Goal: Task Accomplishment & Management: Manage account settings

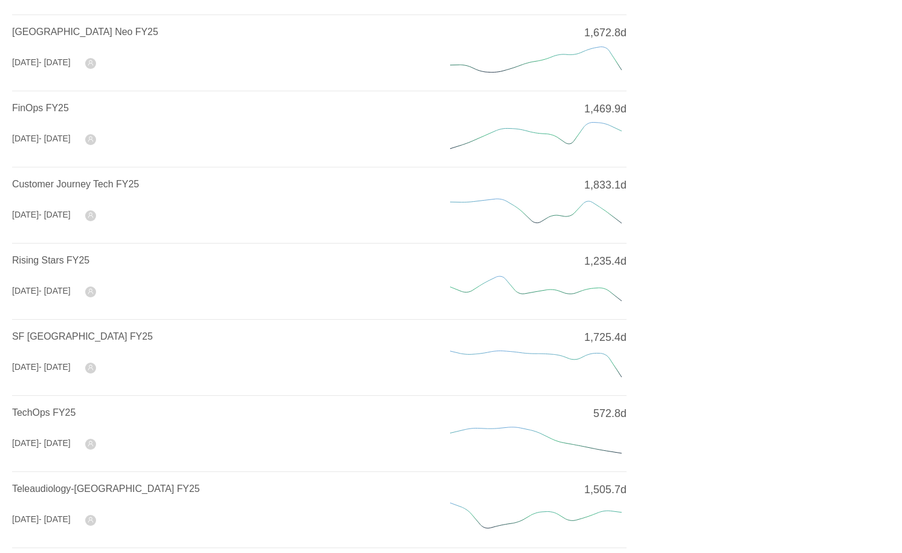
scroll to position [380, 0]
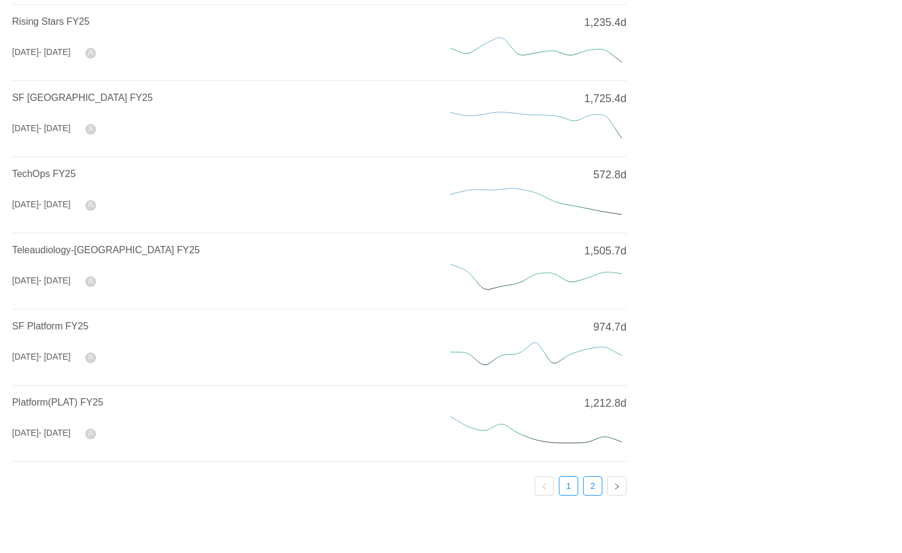
click at [593, 488] on link "2" at bounding box center [593, 486] width 18 height 18
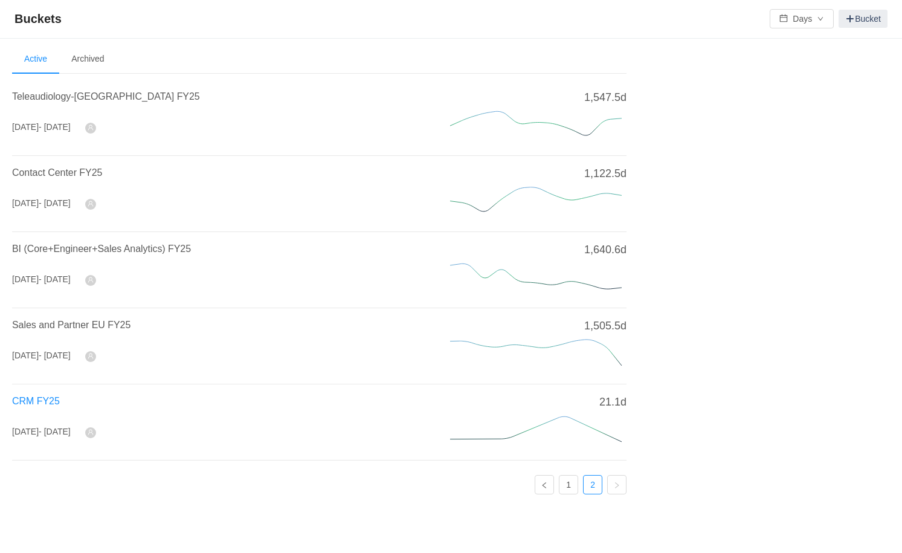
click at [35, 396] on span "CRM FY25" at bounding box center [36, 401] width 48 height 10
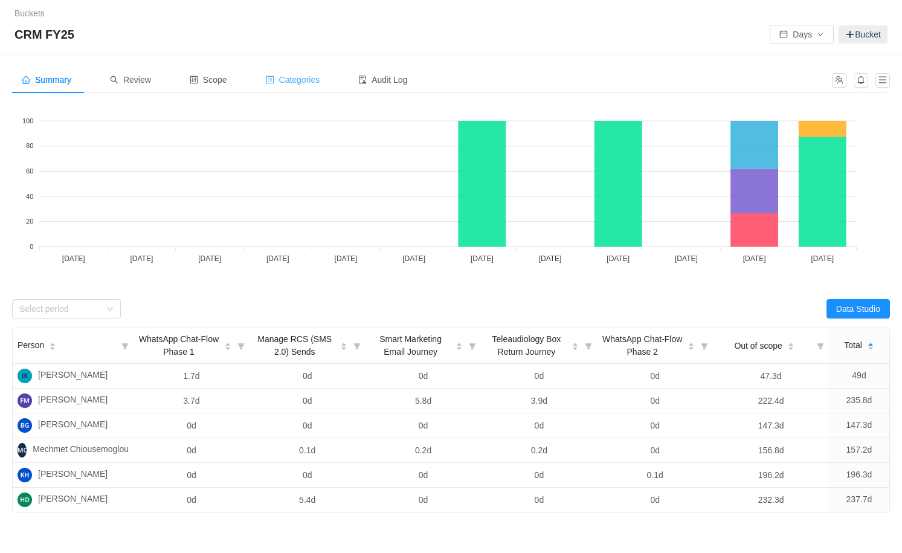
click at [319, 82] on span "Categories" at bounding box center [293, 80] width 54 height 10
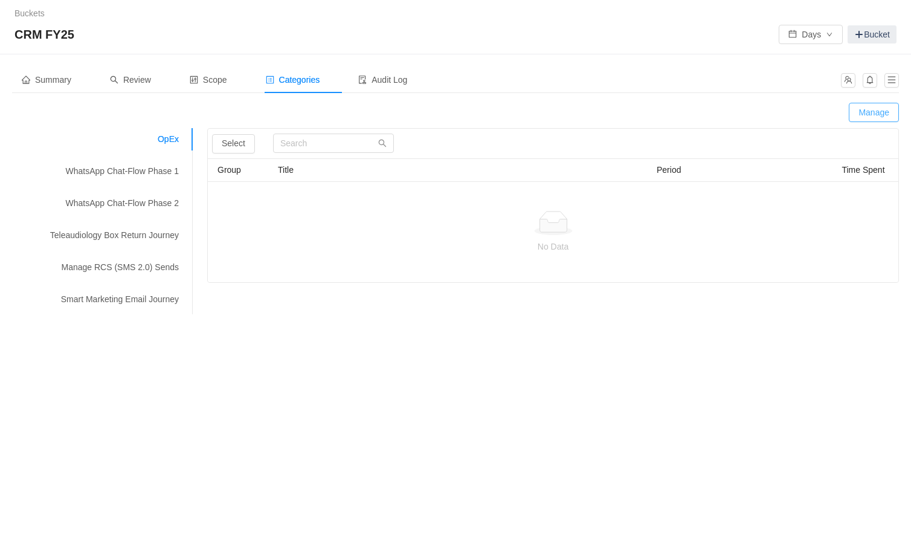
click at [879, 108] on button "Manage" at bounding box center [874, 112] width 50 height 19
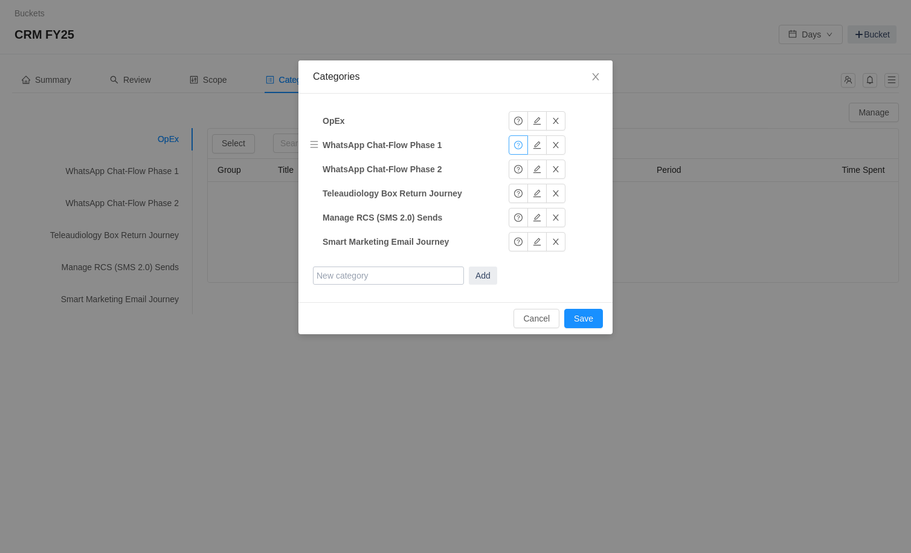
click at [516, 147] on button "button" at bounding box center [518, 144] width 19 height 19
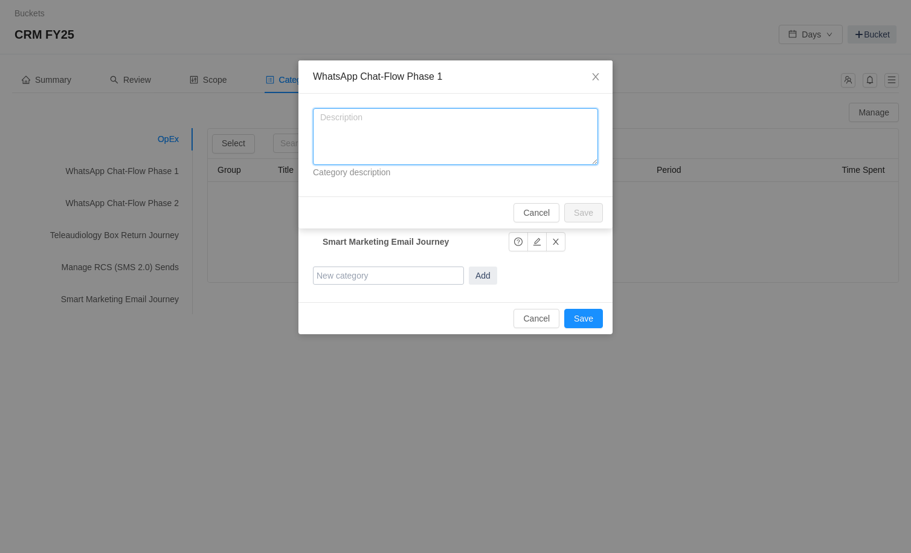
click at [462, 137] on textarea at bounding box center [455, 136] width 285 height 57
click at [528, 205] on button "Cancel" at bounding box center [537, 212] width 46 height 19
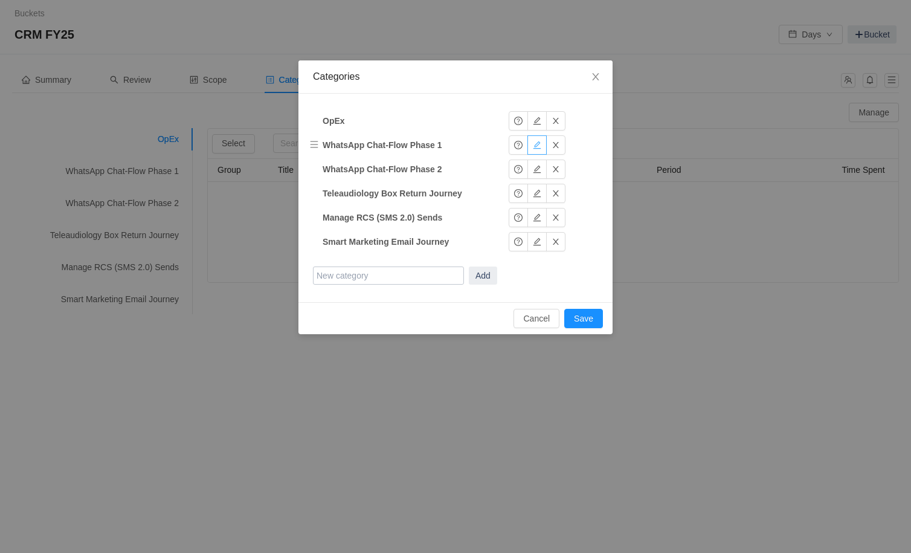
click at [535, 146] on button "button" at bounding box center [537, 144] width 19 height 19
drag, startPoint x: 371, startPoint y: 147, endPoint x: 315, endPoint y: 147, distance: 55.6
click at [315, 147] on tr "WhatsApp Chat-Flow Phase 1 WhatsApp Chat-Flow Phase 1 Okay" at bounding box center [437, 145] width 260 height 24
type input "Chat-Flow Phase 1"
click at [526, 143] on button "Okay" at bounding box center [528, 144] width 39 height 19
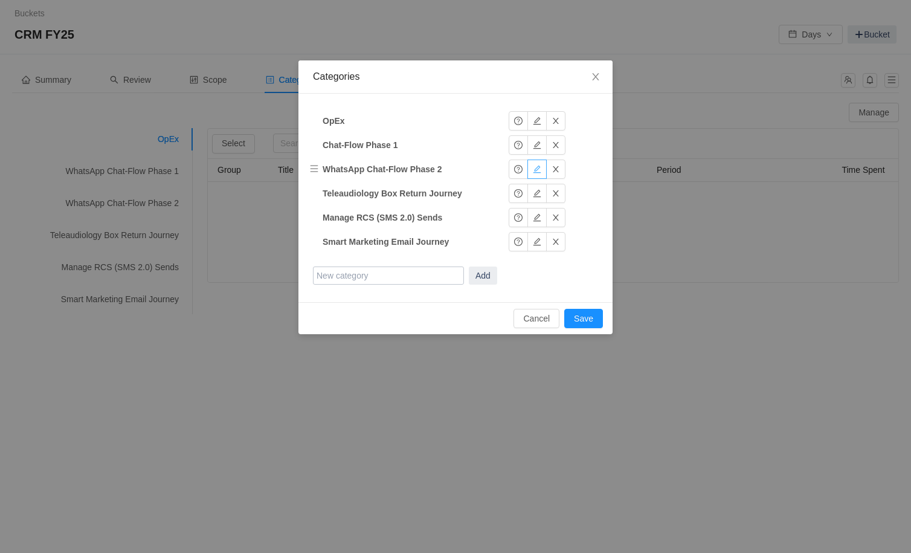
click at [537, 170] on button "button" at bounding box center [537, 169] width 19 height 19
click at [369, 166] on input "WhatsApp Chat-Flow Phase 2" at bounding box center [398, 169] width 151 height 18
type input "Chat-Flow Phase 2"
click at [534, 173] on button "Okay" at bounding box center [528, 169] width 39 height 19
click at [522, 141] on button "button" at bounding box center [518, 144] width 19 height 19
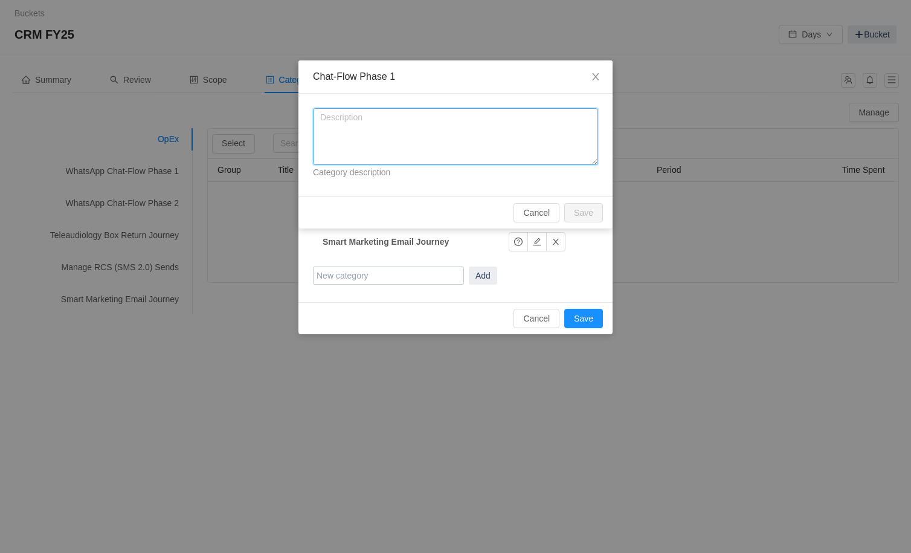
click at [440, 137] on textarea at bounding box center [455, 136] width 285 height 57
type textarea "Chat-Flows support"
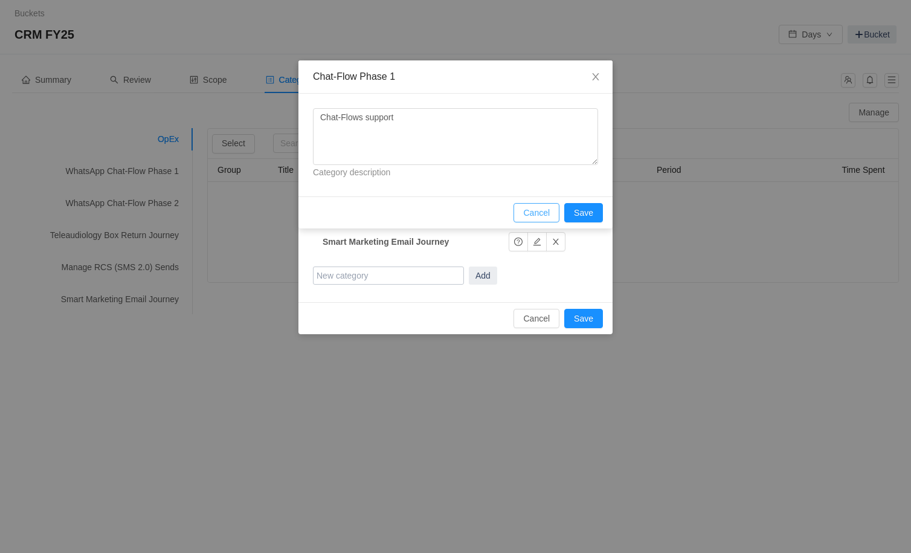
click at [541, 219] on button "Cancel" at bounding box center [537, 212] width 46 height 19
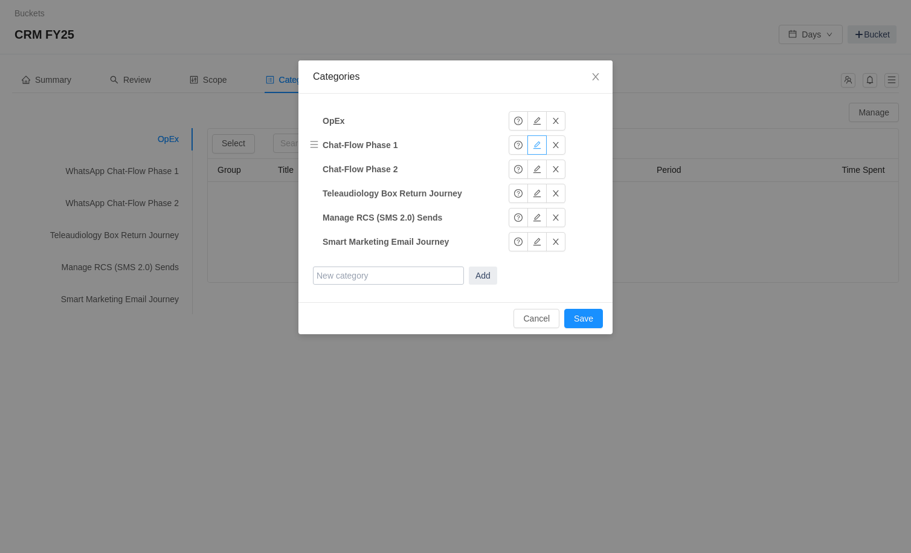
click at [534, 147] on button "button" at bounding box center [537, 144] width 19 height 19
click at [366, 146] on input "Chat-Flow Phase 1" at bounding box center [398, 145] width 151 height 18
type input "Chat-Flows Phase 1"
click at [469, 267] on button "Add" at bounding box center [483, 276] width 28 height 18
click at [516, 145] on button "Okay" at bounding box center [528, 144] width 39 height 19
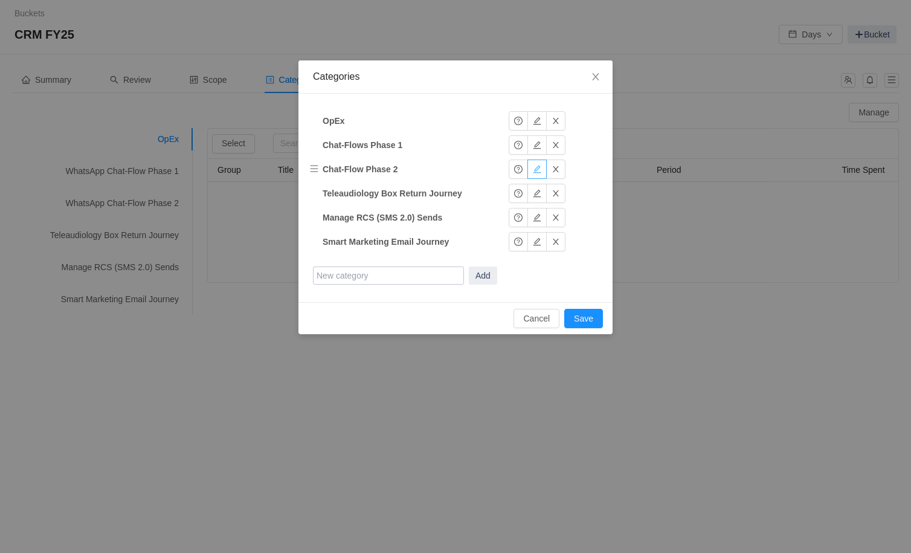
click at [538, 170] on button "button" at bounding box center [537, 169] width 19 height 19
click at [364, 172] on input "Chat-Flow Phase 2" at bounding box center [398, 169] width 151 height 18
type input "Chat-Flows Phase 2"
click at [531, 165] on button "Okay" at bounding box center [528, 169] width 39 height 19
click at [535, 149] on button "button" at bounding box center [537, 144] width 19 height 19
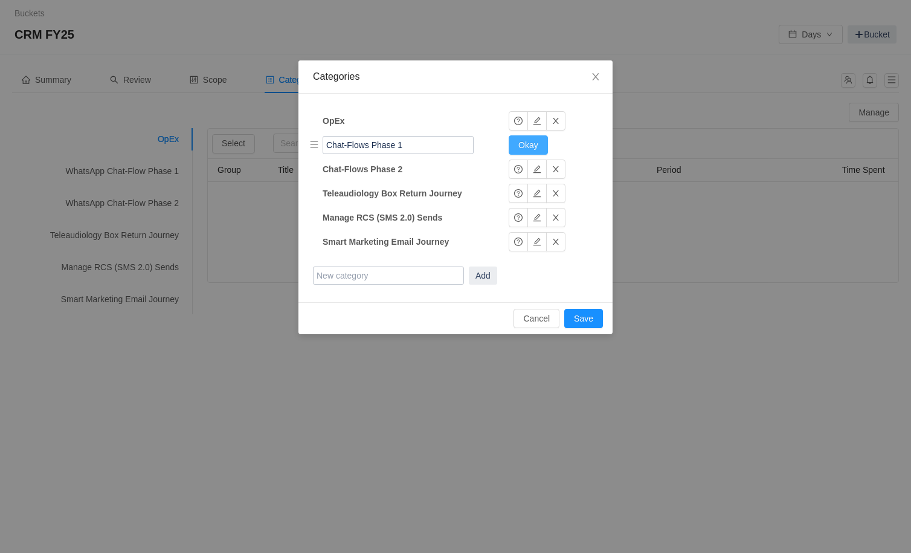
click at [541, 147] on button "Okay" at bounding box center [528, 144] width 39 height 19
click at [526, 147] on button "button" at bounding box center [518, 144] width 19 height 19
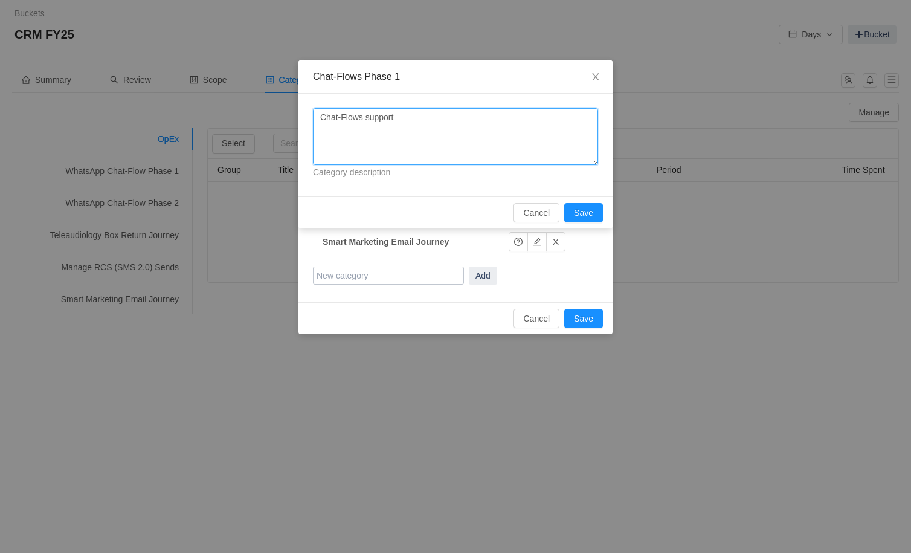
click at [469, 137] on textarea "Chat-Flows support" at bounding box center [455, 136] width 285 height 57
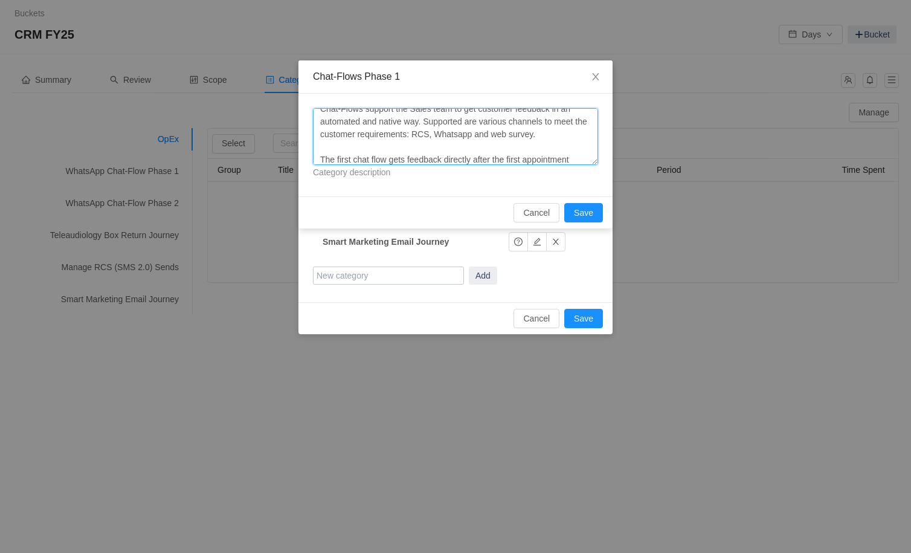
scroll to position [21, 0]
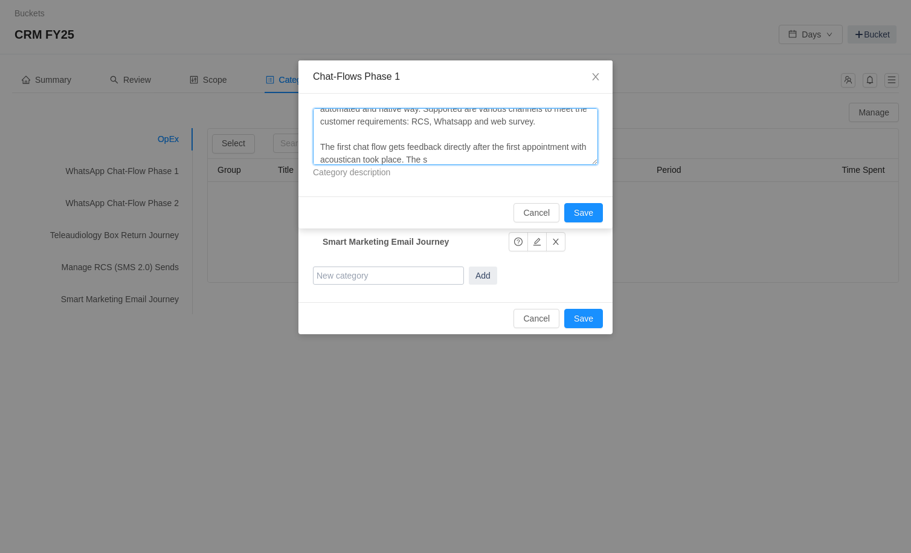
click at [420, 163] on textarea "Chat-Flows support the Sales team to get customer feedback in an automated and …" at bounding box center [455, 136] width 285 height 57
click at [526, 155] on textarea "Chat-Flows support the Sales team to get customer feedback in an automated and …" at bounding box center [455, 136] width 285 height 57
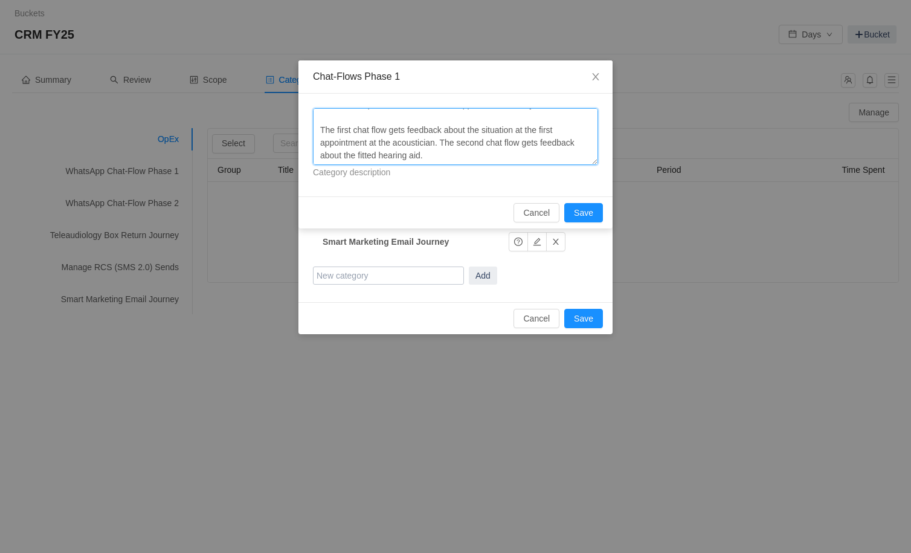
scroll to position [0, 0]
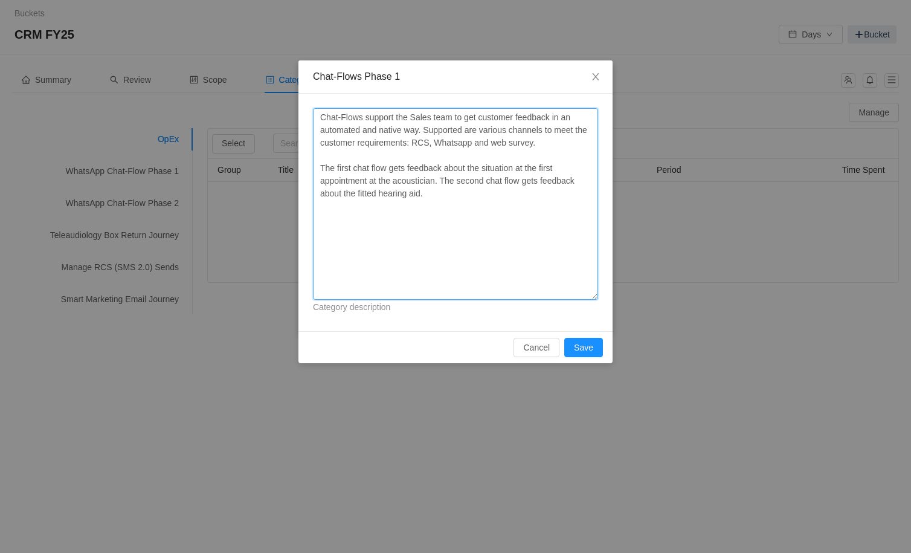
drag, startPoint x: 592, startPoint y: 164, endPoint x: 592, endPoint y: 299, distance: 134.8
click at [592, 299] on textarea "Chat-Flows support the Sales team to get customer feedback in an automated and …" at bounding box center [455, 204] width 285 height 192
drag, startPoint x: 332, startPoint y: 130, endPoint x: 423, endPoint y: 130, distance: 90.7
click at [423, 130] on textarea "Chat-Flows support the Sales team to get customer feedback in an automated and …" at bounding box center [455, 204] width 285 height 192
click at [572, 129] on textarea "Chat-Flows support the Sales team to get customer feedback in an automated and …" at bounding box center [455, 204] width 285 height 192
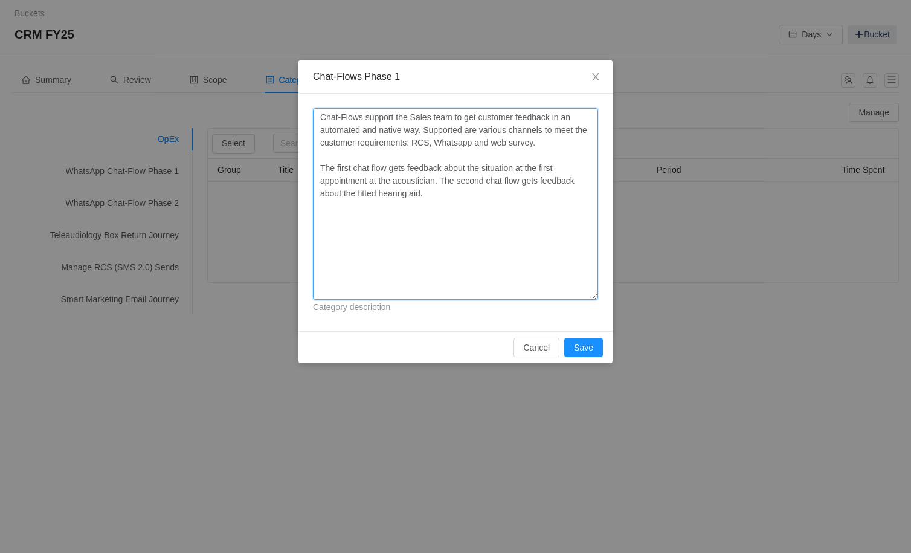
drag, startPoint x: 327, startPoint y: 144, endPoint x: 422, endPoint y: 144, distance: 94.9
click at [422, 144] on textarea "Chat-Flows support the Sales team to get customer feedback in an automated and …" at bounding box center [455, 204] width 285 height 192
click at [403, 144] on textarea "Chat-Flows support the Sales team to get customer feedback in an automated and …" at bounding box center [455, 204] width 285 height 192
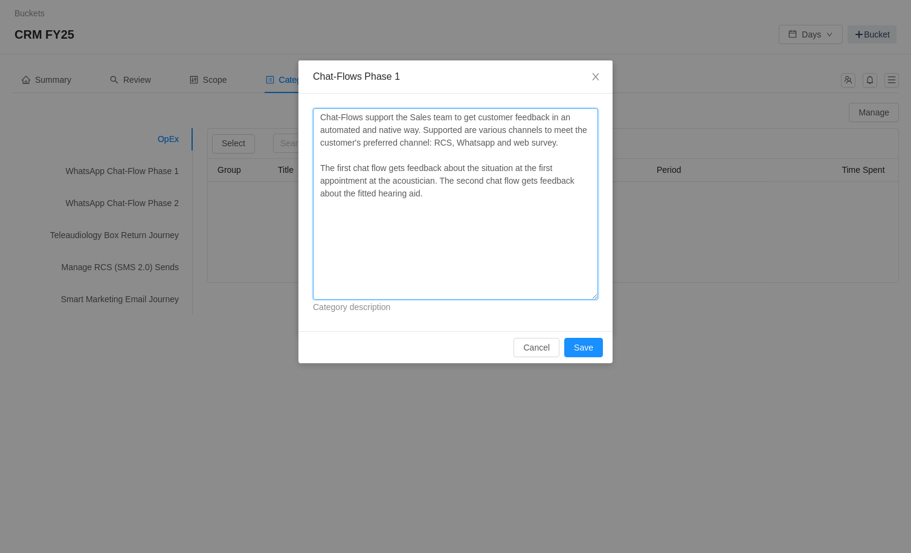
drag, startPoint x: 349, startPoint y: 182, endPoint x: 495, endPoint y: 182, distance: 146.3
click at [495, 182] on textarea "Chat-Flows support the Sales team to get customer feedback in an automated and …" at bounding box center [455, 204] width 285 height 192
drag, startPoint x: 511, startPoint y: 199, endPoint x: 479, endPoint y: 221, distance: 38.2
click at [479, 221] on textarea "Chat-Flows support the Sales team to get customer feedback in an automated and …" at bounding box center [455, 204] width 285 height 192
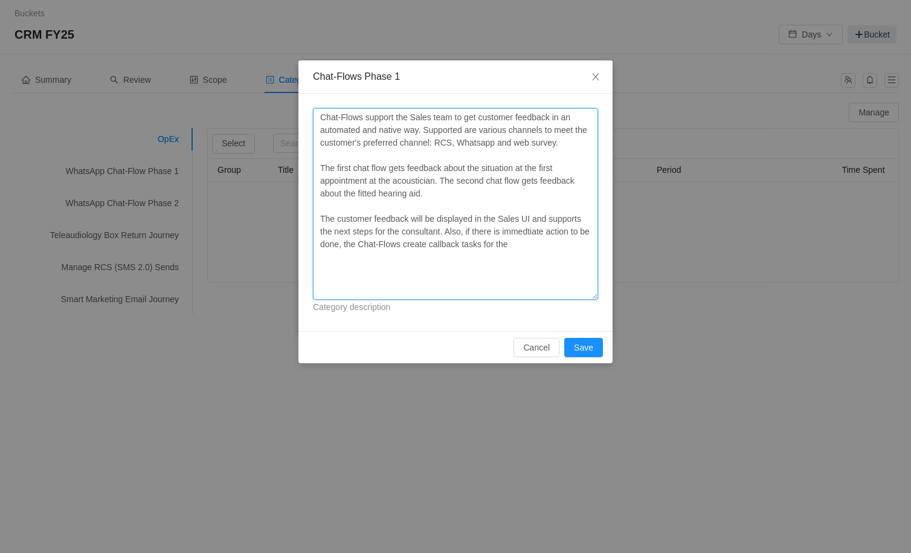
click at [526, 228] on textarea "Chat-Flows support the Sales team to get customer feedback in an automated and …" at bounding box center [455, 204] width 285 height 192
click at [535, 234] on textarea "Chat-Flows support the Sales team to get customer feedback in an automated and …" at bounding box center [455, 204] width 285 height 192
click at [490, 229] on textarea "Chat-Flows support the Sales team to get customer feedback in an automated and …" at bounding box center [455, 204] width 285 height 192
click at [522, 229] on textarea "Chat-Flows support the Sales team to get customer feedback in an automated and …" at bounding box center [455, 204] width 285 height 192
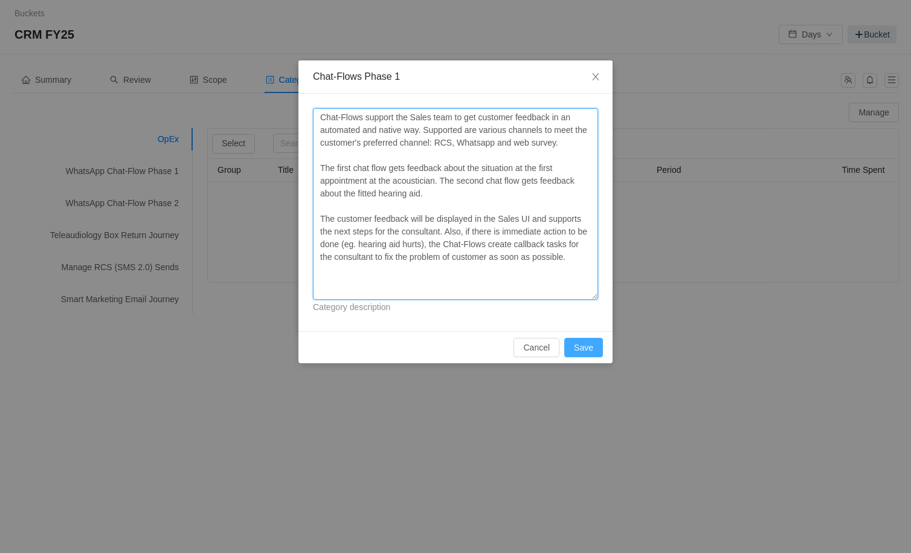
type textarea "Chat-Flows support the Sales team to get customer feedback in an automated and …"
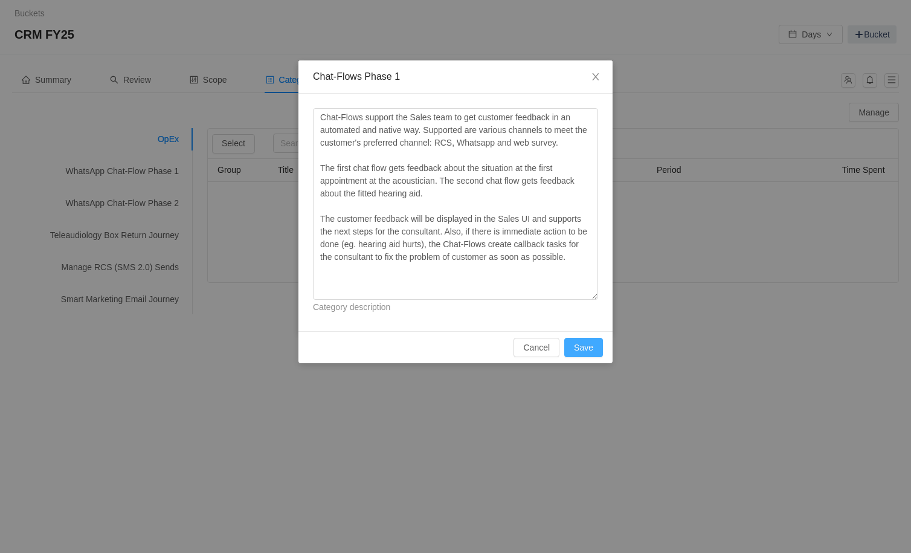
click at [590, 348] on button "Save" at bounding box center [583, 347] width 39 height 19
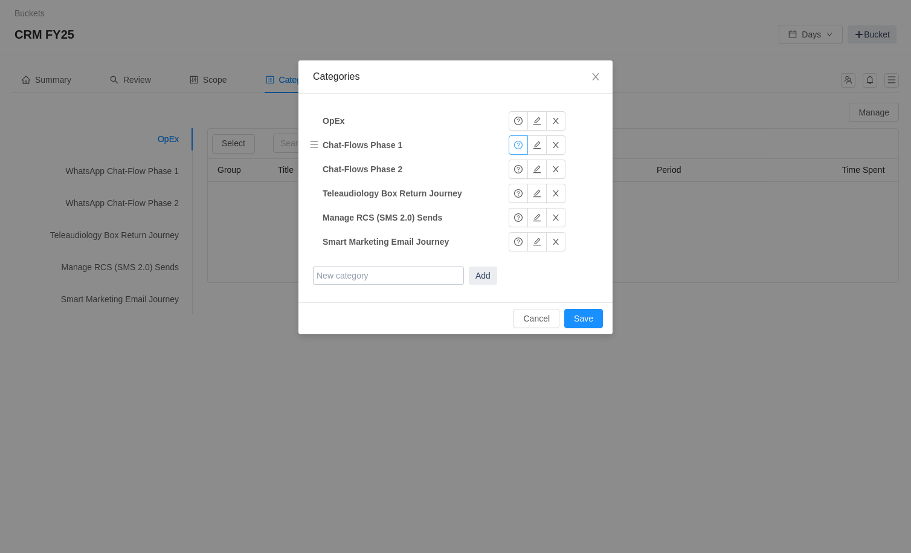
click at [518, 147] on button "button" at bounding box center [518, 144] width 19 height 19
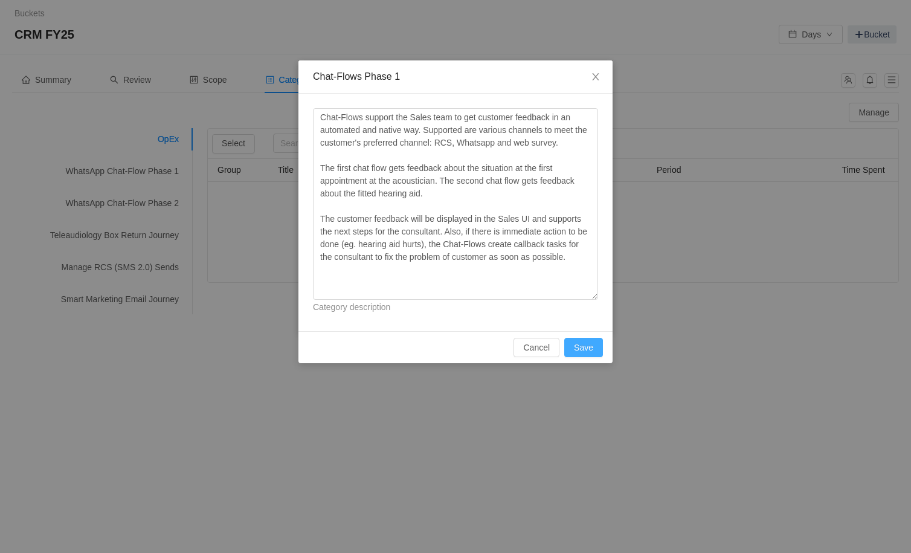
click at [592, 351] on button "Save" at bounding box center [583, 347] width 39 height 19
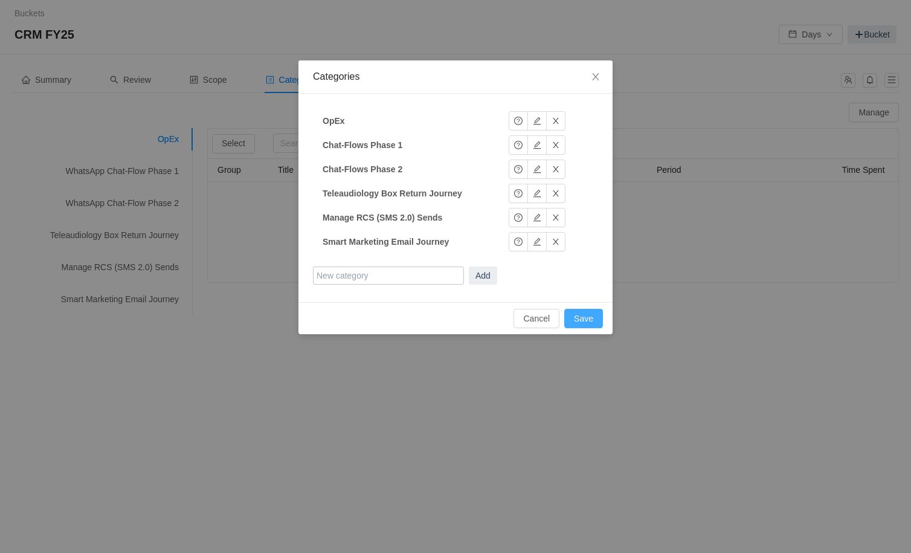
click at [581, 314] on button "Save" at bounding box center [583, 318] width 39 height 19
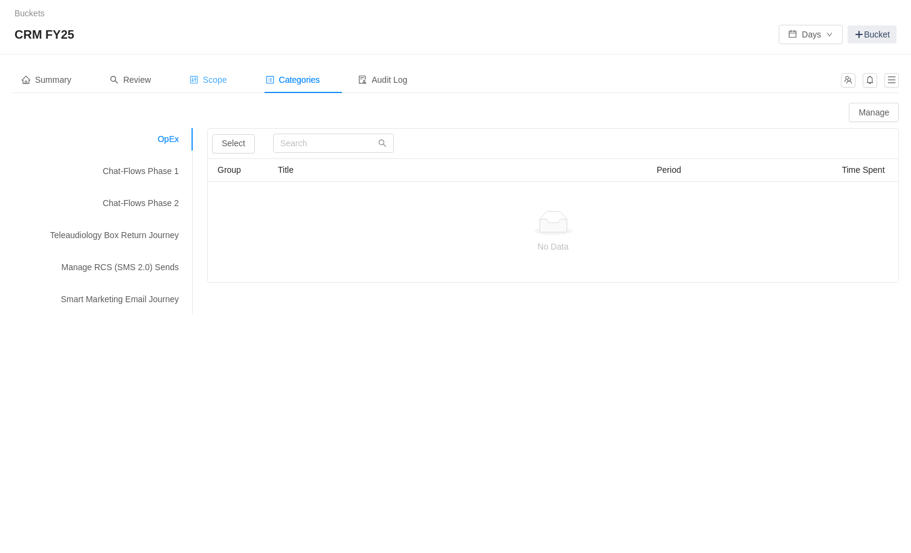
click at [216, 77] on span "Scope" at bounding box center [208, 80] width 37 height 10
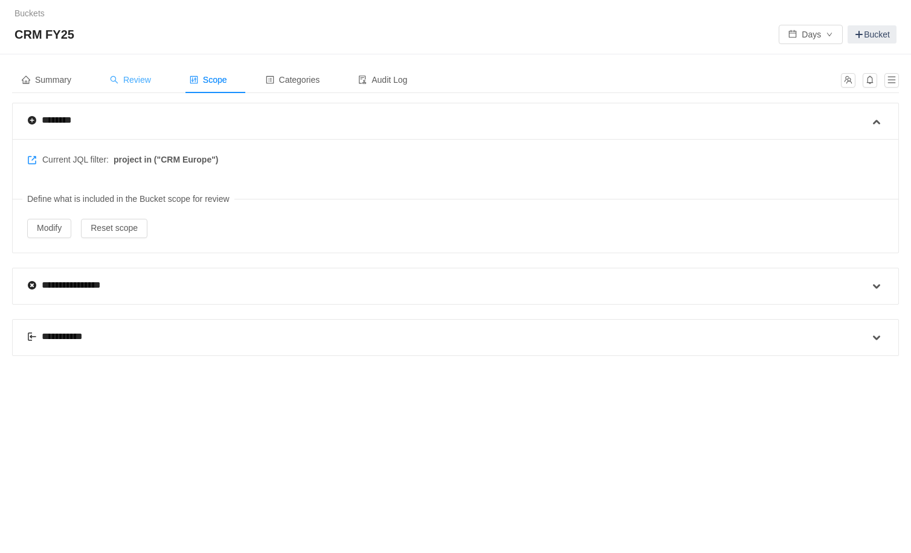
click at [143, 82] on span "Review" at bounding box center [130, 80] width 41 height 10
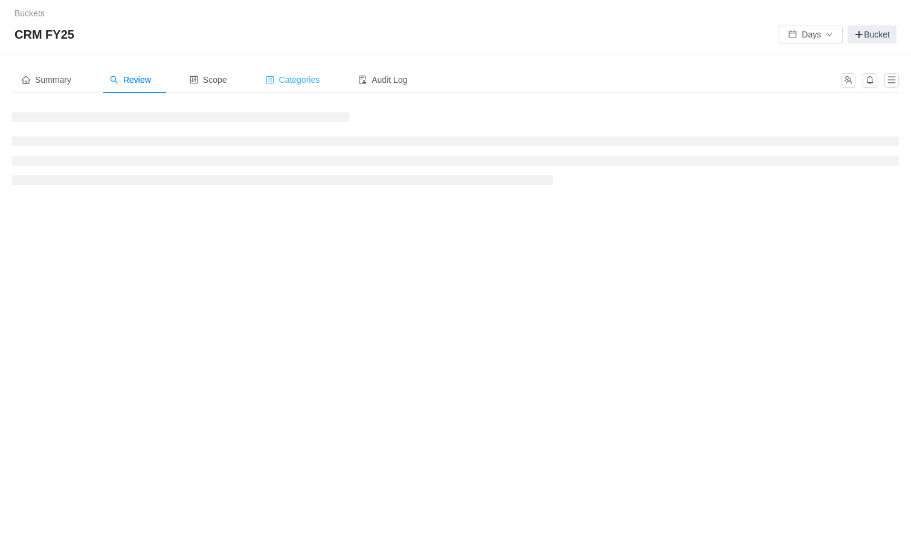
click at [307, 86] on div "Categories" at bounding box center [293, 79] width 74 height 27
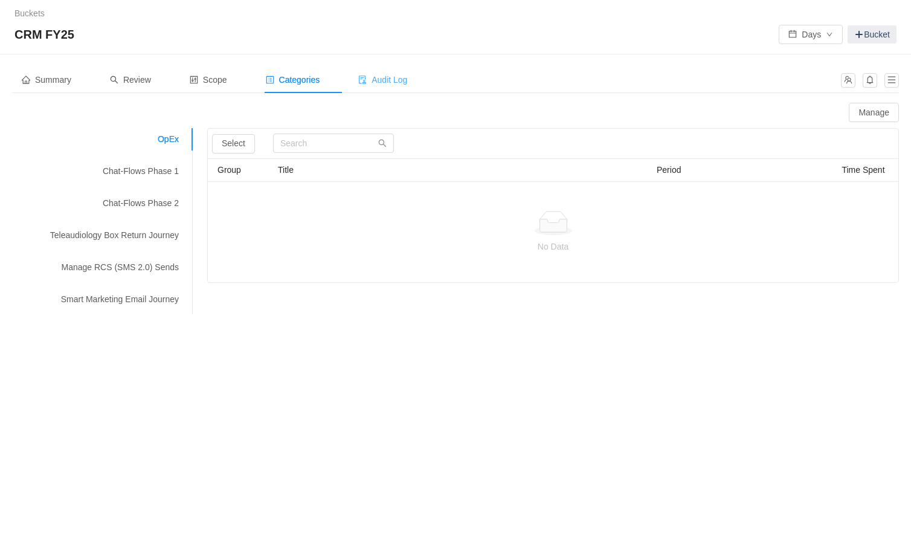
click at [398, 83] on span "Audit Log" at bounding box center [382, 80] width 49 height 10
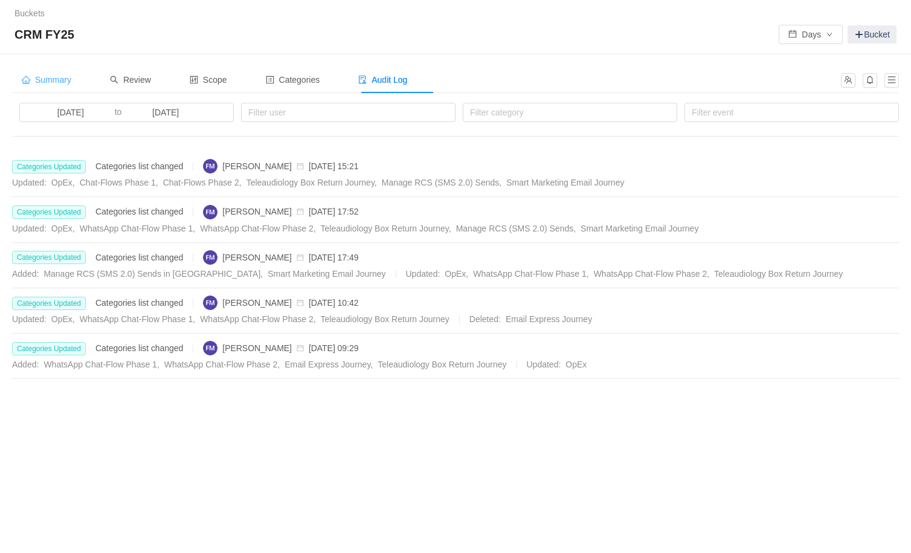
click at [61, 80] on span "Summary" at bounding box center [47, 80] width 50 height 10
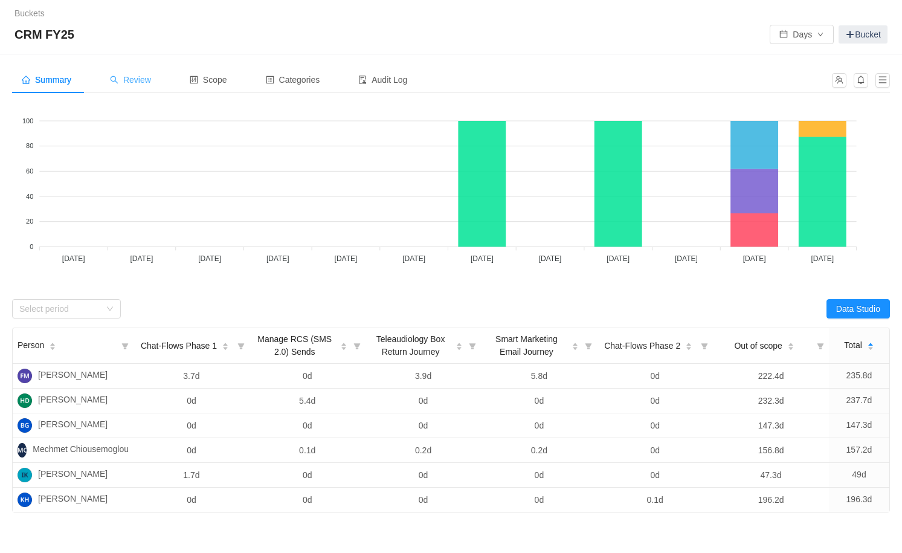
click at [146, 84] on span "Review" at bounding box center [130, 80] width 41 height 10
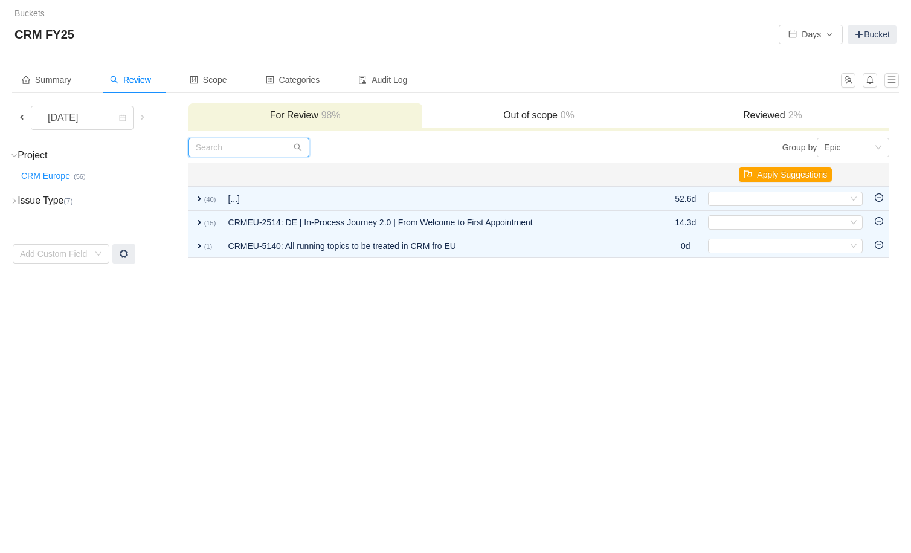
click at [245, 148] on input "text" at bounding box center [249, 147] width 121 height 19
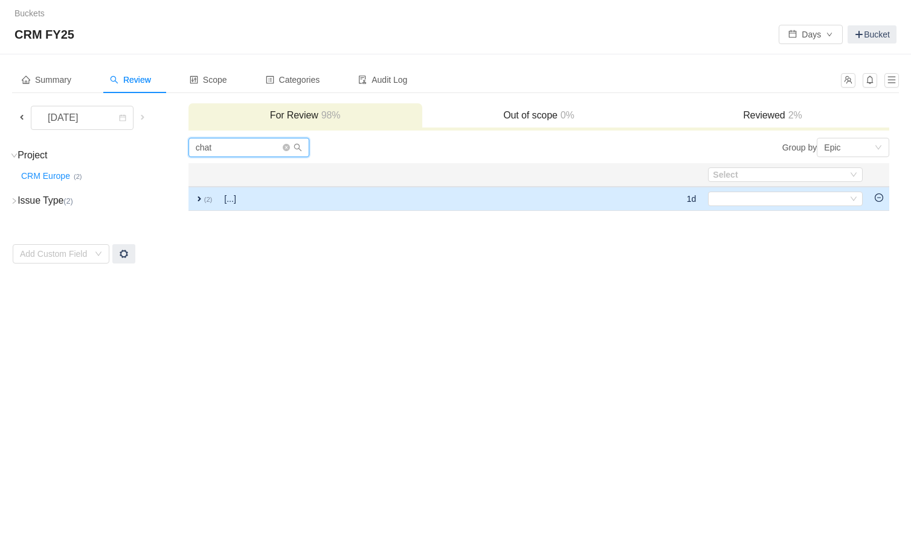
type input "chat"
click at [204, 198] on span "expand" at bounding box center [200, 199] width 10 height 10
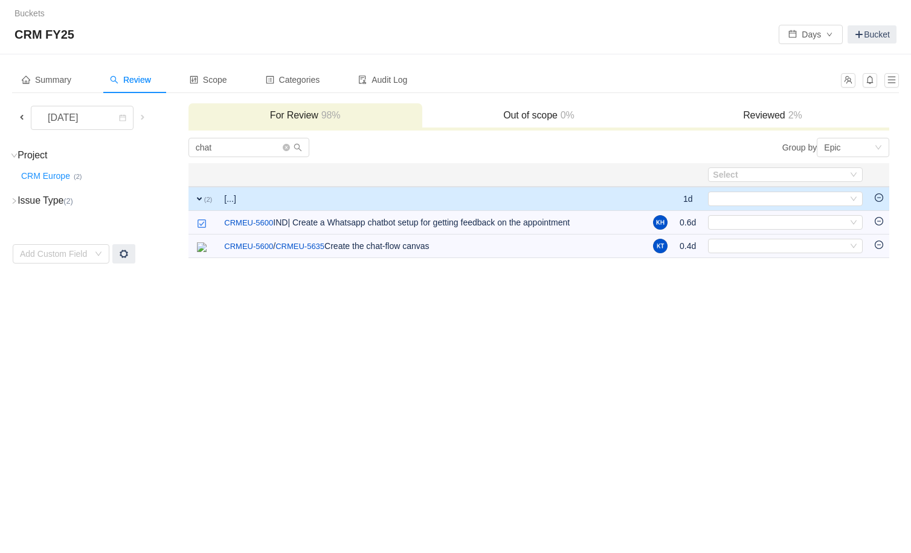
click at [761, 125] on div "Reviewed 2%" at bounding box center [773, 116] width 234 height 26
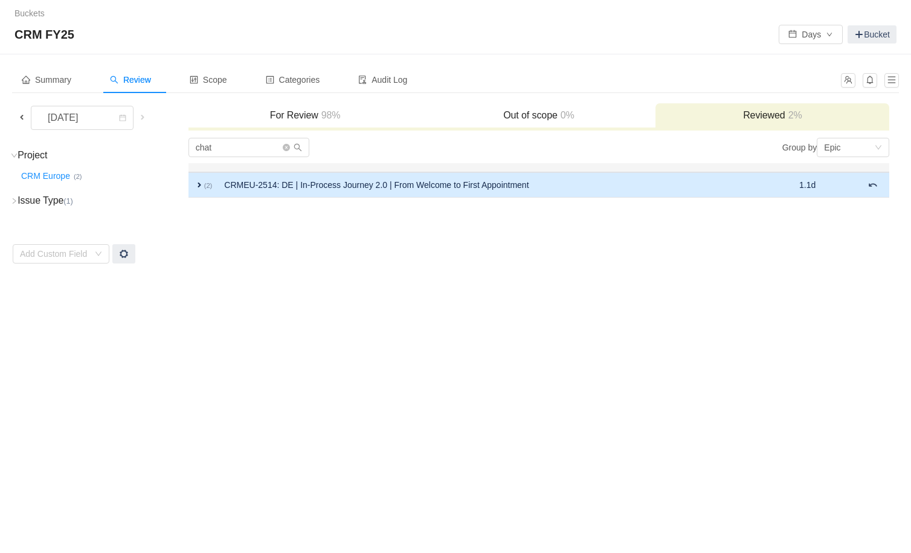
click at [363, 186] on td "CRMEU-2514: DE | In-Process Journey 2.0 | From Welcome to First Appointment" at bounding box center [495, 184] width 554 height 25
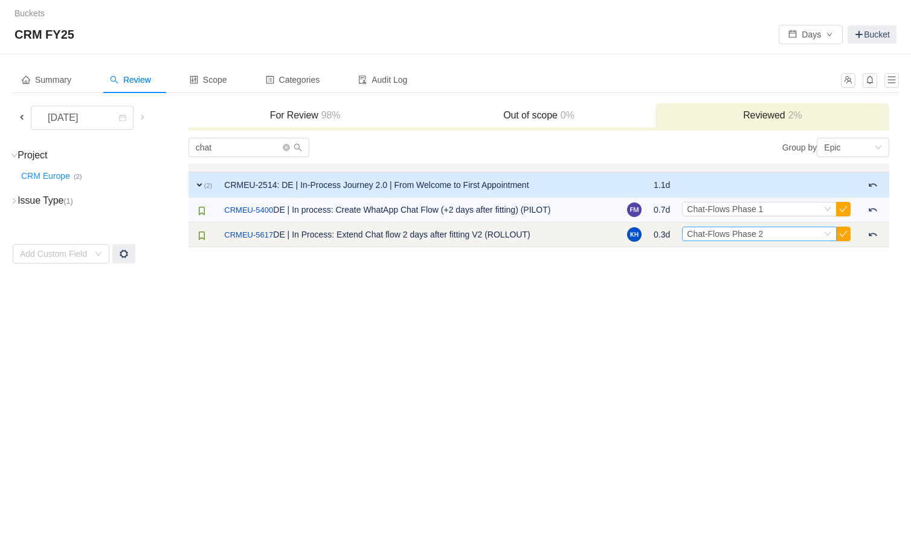
click at [705, 233] on span "Chat-Flows Phase 2" at bounding box center [725, 234] width 76 height 10
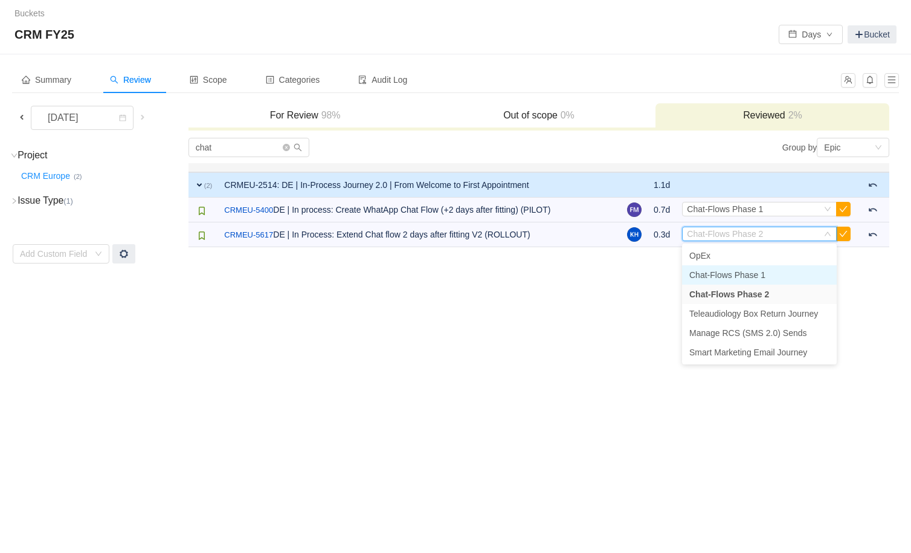
click at [714, 273] on span "Chat-Flows Phase 1" at bounding box center [728, 275] width 76 height 10
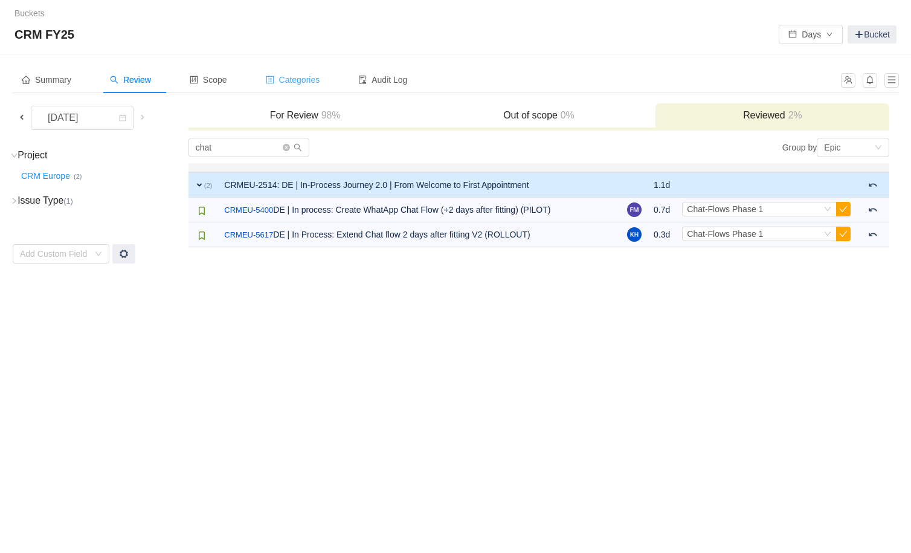
click at [309, 80] on span "Categories" at bounding box center [293, 80] width 54 height 10
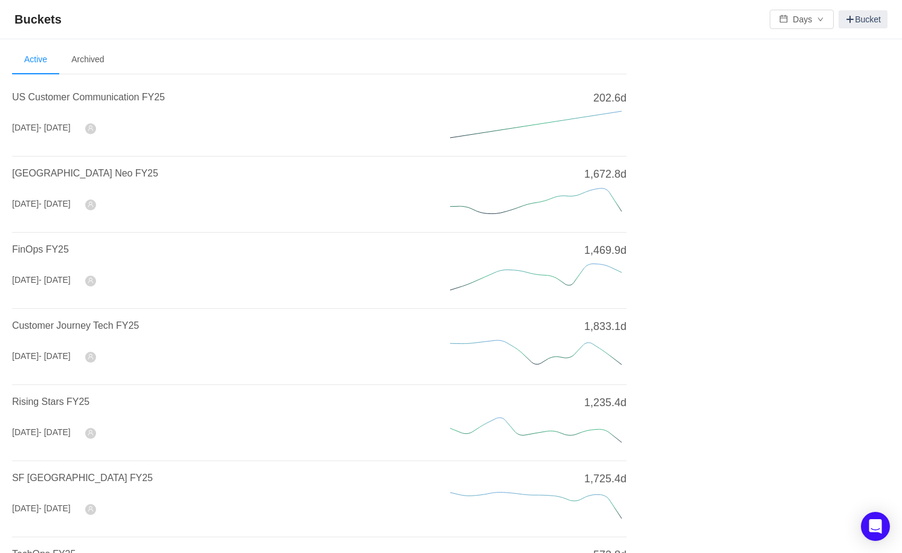
scroll to position [380, 0]
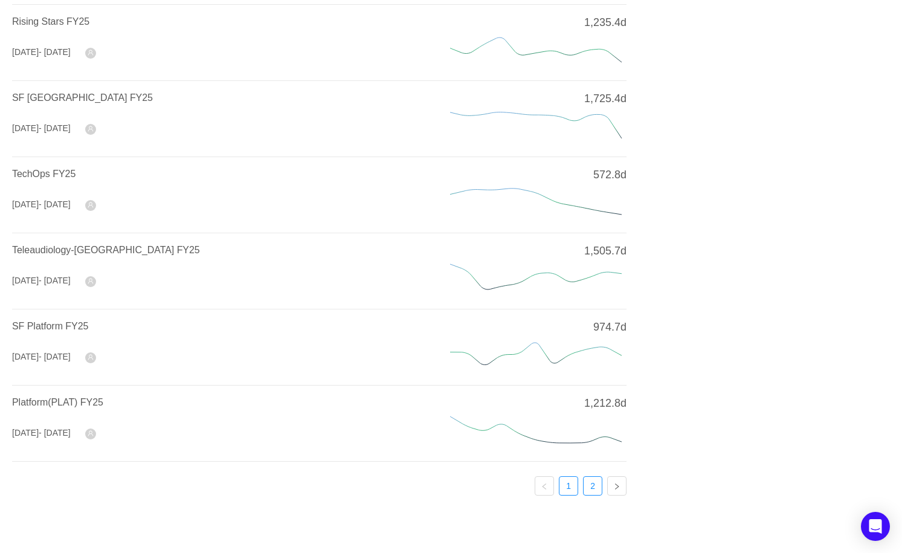
click at [595, 484] on link "2" at bounding box center [593, 486] width 18 height 18
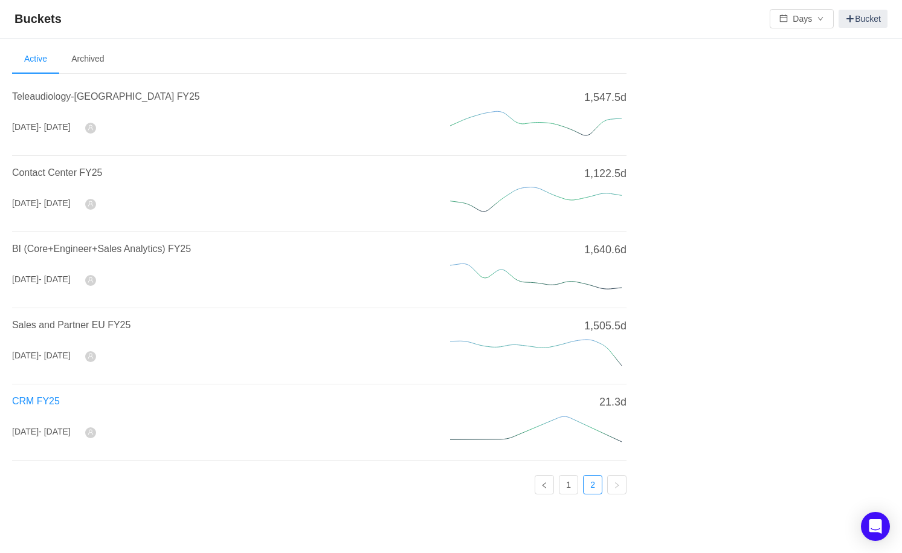
click at [52, 401] on span "CRM FY25" at bounding box center [36, 401] width 48 height 10
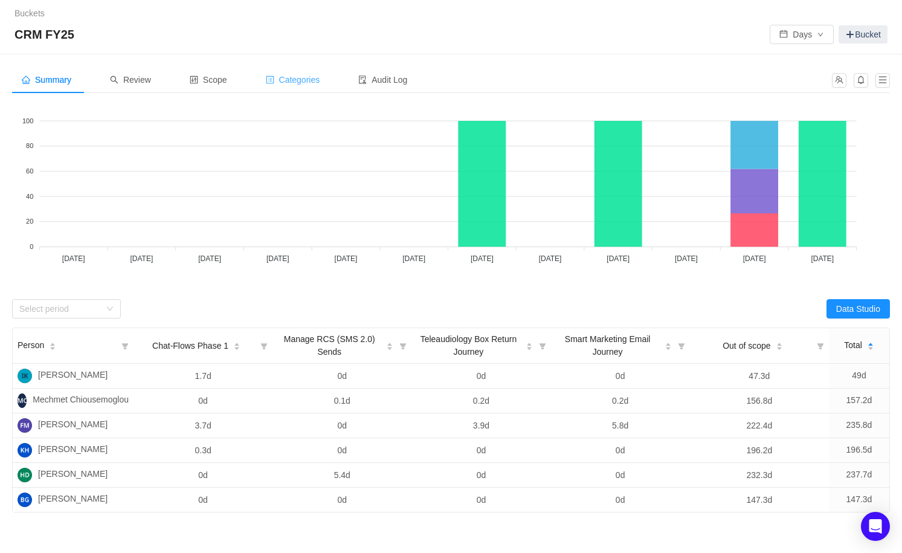
click at [309, 72] on div "Categories" at bounding box center [293, 79] width 74 height 27
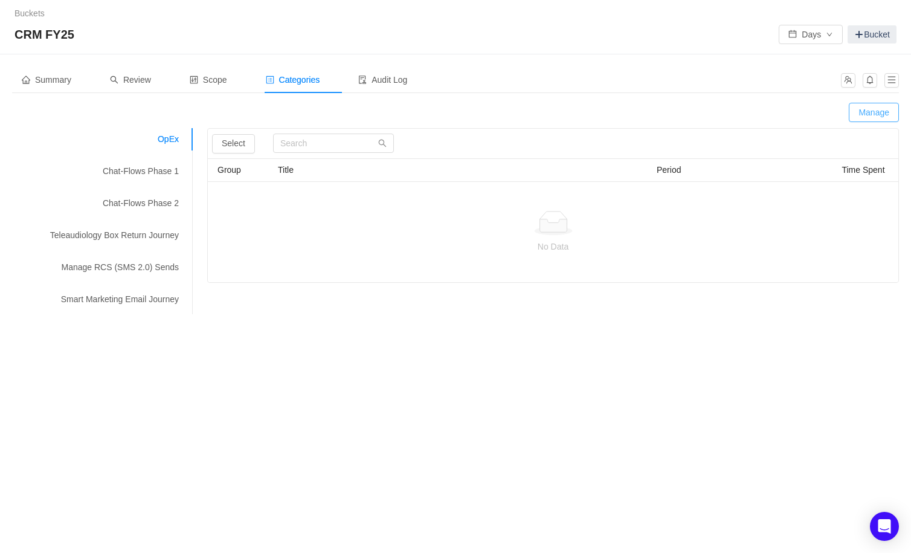
click at [859, 116] on button "Manage" at bounding box center [874, 112] width 50 height 19
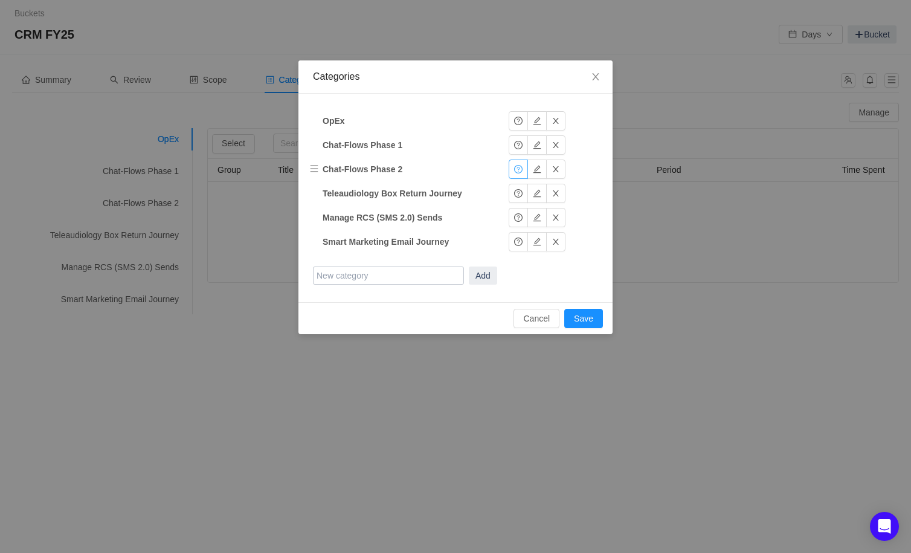
click at [516, 173] on button "button" at bounding box center [518, 169] width 19 height 19
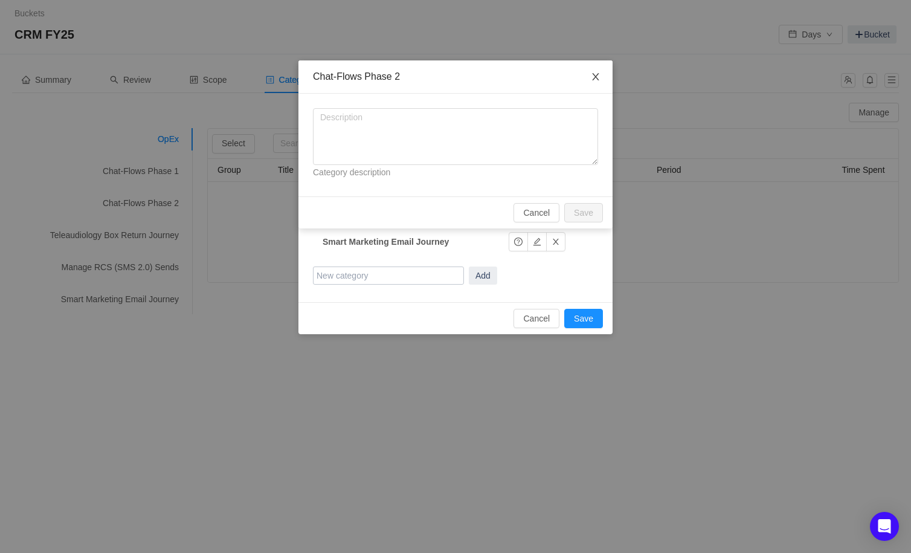
click at [597, 77] on icon "icon: close" at bounding box center [596, 77] width 10 height 10
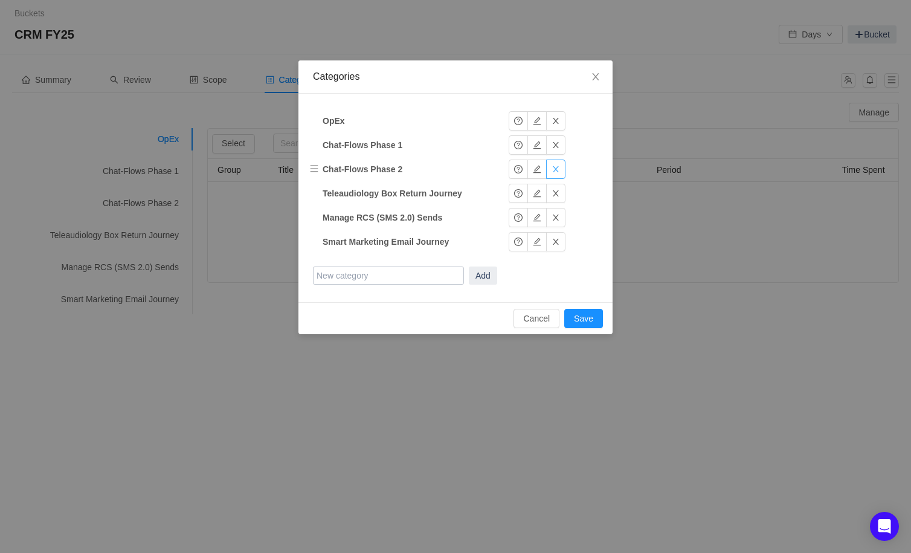
click at [558, 168] on button "button" at bounding box center [555, 169] width 19 height 19
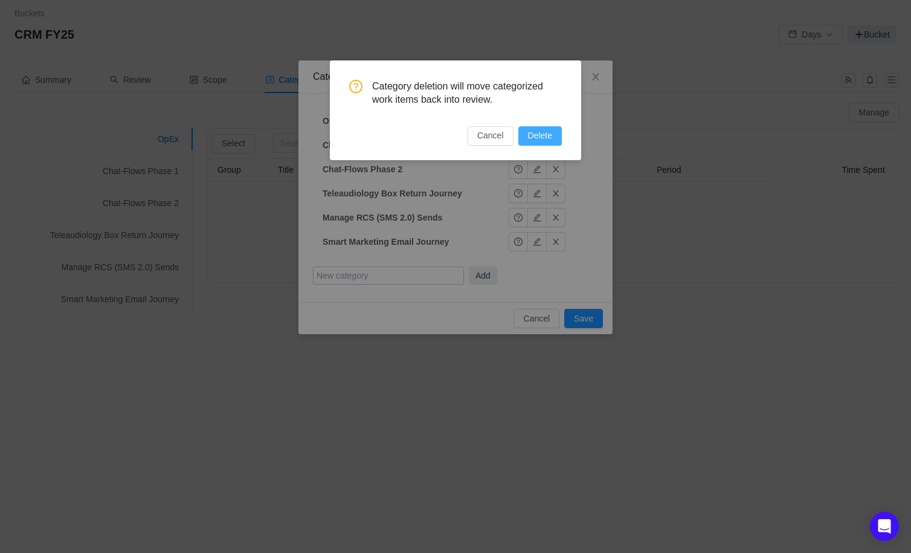
click at [554, 139] on button "Delete" at bounding box center [541, 135] width 44 height 19
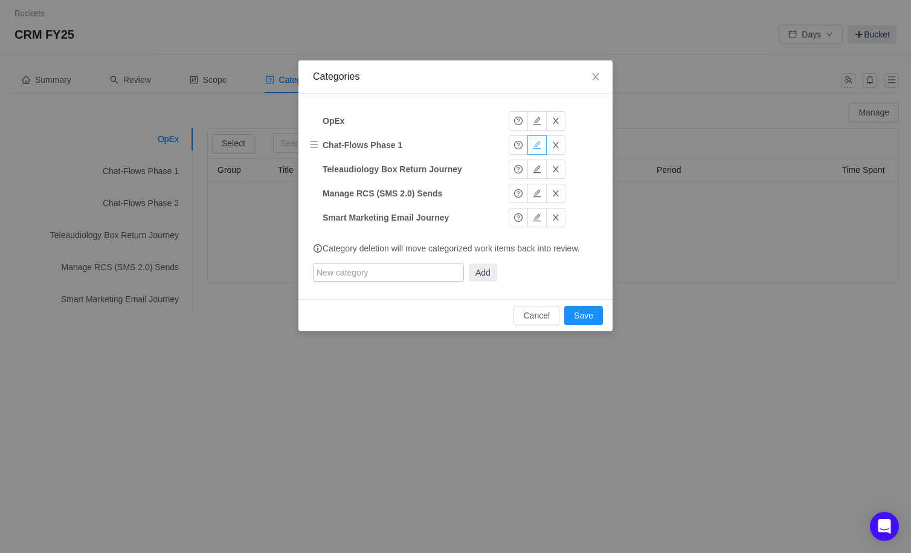
click at [539, 147] on button "button" at bounding box center [537, 144] width 19 height 19
click at [435, 150] on input "Chat-Flows Phase 1" at bounding box center [398, 145] width 151 height 18
type input "Chat-Flows"
click at [524, 147] on button "Okay" at bounding box center [528, 144] width 39 height 19
click at [516, 146] on button "button" at bounding box center [518, 144] width 19 height 19
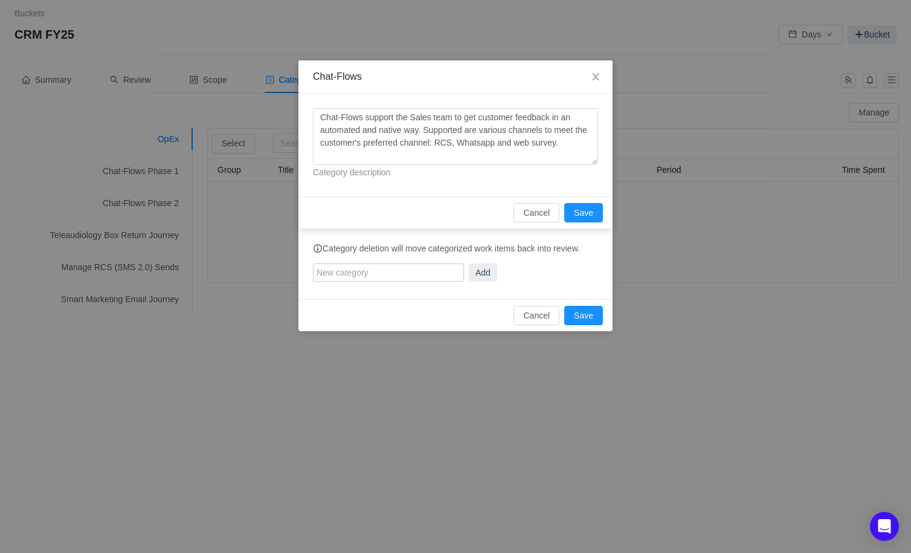
scroll to position [114, 0]
click at [581, 214] on button "Save" at bounding box center [583, 212] width 39 height 19
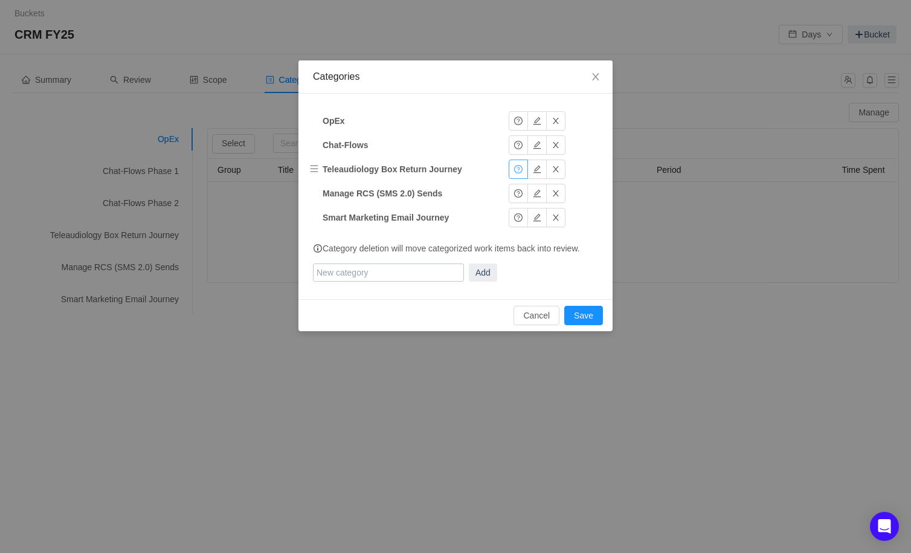
click at [522, 167] on button "button" at bounding box center [518, 169] width 19 height 19
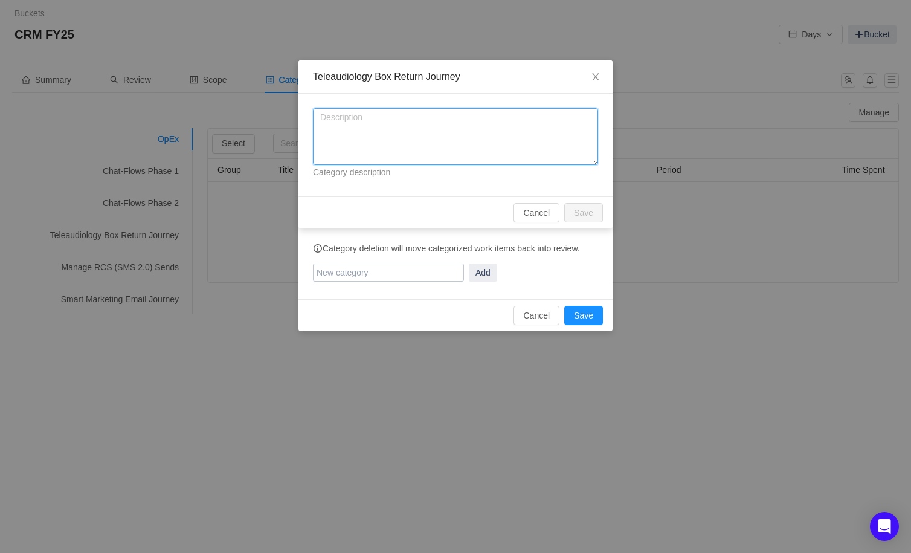
click at [395, 121] on textarea at bounding box center [455, 136] width 285 height 57
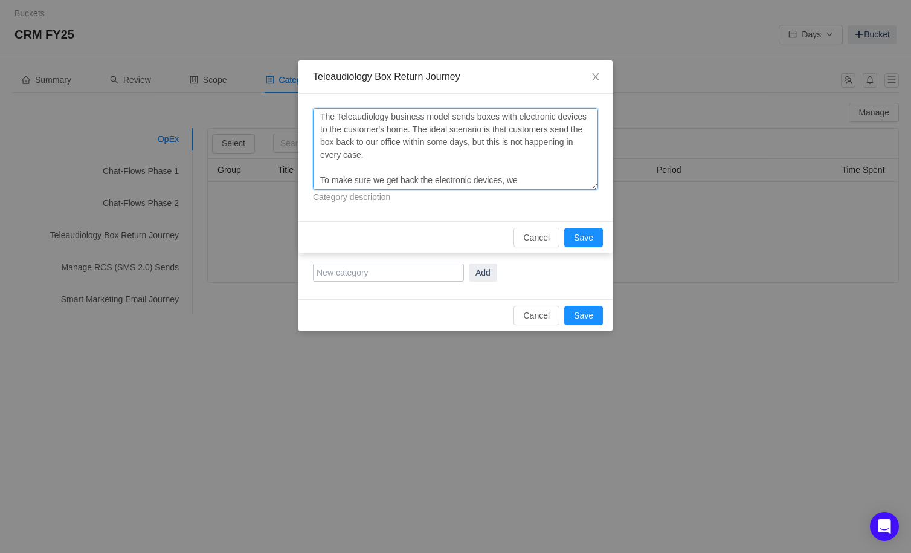
scroll to position [0, 0]
drag, startPoint x: 595, startPoint y: 163, endPoint x: 594, endPoint y: 220, distance: 57.4
click at [594, 190] on textarea "The Teleaudiology business model sends boxes with electronic devices to the cus…" at bounding box center [455, 149] width 285 height 82
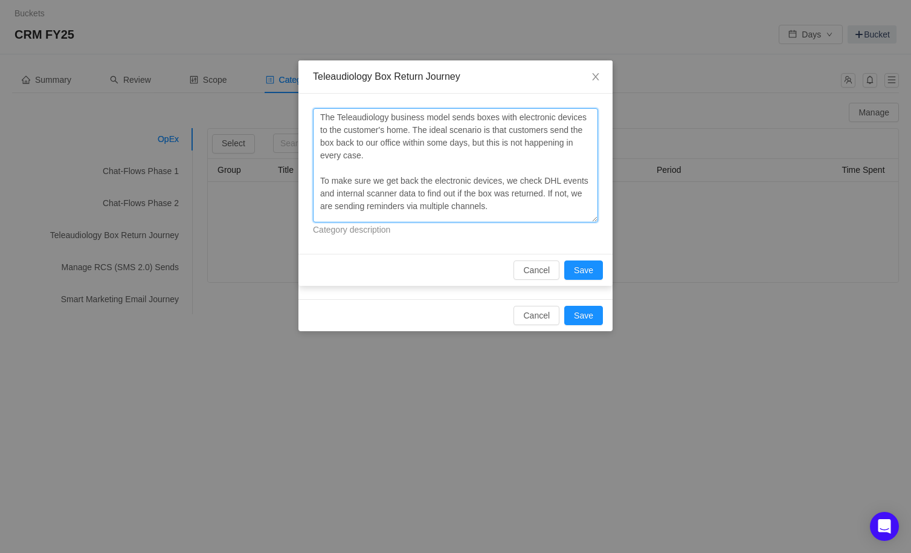
drag, startPoint x: 407, startPoint y: 208, endPoint x: 509, endPoint y: 208, distance: 102.7
click at [509, 208] on textarea "The Teleaudiology business model sends boxes with electronic devices to the cus…" at bounding box center [455, 165] width 285 height 114
click at [556, 209] on textarea "The Teleaudiology business model sends boxes with electronic devices to the cus…" at bounding box center [455, 165] width 285 height 114
type textarea "The Teleaudiology business model sends boxes with electronic devices to the cus…"
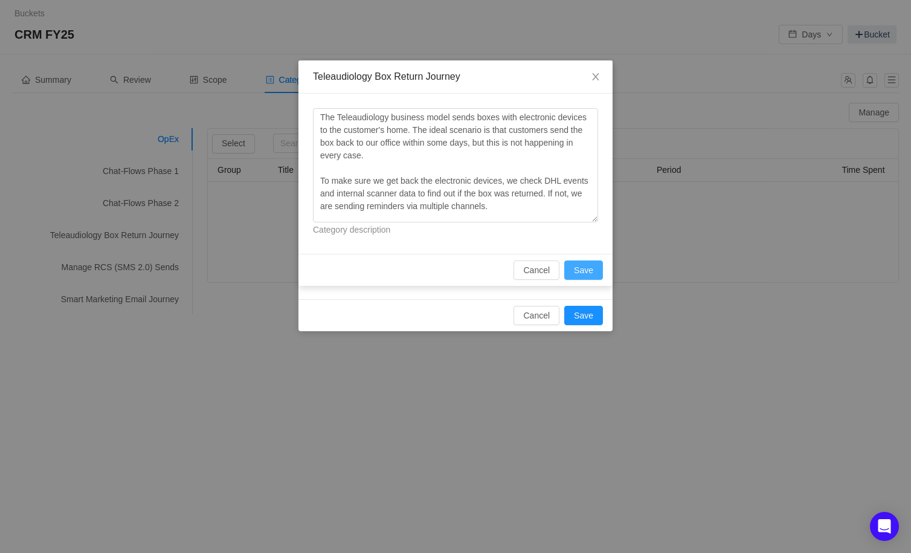
click at [576, 261] on button "Save" at bounding box center [583, 269] width 39 height 19
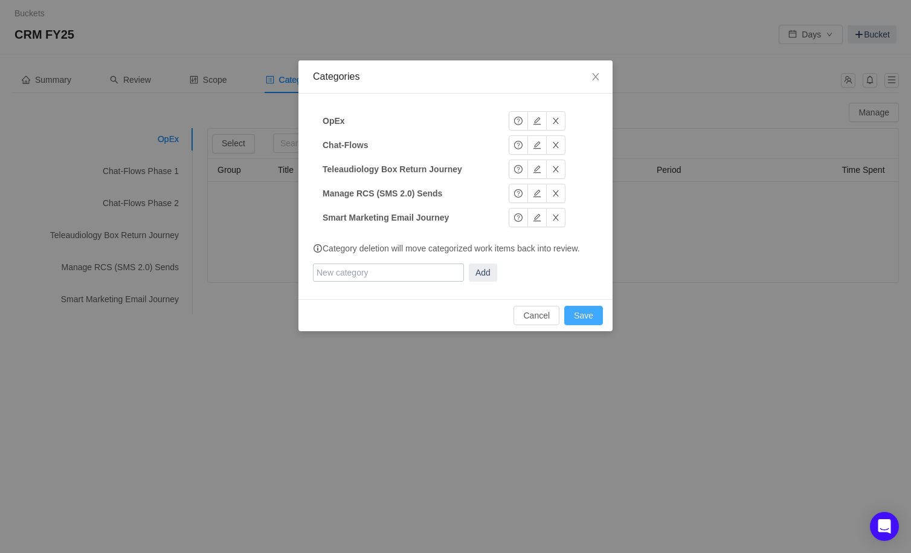
click at [587, 315] on button "Save" at bounding box center [583, 315] width 39 height 19
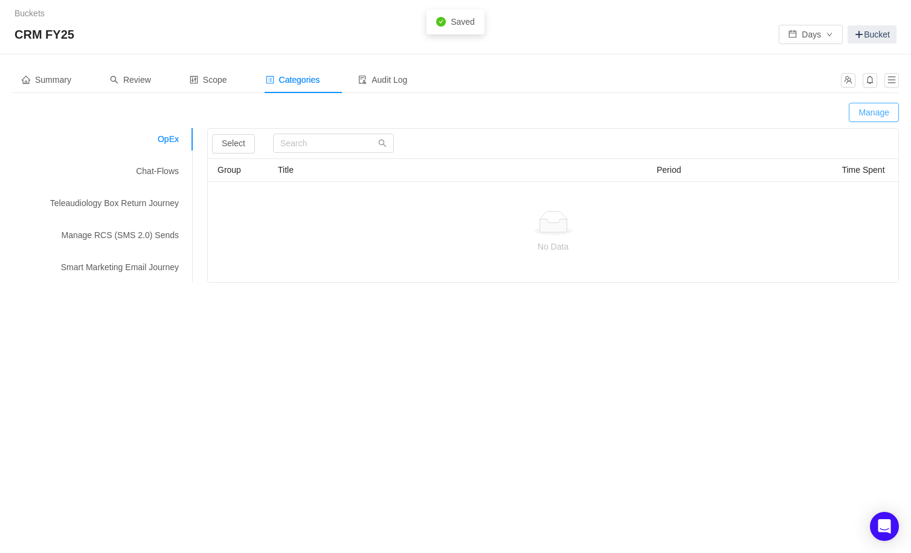
click at [887, 111] on button "Manage" at bounding box center [874, 112] width 50 height 19
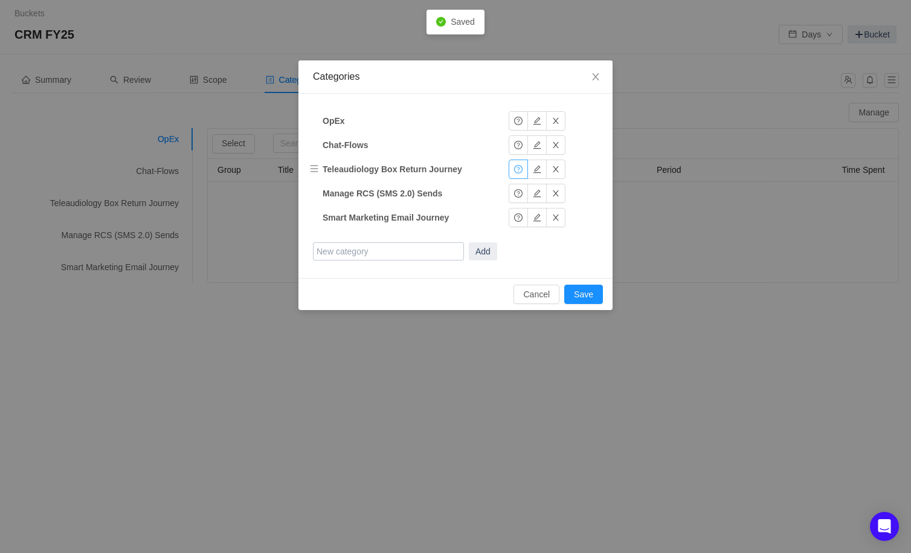
click at [519, 175] on button "button" at bounding box center [518, 169] width 19 height 19
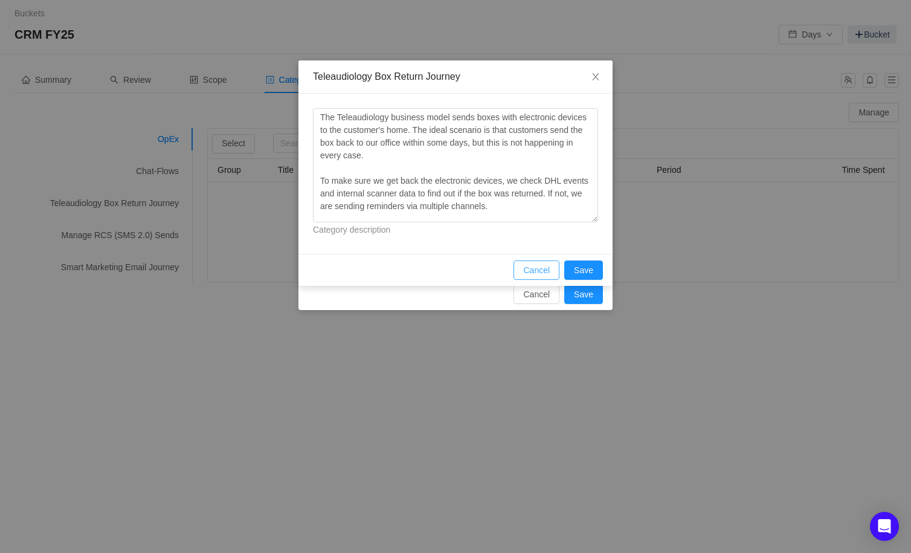
click at [548, 272] on button "Cancel" at bounding box center [537, 269] width 46 height 19
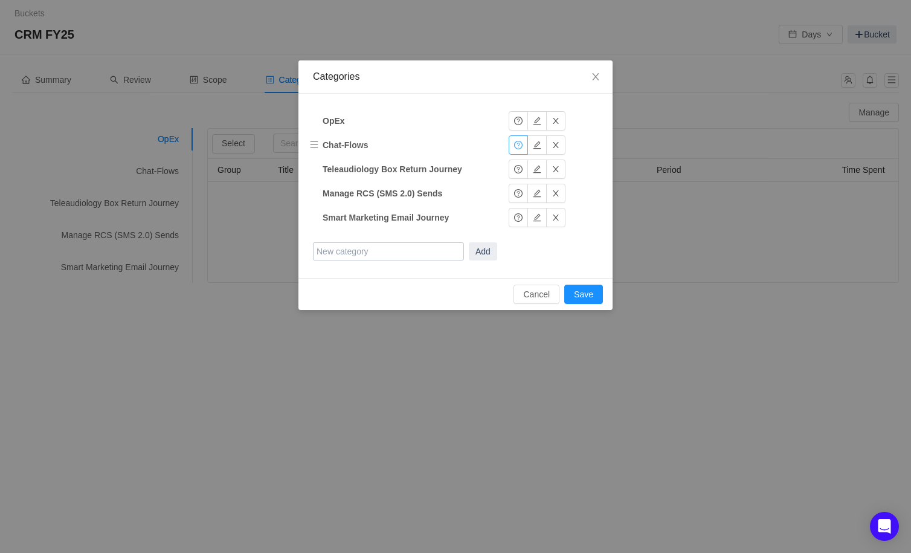
click at [522, 147] on button "button" at bounding box center [518, 144] width 19 height 19
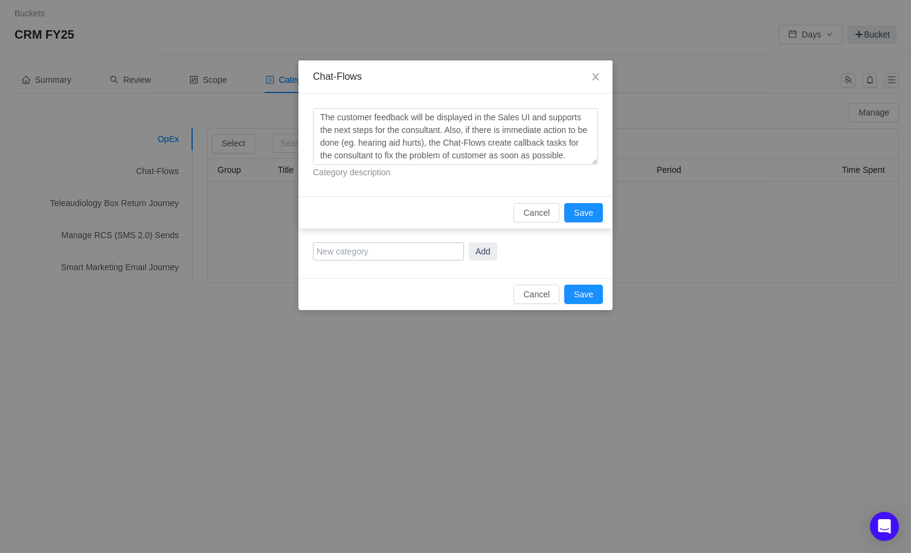
click at [536, 201] on div "Cancel Save" at bounding box center [456, 212] width 314 height 32
click at [536, 204] on button "Cancel" at bounding box center [537, 212] width 46 height 19
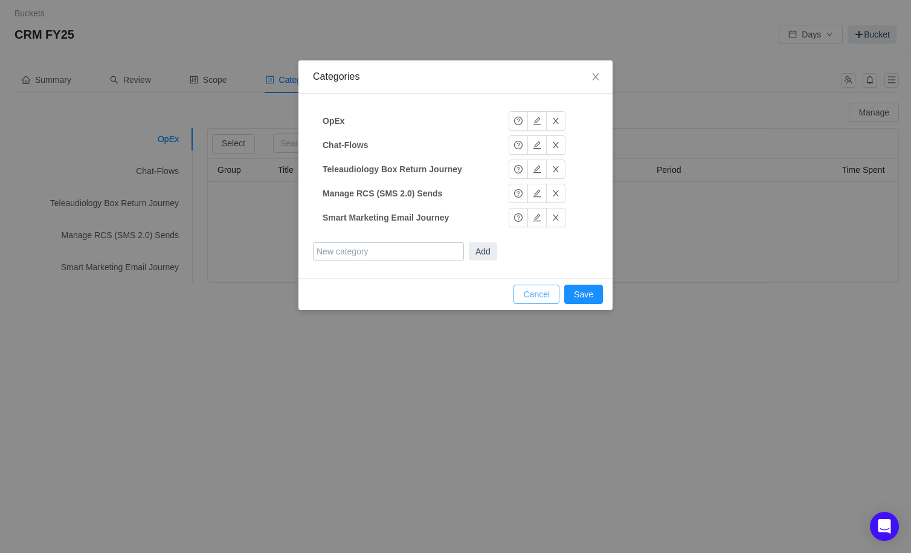
click at [531, 302] on button "Cancel" at bounding box center [537, 294] width 46 height 19
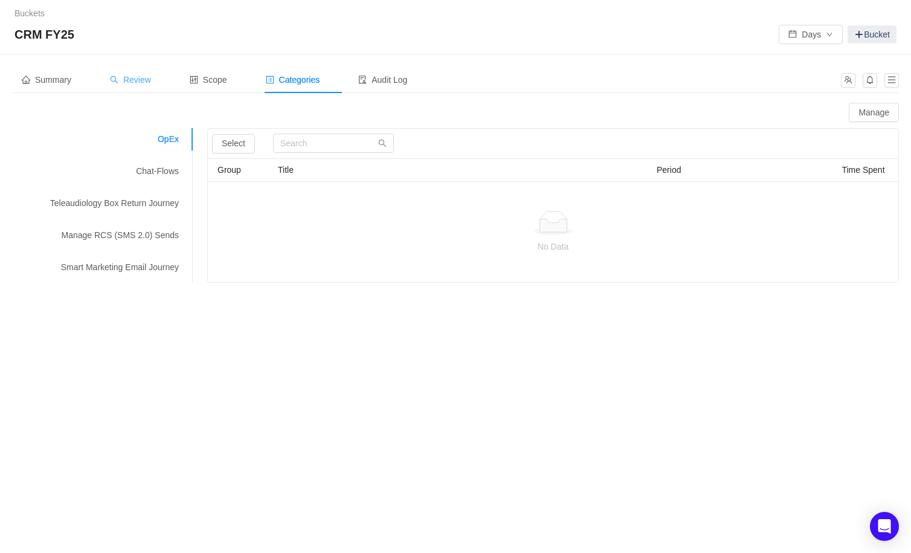
click at [137, 77] on span "Review" at bounding box center [130, 80] width 41 height 10
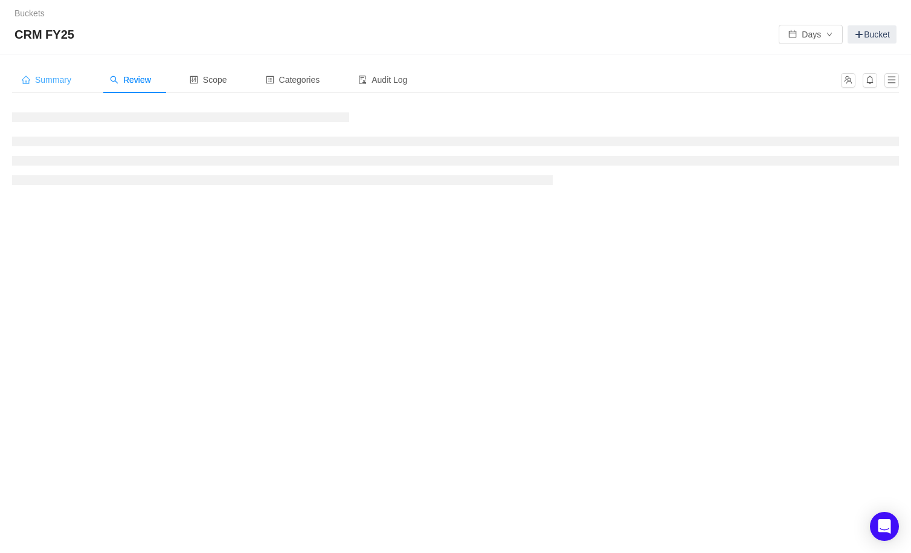
click at [45, 79] on span "Summary" at bounding box center [47, 80] width 50 height 10
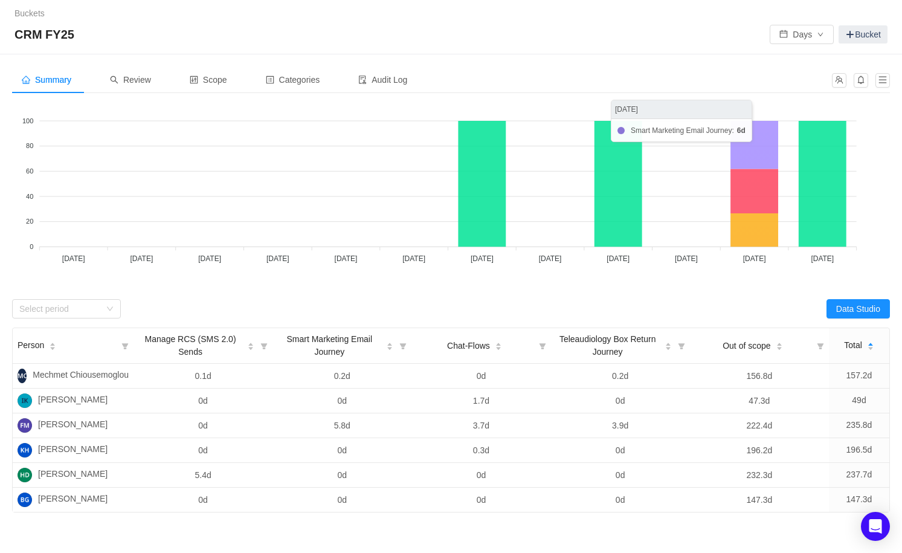
click at [767, 131] on icon at bounding box center [755, 145] width 48 height 48
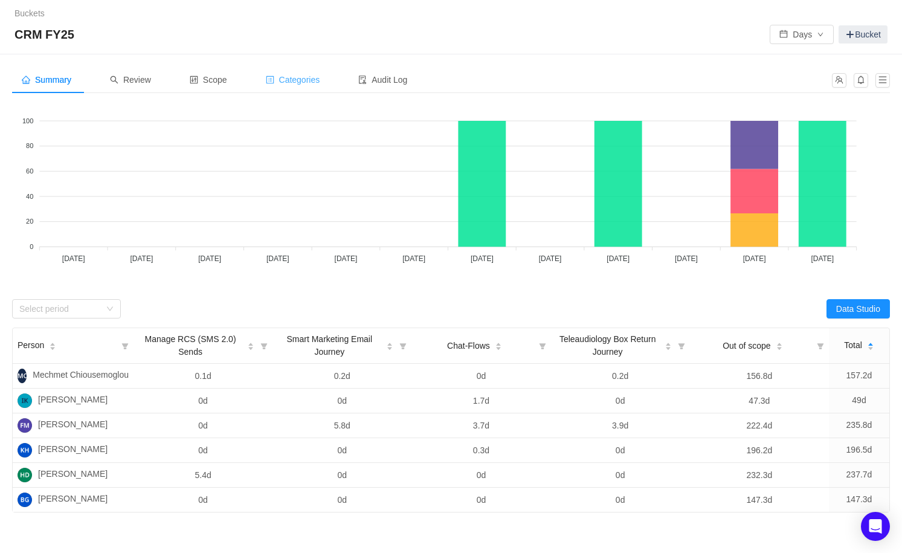
click at [300, 83] on span "Categories" at bounding box center [293, 80] width 54 height 10
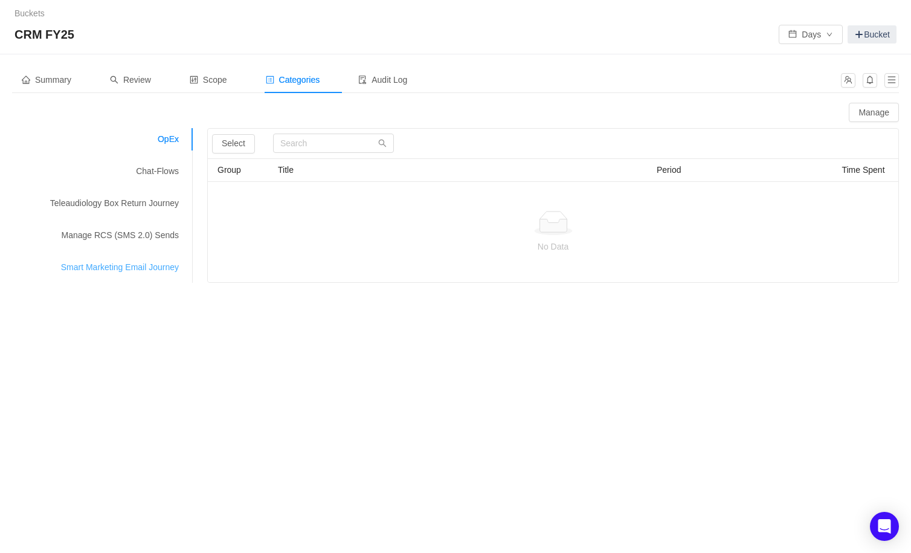
click at [121, 268] on div "Smart Marketing Email Journey" at bounding box center [102, 267] width 181 height 22
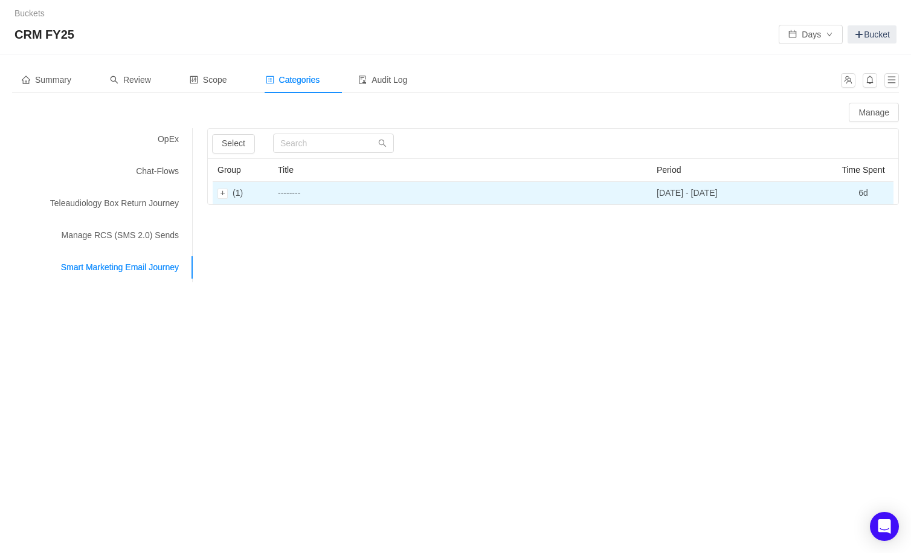
click at [337, 201] on td "--------" at bounding box center [462, 193] width 379 height 22
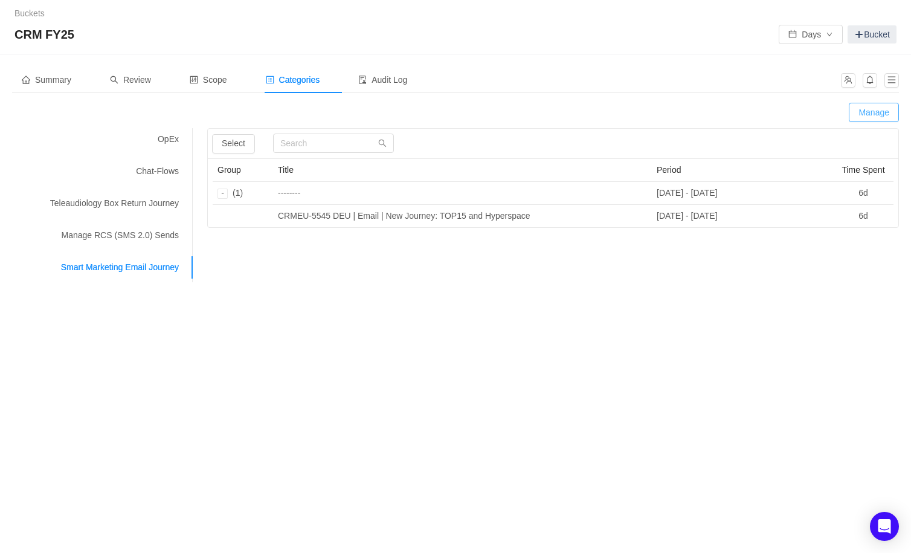
click at [890, 111] on button "Manage" at bounding box center [874, 112] width 50 height 19
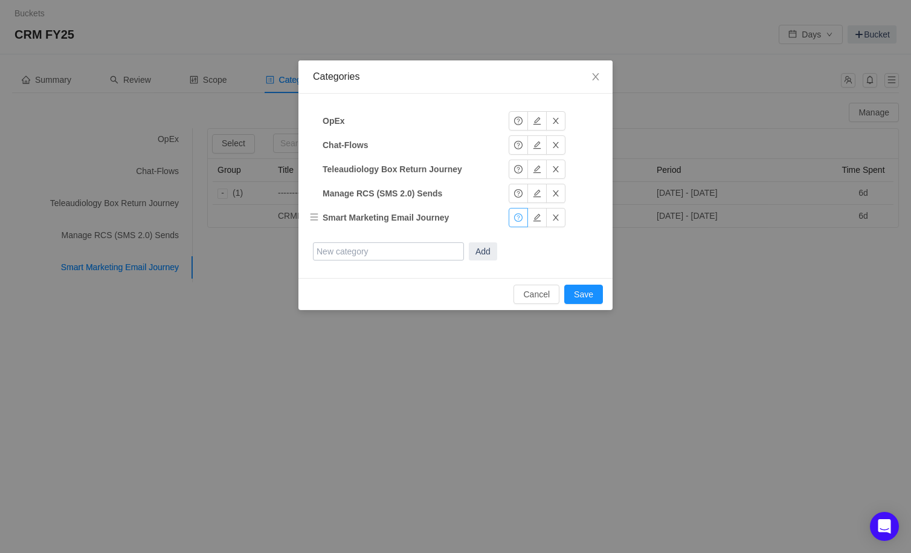
click at [519, 216] on button "button" at bounding box center [518, 217] width 19 height 19
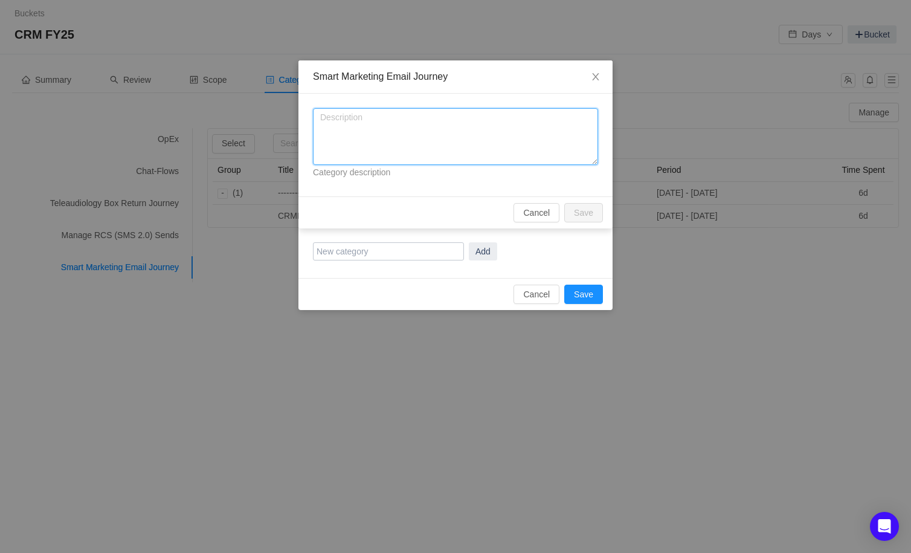
click at [402, 137] on textarea at bounding box center [455, 136] width 285 height 57
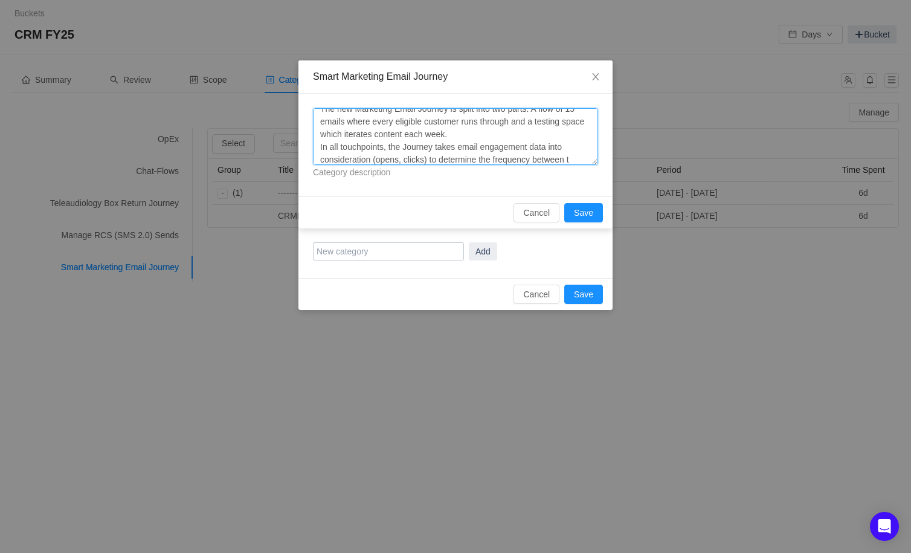
scroll to position [21, 0]
type textarea "The new Marketing Email Journey is split into two parts: A flow of 15 emails wh…"
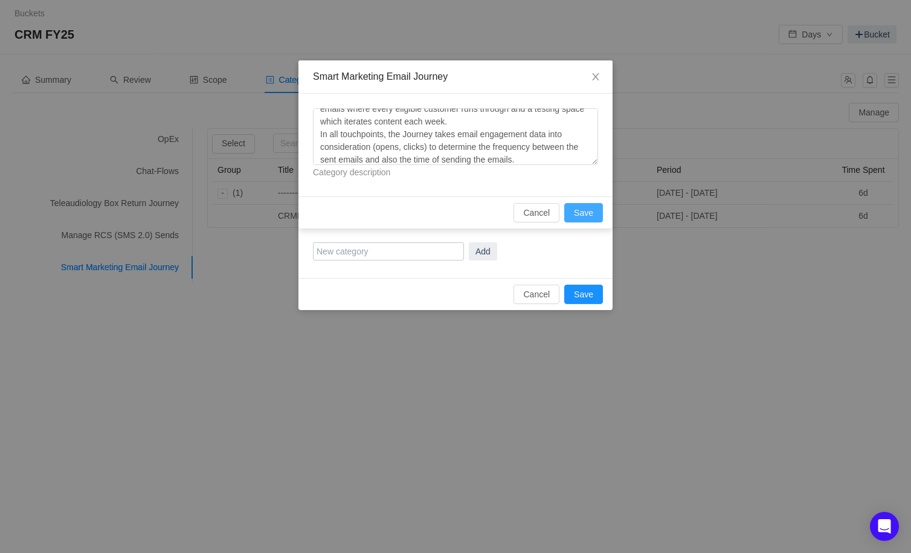
click at [592, 213] on button "Save" at bounding box center [583, 212] width 39 height 19
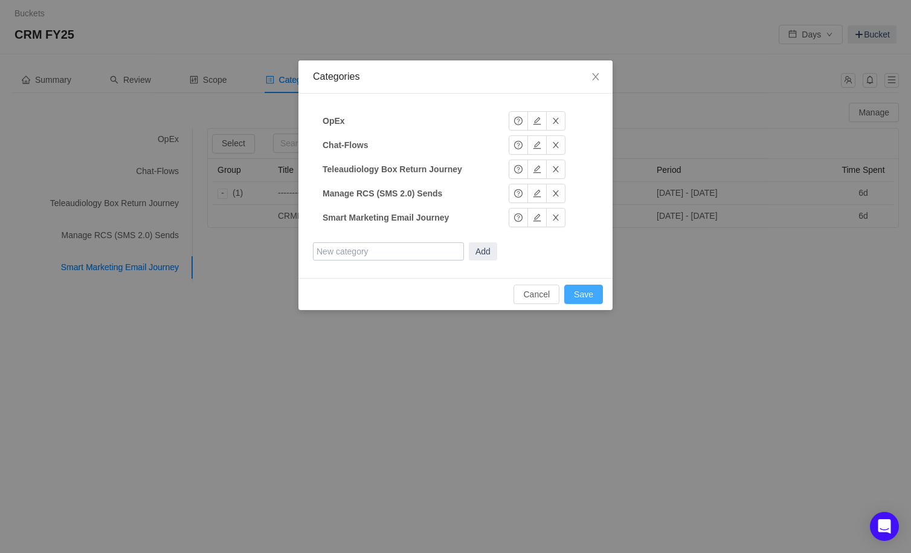
click at [586, 291] on button "Save" at bounding box center [583, 294] width 39 height 19
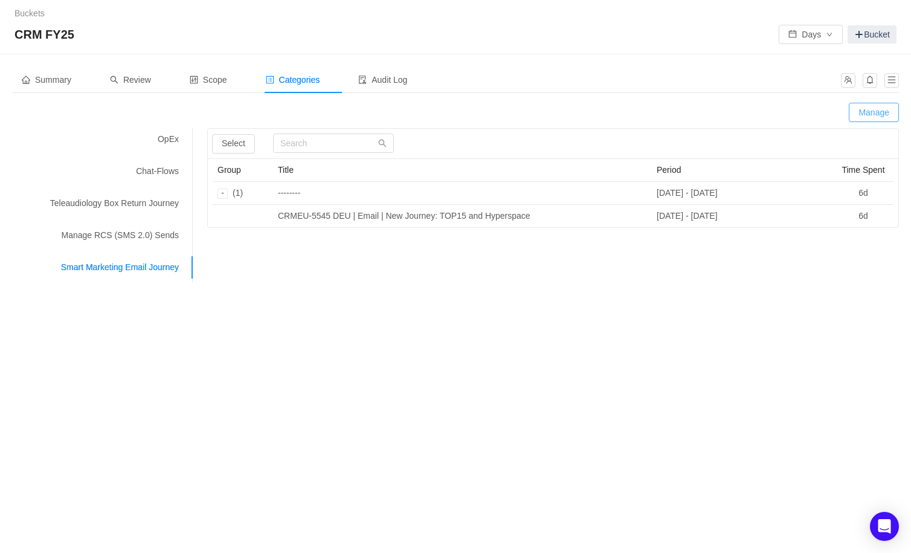
click at [864, 115] on button "Manage" at bounding box center [874, 112] width 50 height 19
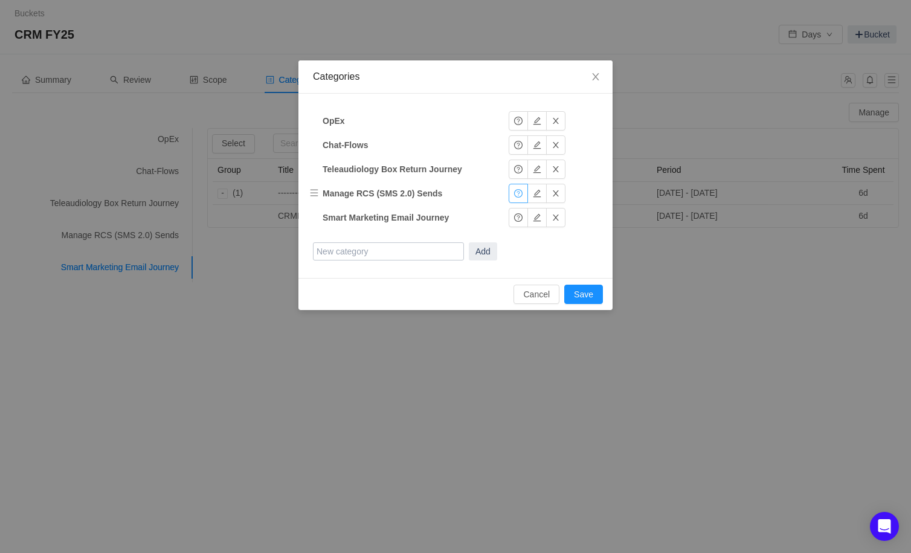
click at [521, 193] on button "button" at bounding box center [518, 193] width 19 height 19
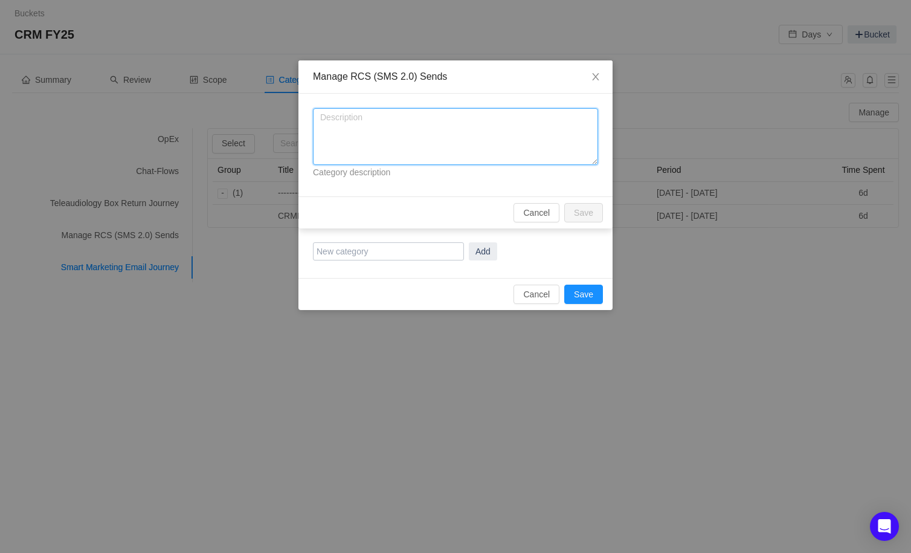
click at [401, 146] on textarea at bounding box center [455, 136] width 285 height 57
type textarea "RCS is the new"
click at [550, 205] on button "Cancel" at bounding box center [537, 212] width 46 height 19
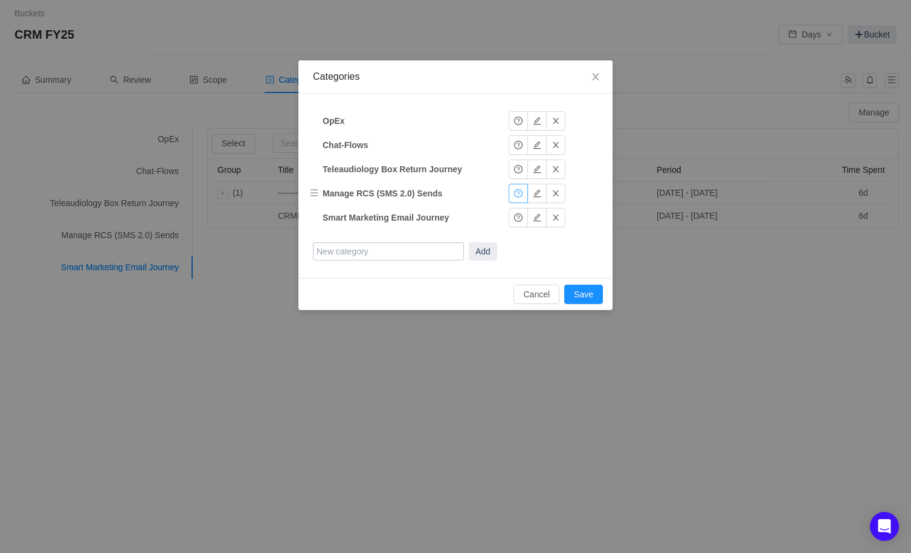
click at [517, 195] on button "button" at bounding box center [518, 193] width 19 height 19
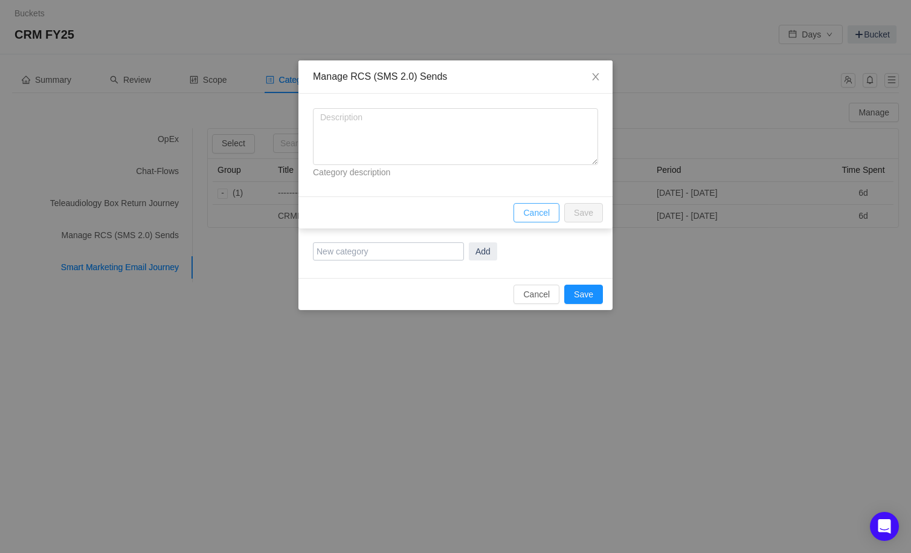
click at [549, 207] on button "Cancel" at bounding box center [537, 212] width 46 height 19
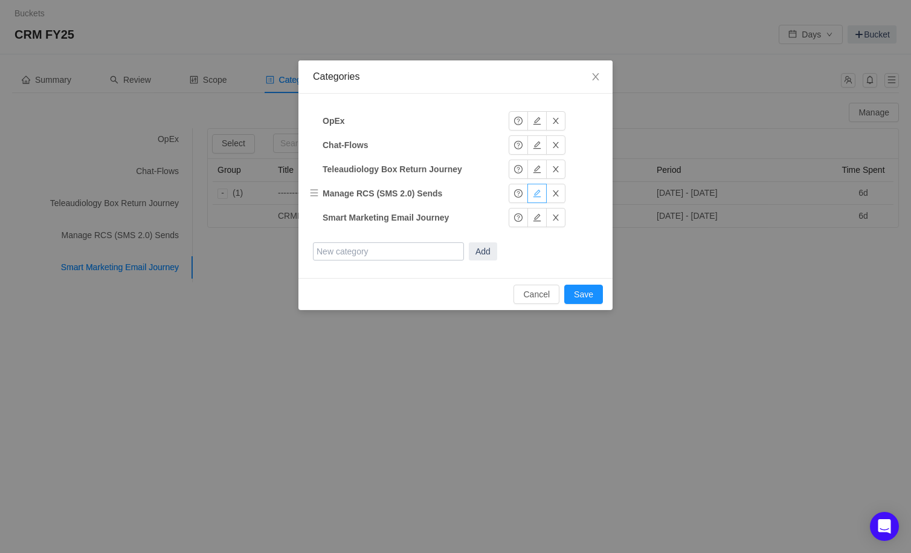
click at [537, 193] on button "button" at bounding box center [537, 193] width 19 height 19
click at [456, 194] on input "Manage RCS (SMS 2.0) Sends" at bounding box center [398, 193] width 151 height 18
type input "Manage RCS (SMS 2.0) Sends for EU"
click at [469, 242] on button "Add" at bounding box center [483, 251] width 28 height 18
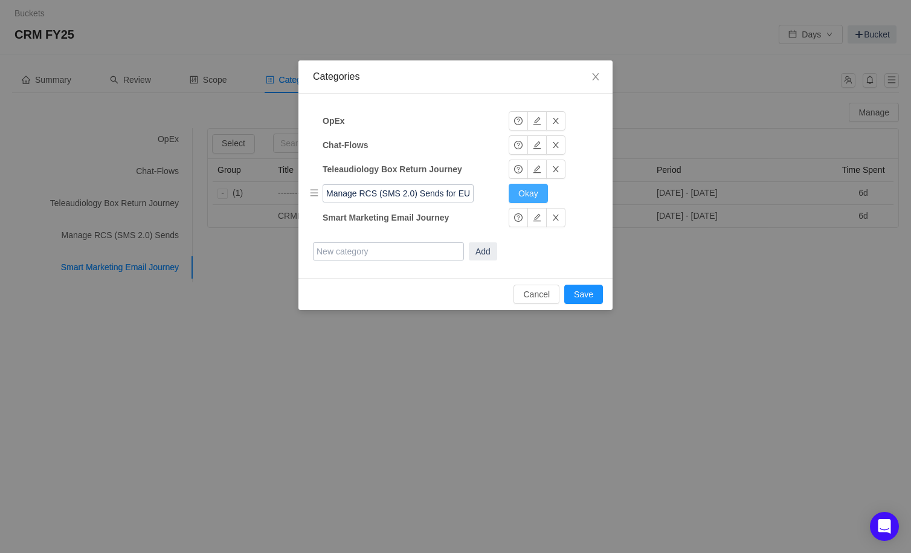
click at [527, 192] on button "Okay" at bounding box center [528, 193] width 39 height 19
click at [520, 192] on button "button" at bounding box center [518, 193] width 19 height 19
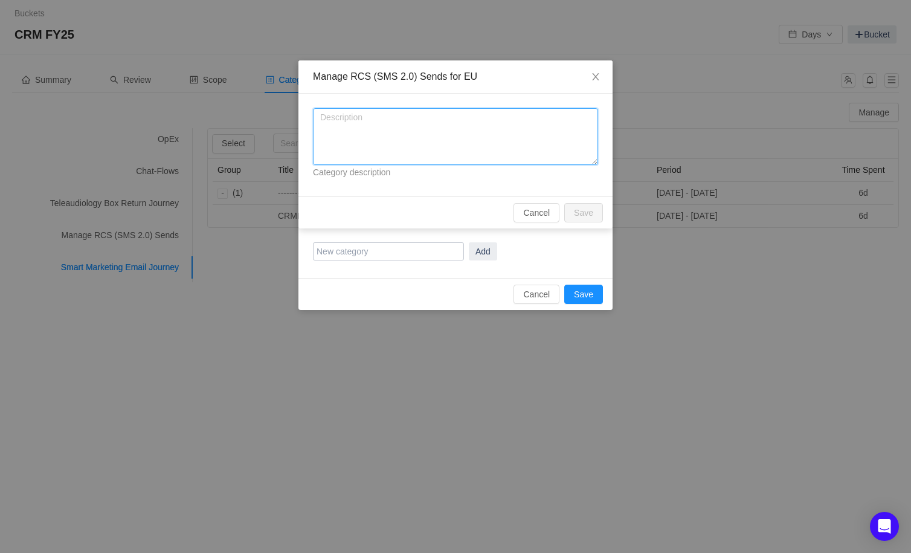
click at [390, 122] on textarea at bounding box center [455, 136] width 285 height 57
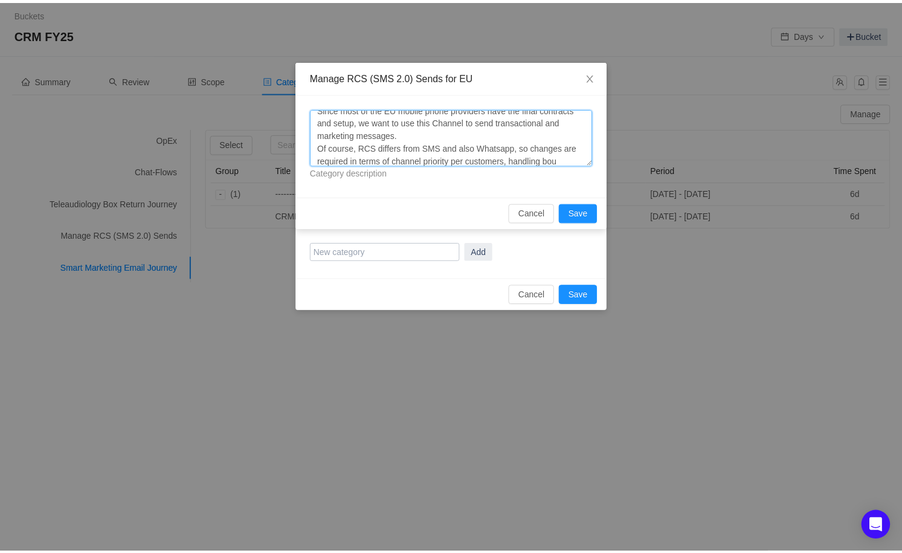
scroll to position [34, 0]
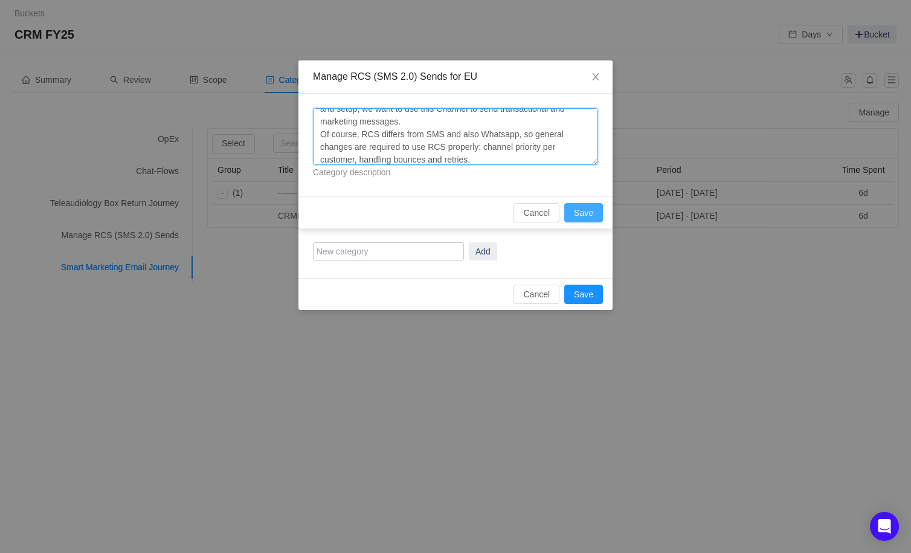
type textarea "RCS is the new SMS and brings a lot of advantages to our business. Since most o…"
click at [592, 207] on button "Save" at bounding box center [583, 212] width 39 height 19
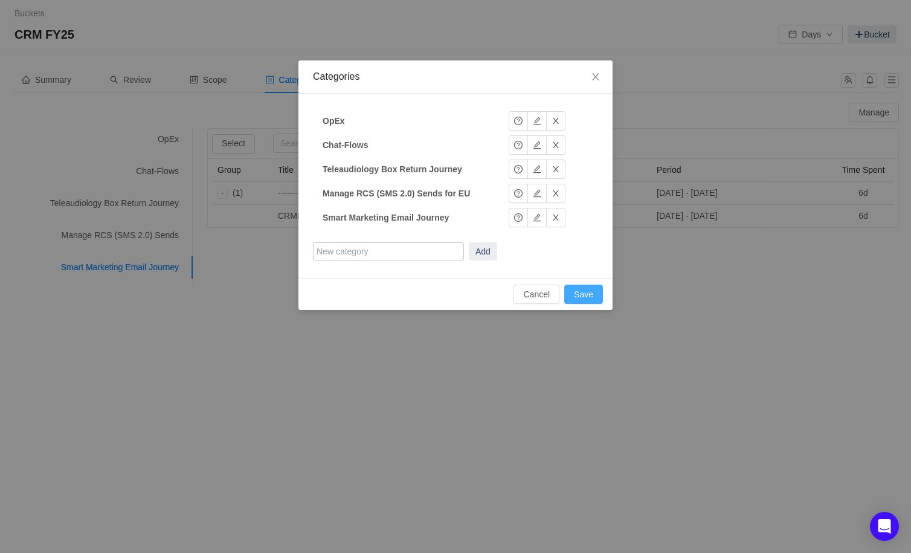
click at [586, 285] on button "Save" at bounding box center [583, 294] width 39 height 19
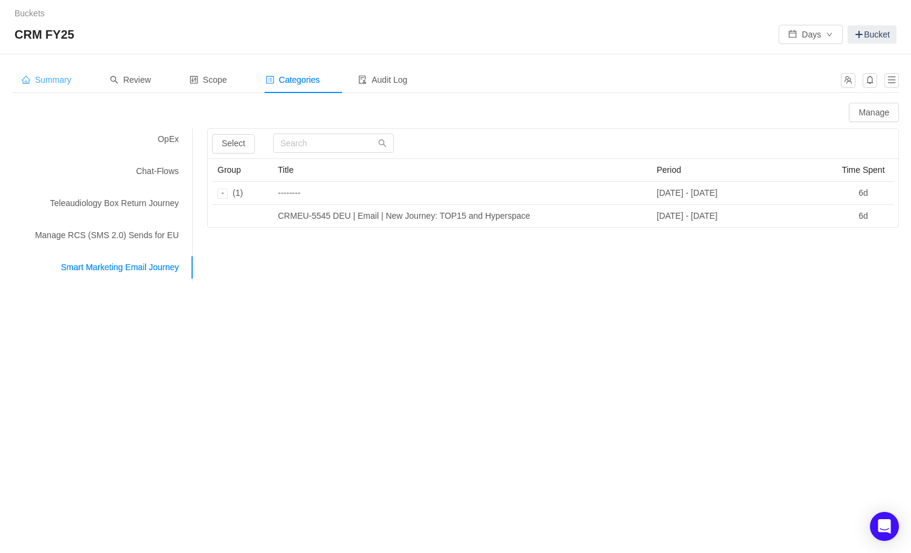
click at [44, 79] on span "Summary" at bounding box center [47, 80] width 50 height 10
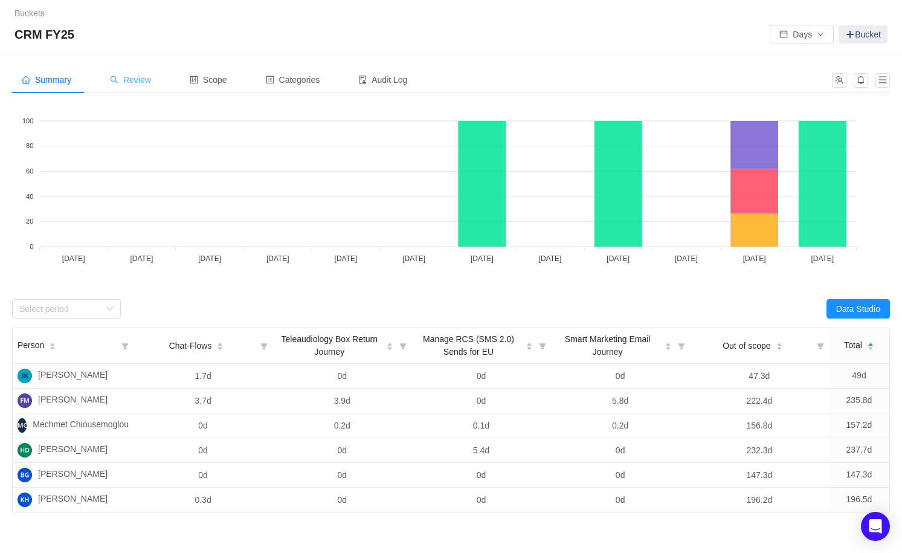
click at [142, 84] on span "Review" at bounding box center [130, 80] width 41 height 10
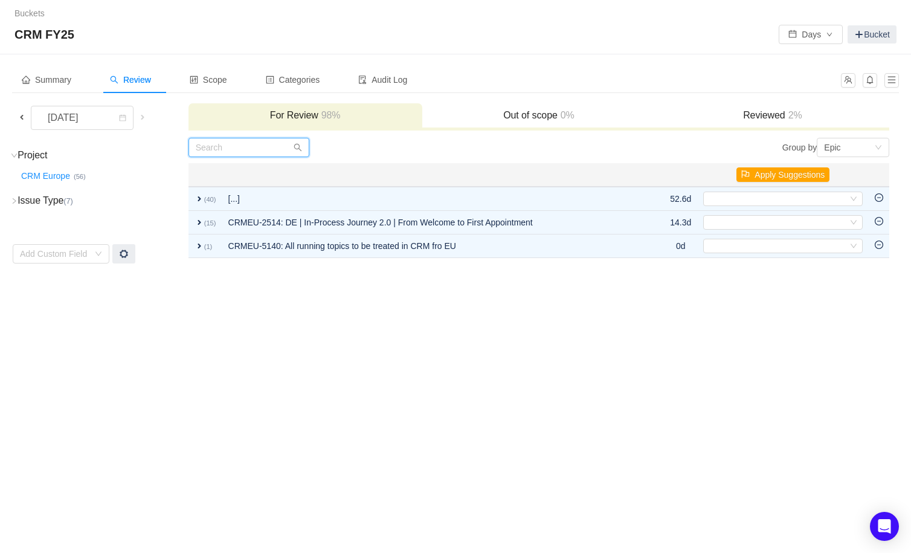
click at [249, 150] on input "text" at bounding box center [249, 147] width 121 height 19
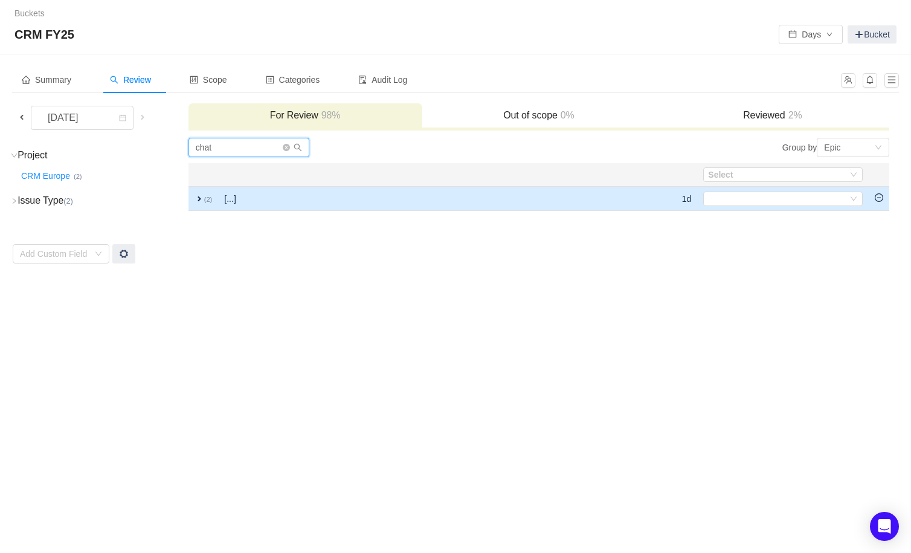
type input "chat"
click at [227, 201] on td "[...]" at bounding box center [370, 199] width 304 height 24
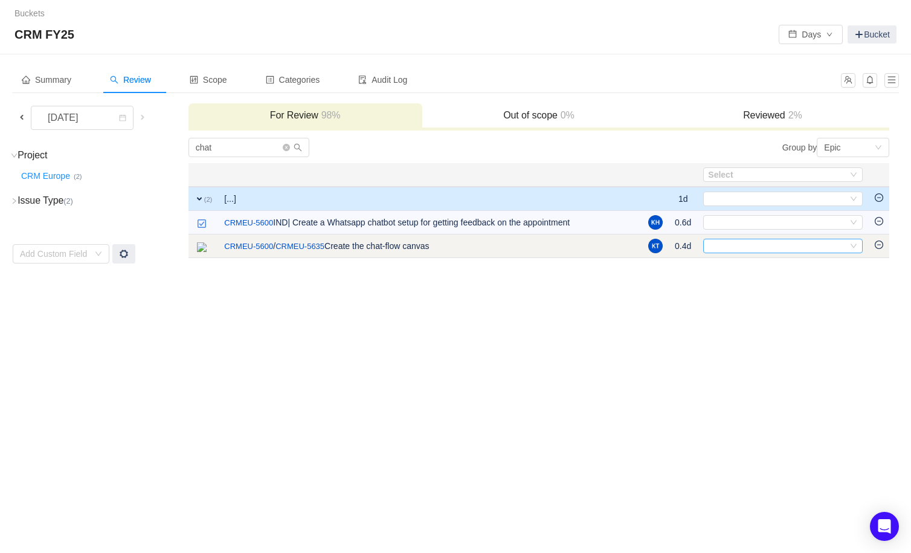
click at [797, 242] on div "Select" at bounding box center [778, 245] width 140 height 13
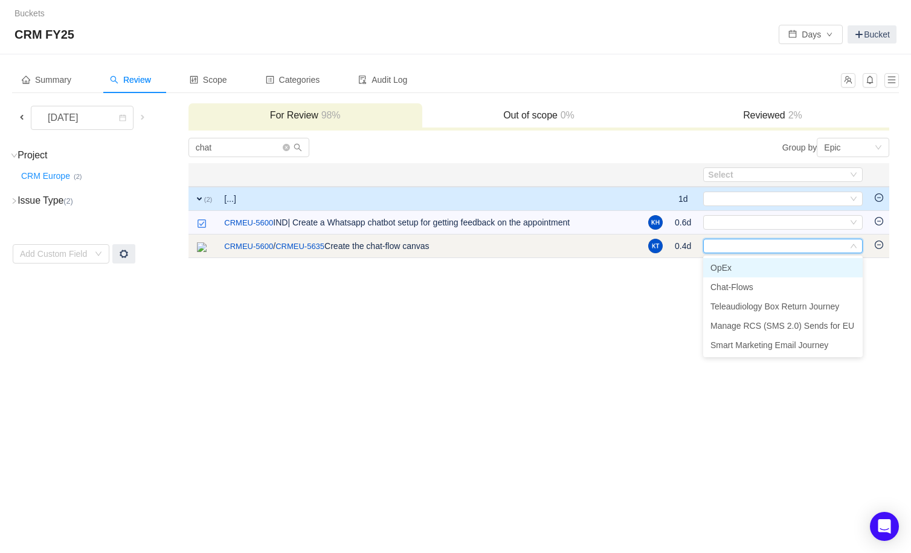
click at [797, 242] on input at bounding box center [778, 245] width 140 height 13
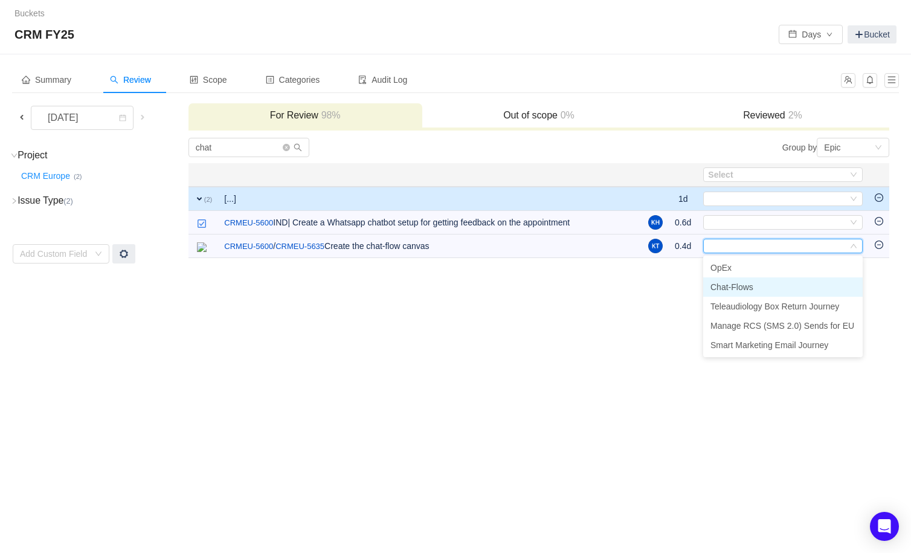
click at [757, 286] on li "Chat-Flows" at bounding box center [783, 286] width 160 height 19
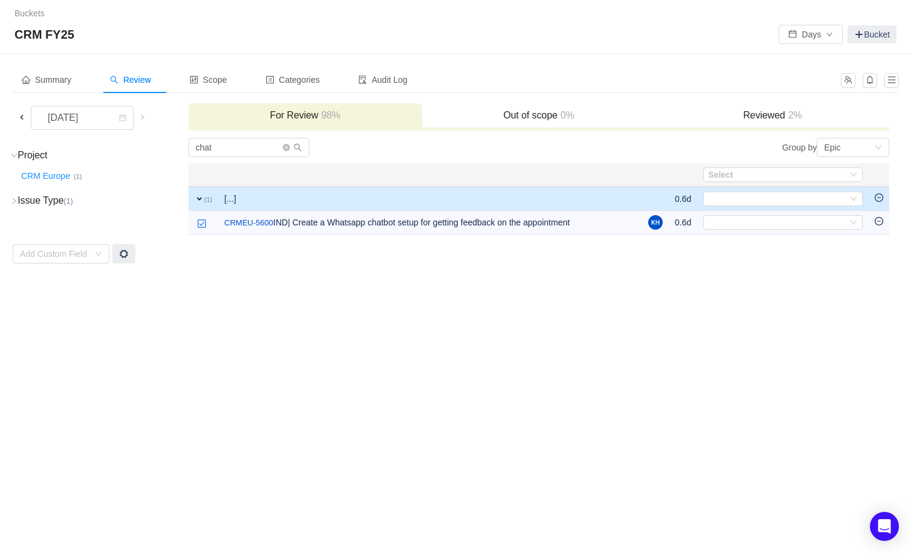
click at [776, 120] on h3 "Reviewed 2%" at bounding box center [773, 115] width 222 height 12
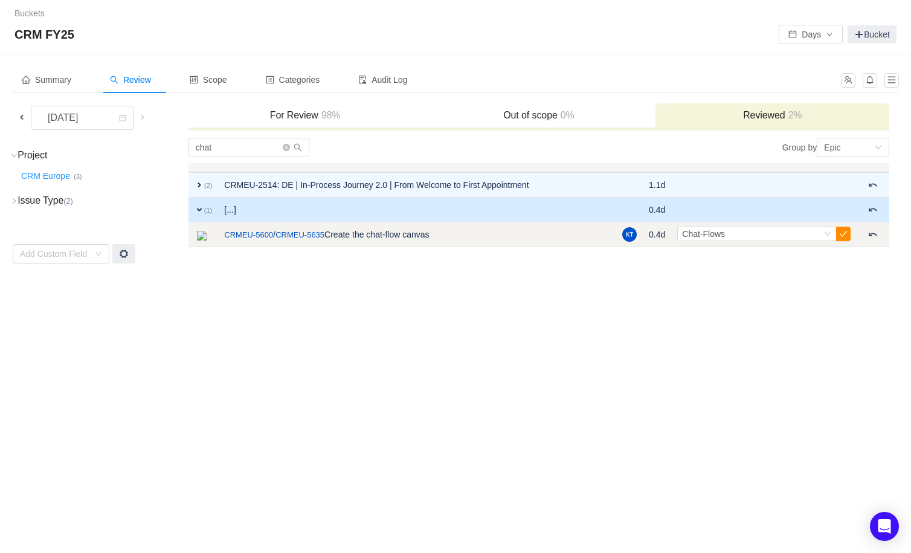
click at [845, 232] on button "button" at bounding box center [843, 234] width 15 height 15
click at [848, 230] on button "button" at bounding box center [843, 234] width 15 height 15
click at [825, 237] on icon "icon: down" at bounding box center [827, 233] width 7 height 7
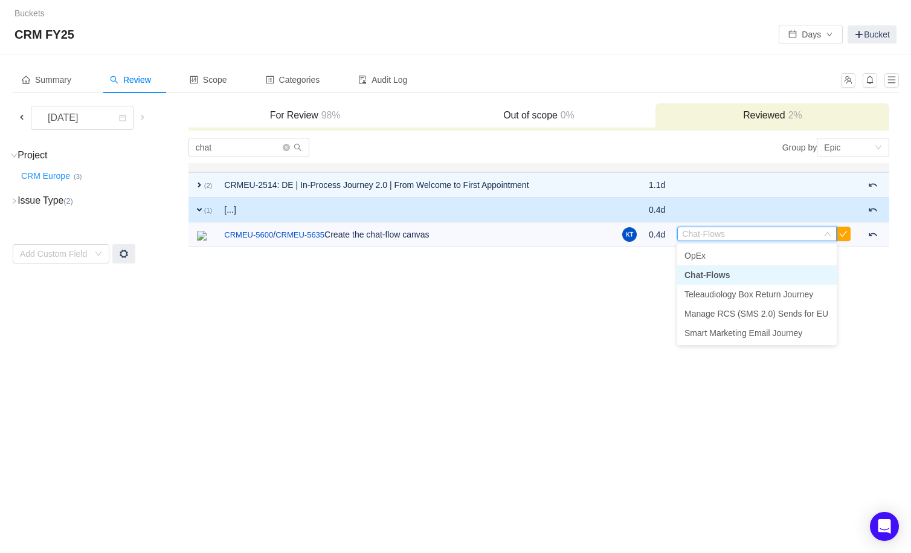
click at [743, 273] on li "Chat-Flows" at bounding box center [758, 274] width 160 height 19
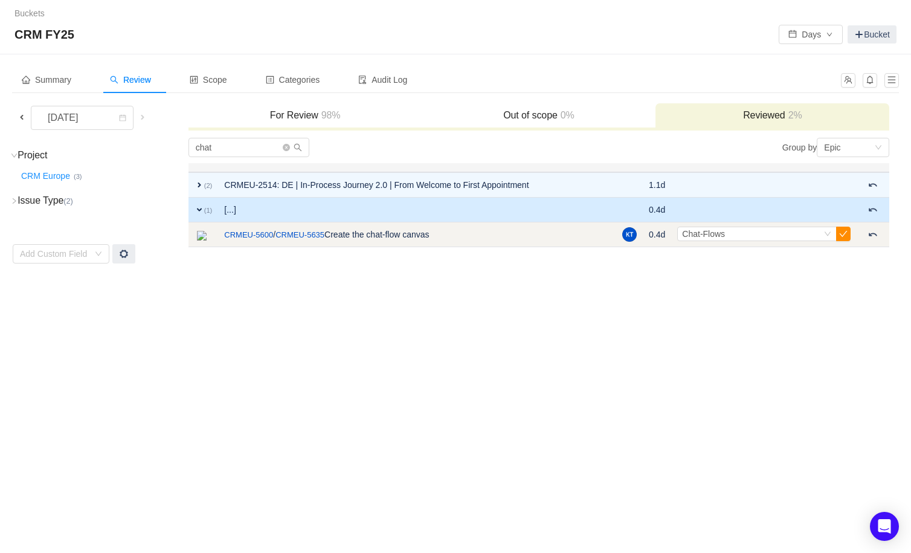
click at [844, 236] on button "button" at bounding box center [843, 234] width 15 height 15
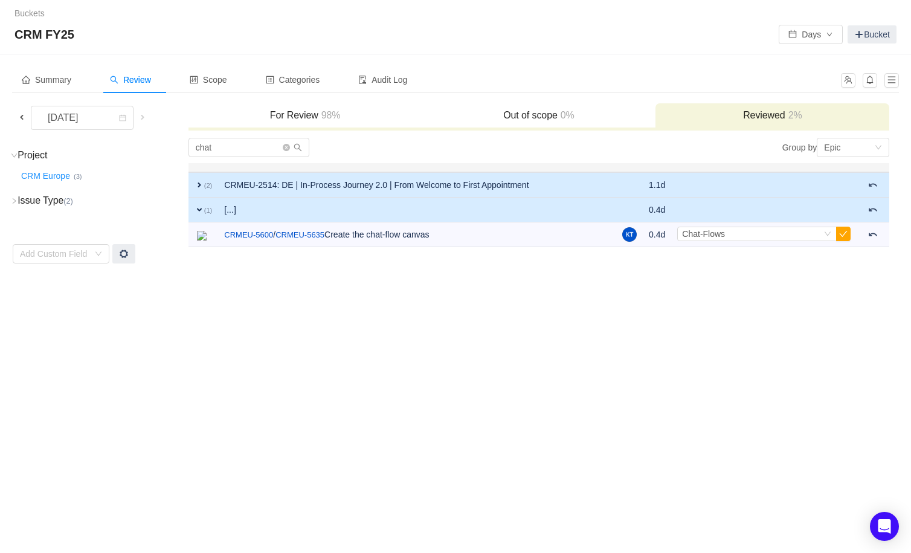
click at [202, 189] on span "expand" at bounding box center [200, 185] width 10 height 10
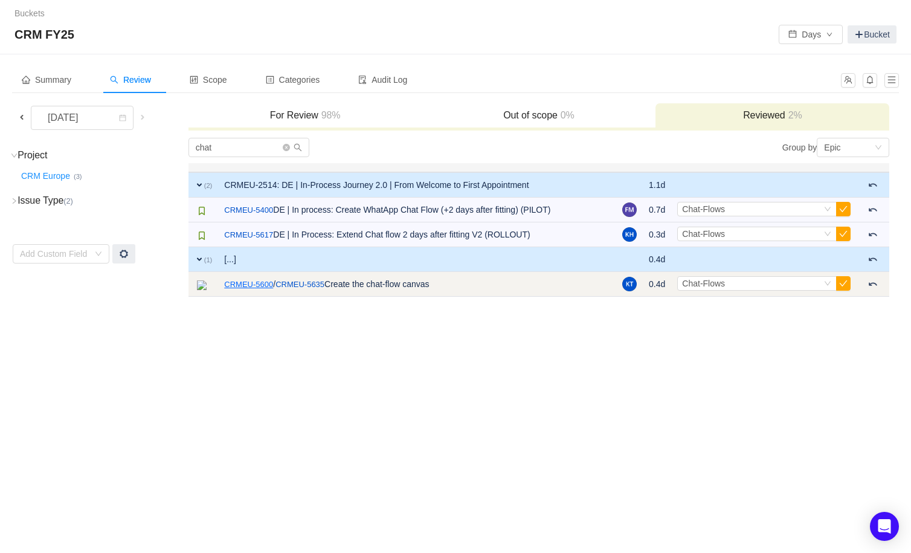
click at [255, 280] on link "CRMEU-5600" at bounding box center [248, 285] width 49 height 12
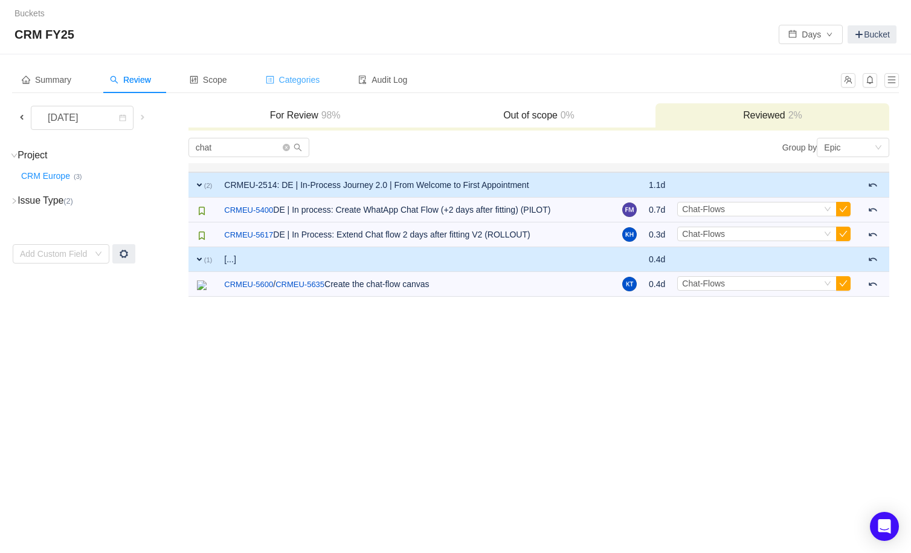
click at [301, 82] on span "Categories" at bounding box center [293, 80] width 54 height 10
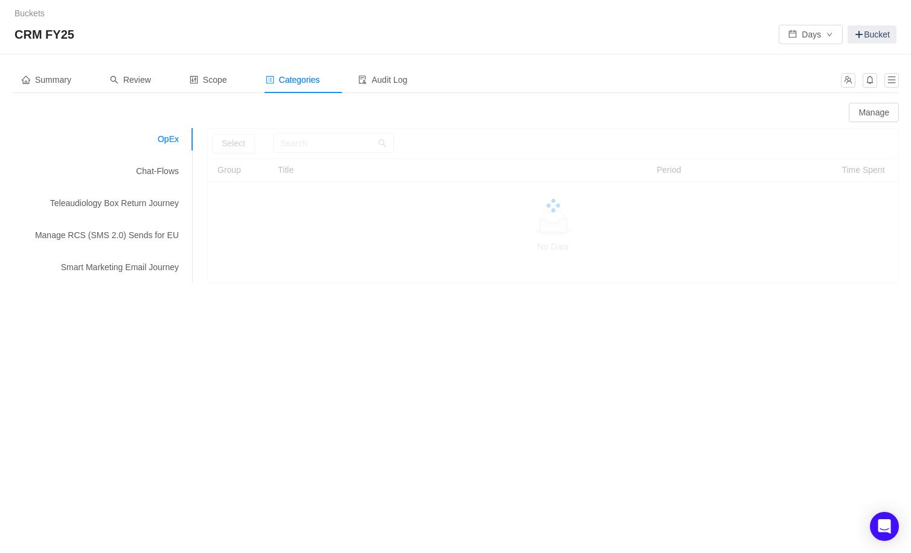
click at [29, 94] on div "Summary Review Scope Categories Audit Log" at bounding box center [455, 84] width 887 height 36
click at [32, 92] on div "Summary" at bounding box center [46, 79] width 69 height 27
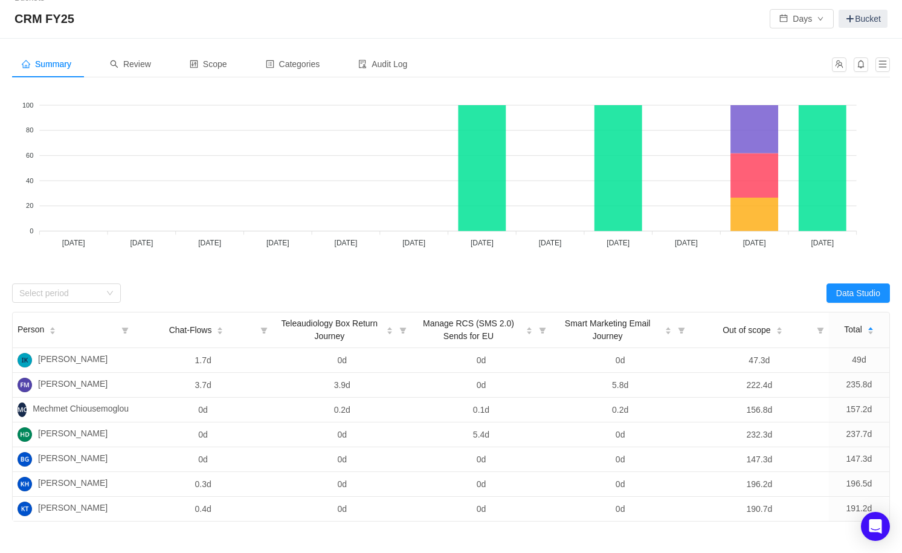
scroll to position [11, 0]
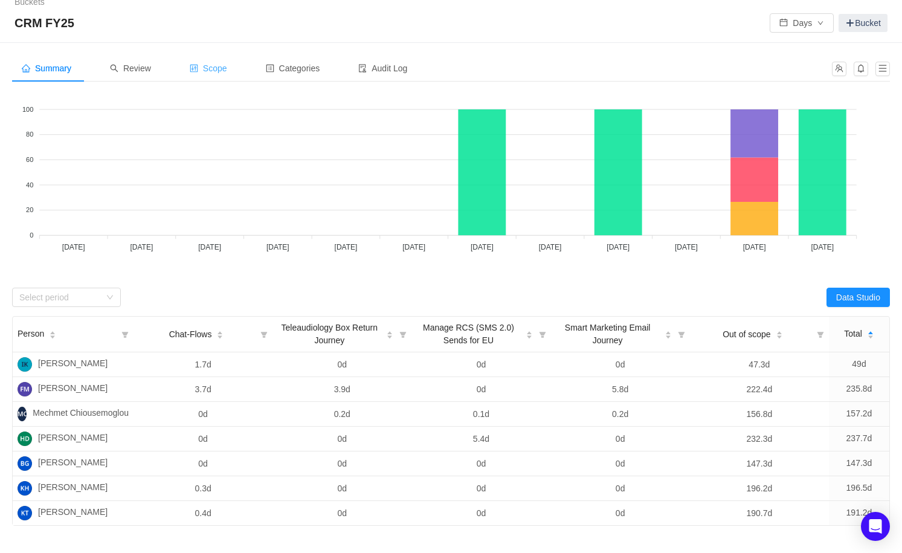
click at [198, 68] on icon "icon: control" at bounding box center [194, 68] width 8 height 8
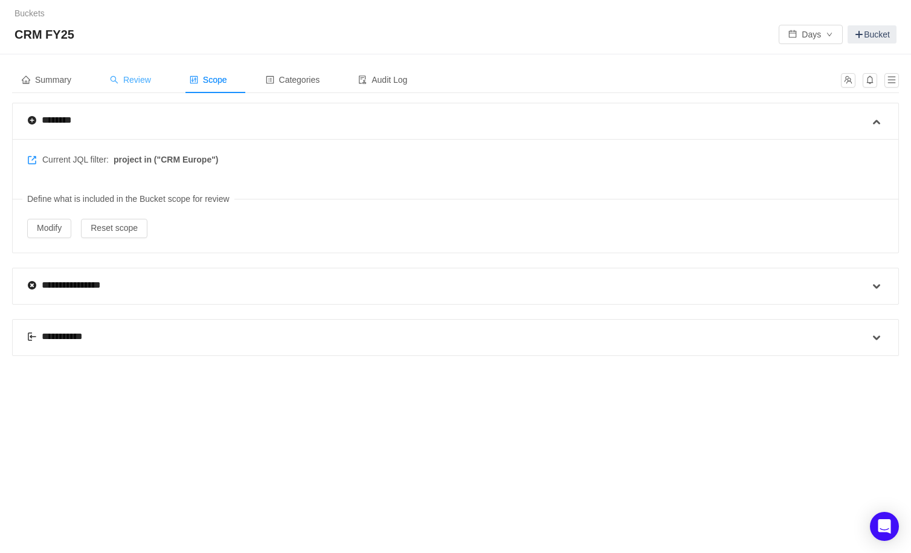
click at [141, 77] on span "Review" at bounding box center [130, 80] width 41 height 10
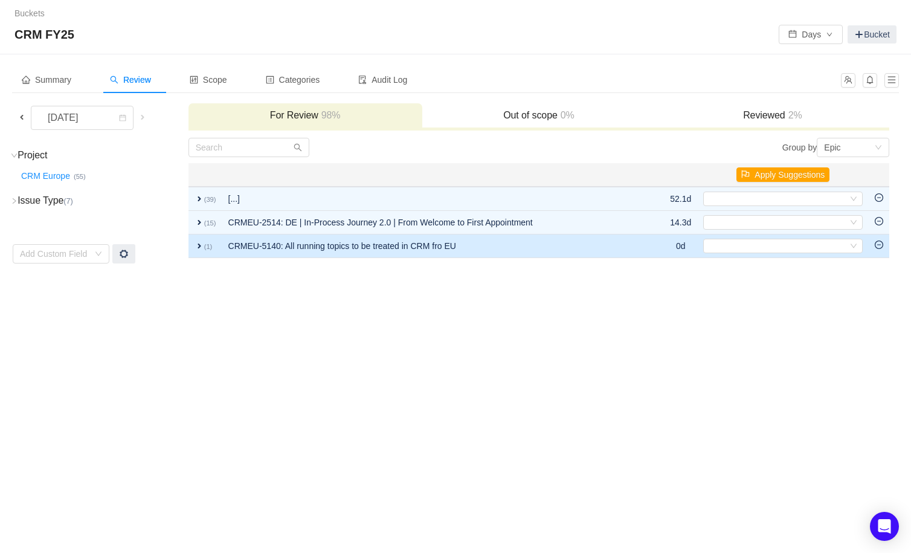
click at [202, 245] on span "expand" at bounding box center [200, 246] width 10 height 10
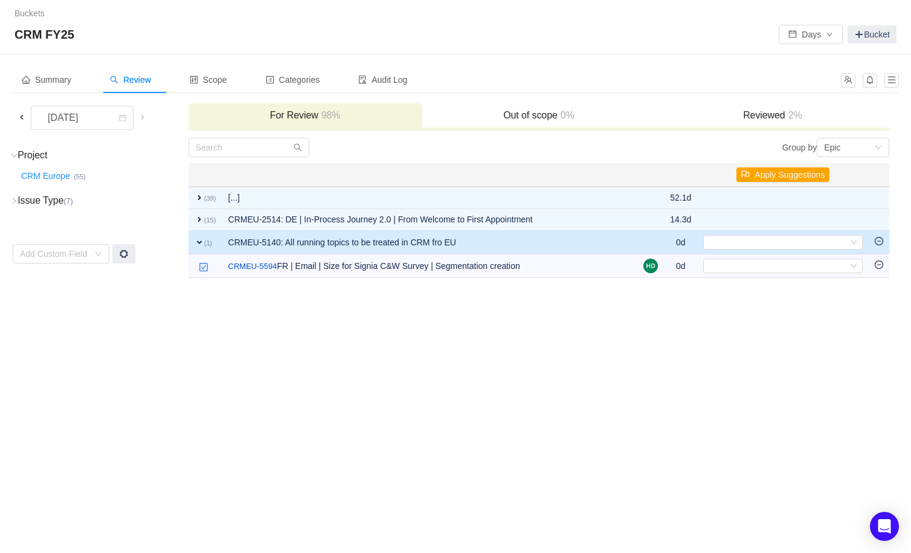
click at [202, 245] on span "expand" at bounding box center [200, 243] width 10 height 10
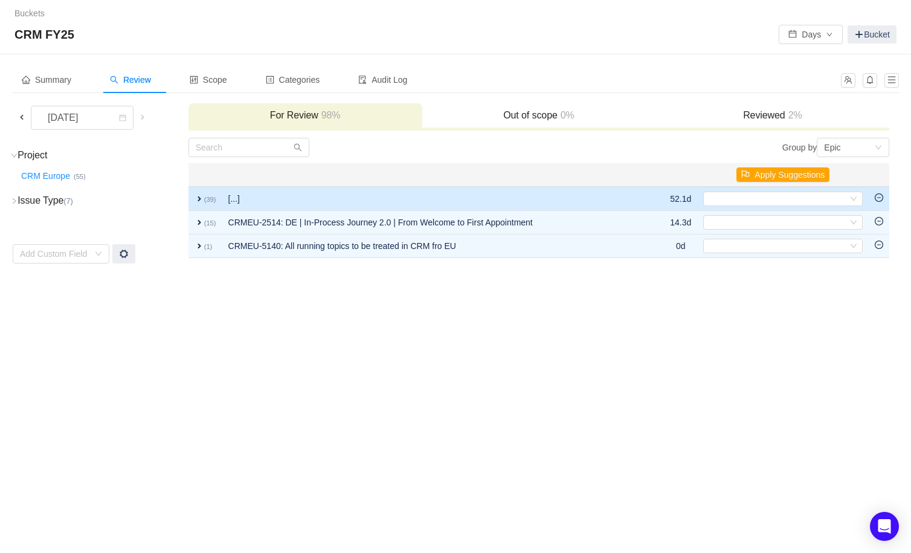
click at [207, 202] on small "(39)" at bounding box center [210, 199] width 12 height 7
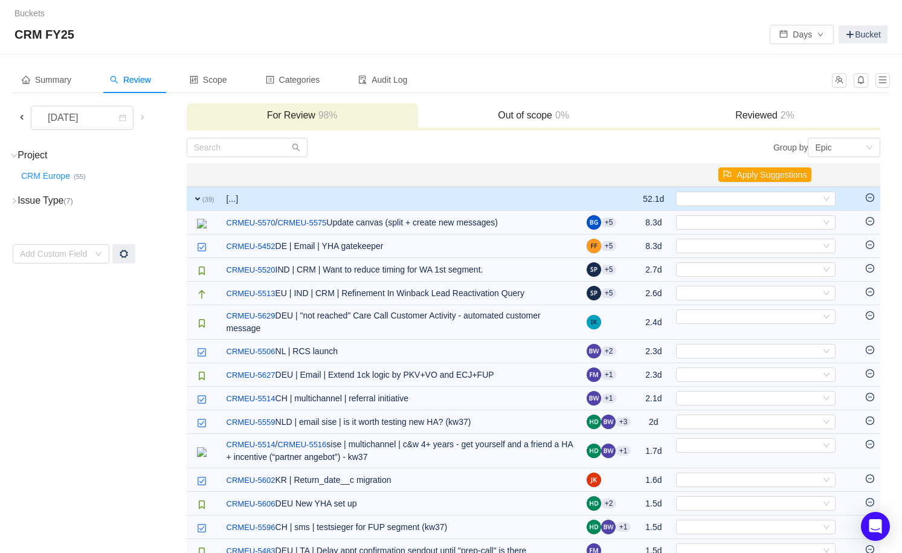
click at [208, 201] on small "(39)" at bounding box center [208, 199] width 12 height 7
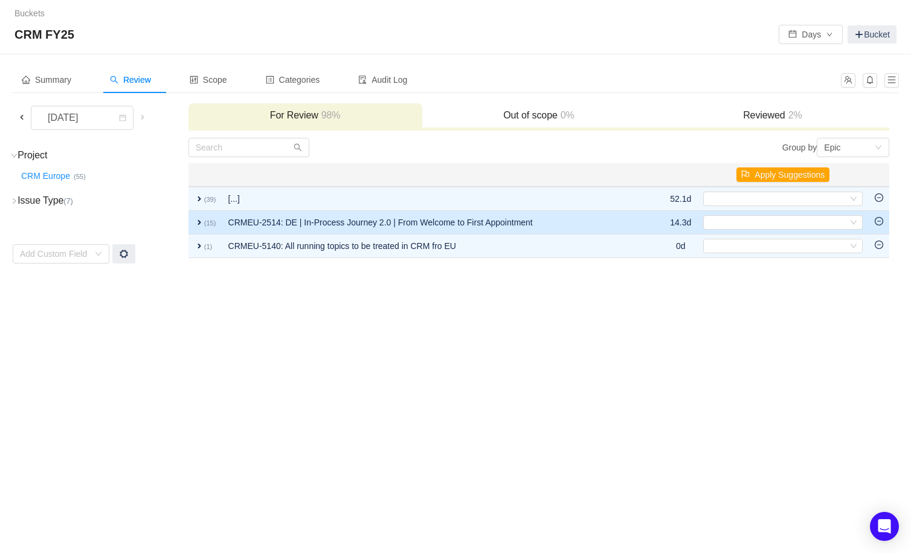
click at [264, 225] on td "CRMEU-2514: DE | In-Process Journey 2.0 | From Welcome to First Appointment" at bounding box center [435, 223] width 426 height 24
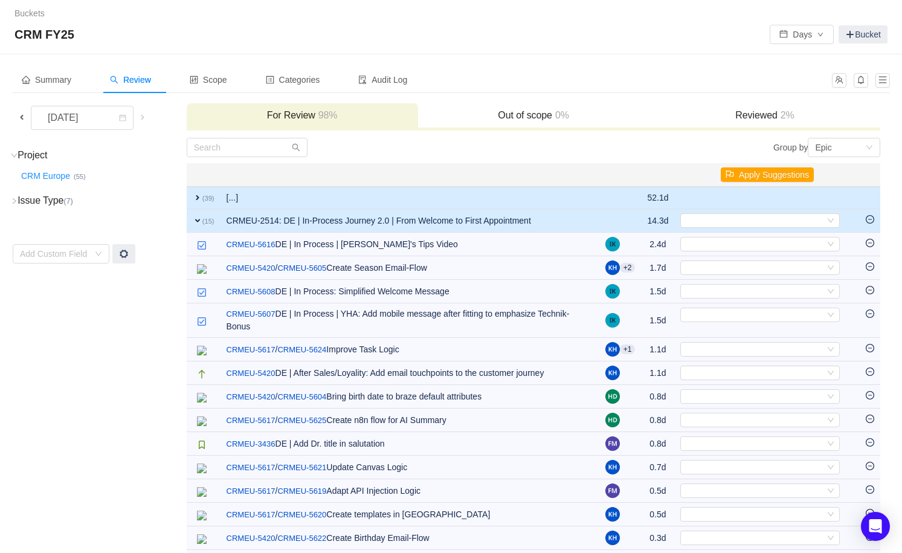
click at [247, 189] on td "[...]" at bounding box center [410, 198] width 379 height 22
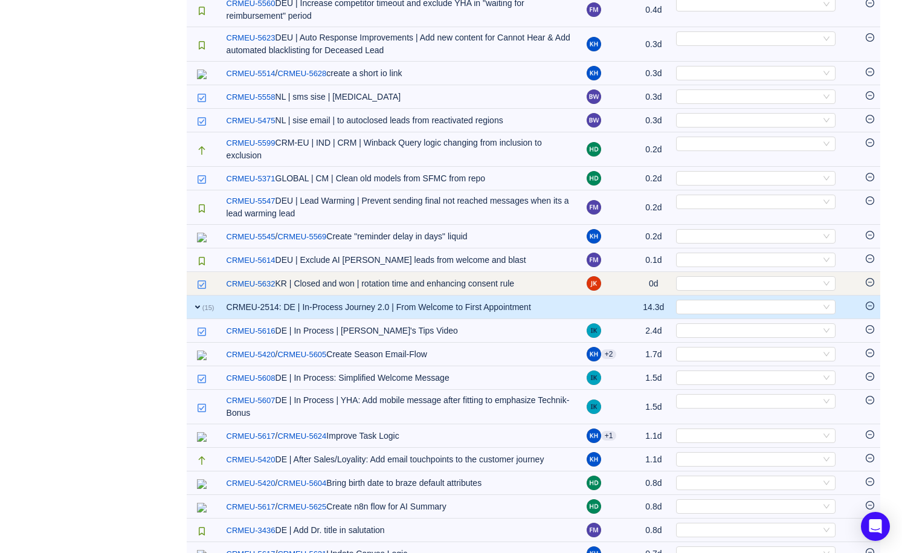
scroll to position [1086, 0]
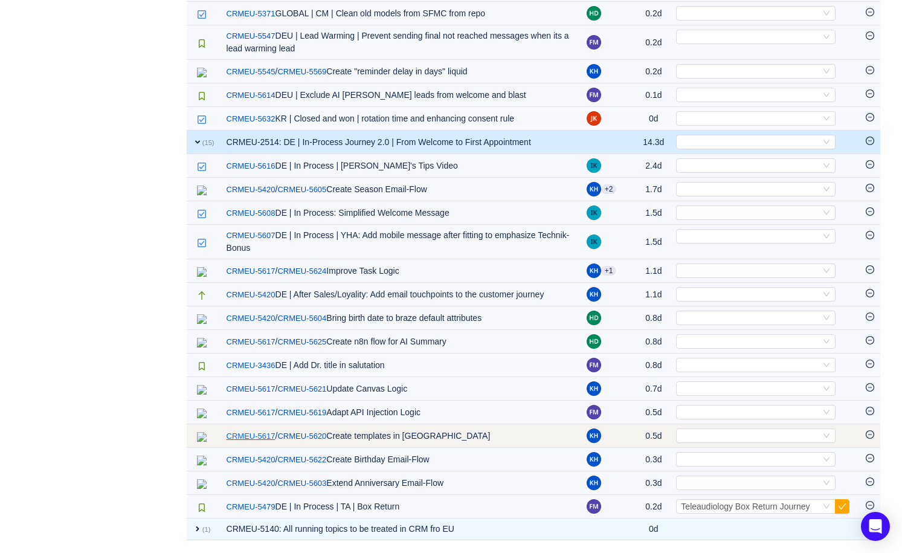
click at [267, 438] on link "CRMEU-5617" at bounding box center [251, 436] width 49 height 12
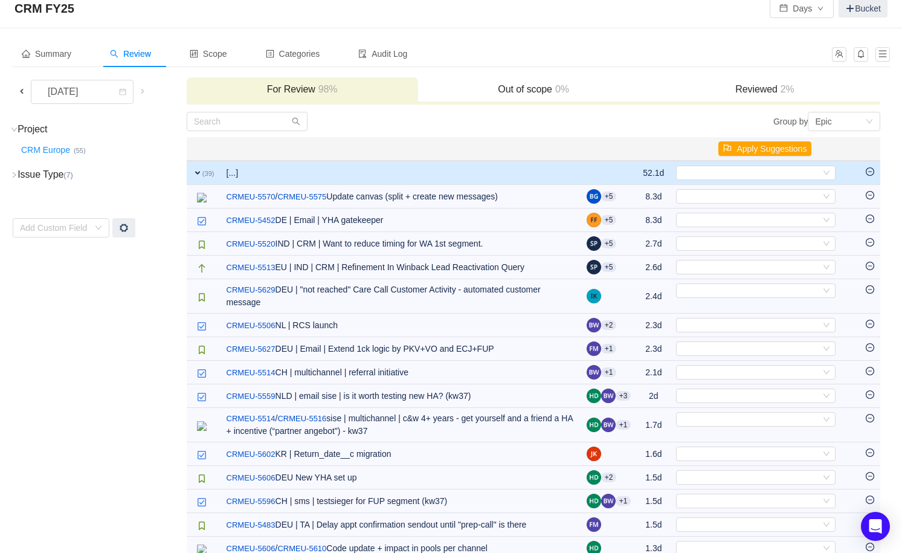
scroll to position [0, 0]
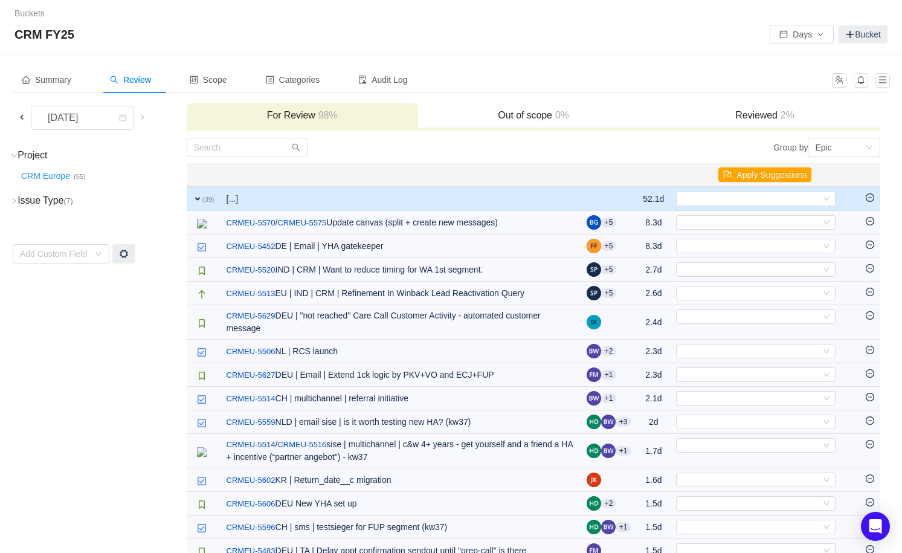
click at [756, 120] on h3 "Reviewed 2%" at bounding box center [765, 115] width 219 height 12
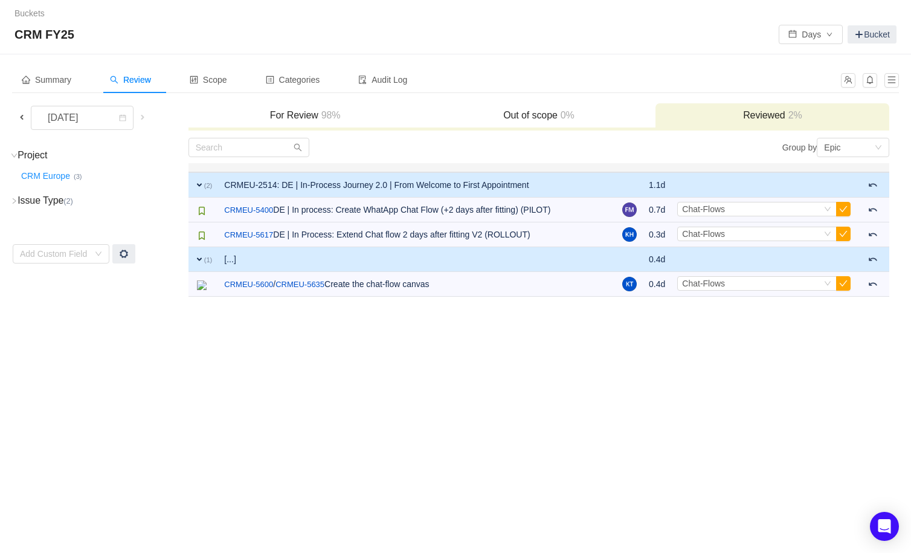
click at [289, 114] on h3 "For Review 98%" at bounding box center [306, 115] width 222 height 12
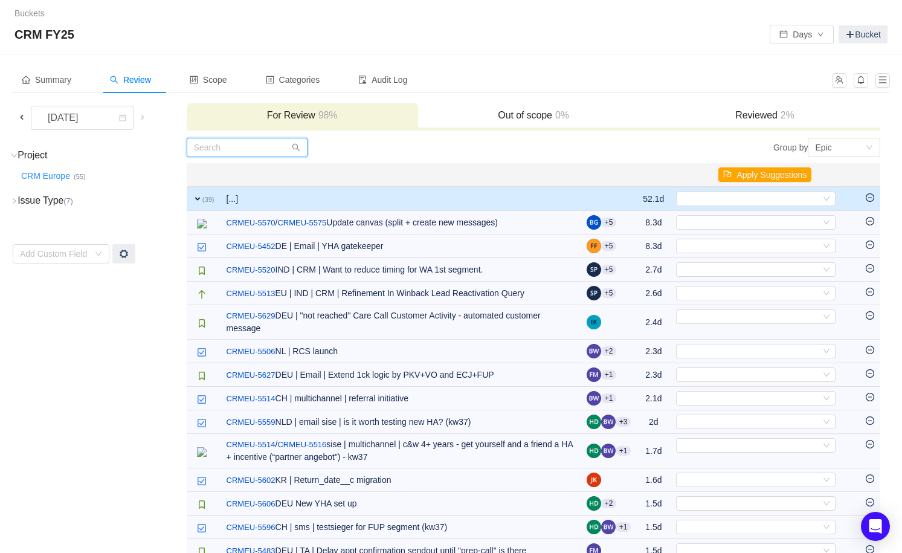
click at [227, 149] on input "text" at bounding box center [247, 147] width 121 height 19
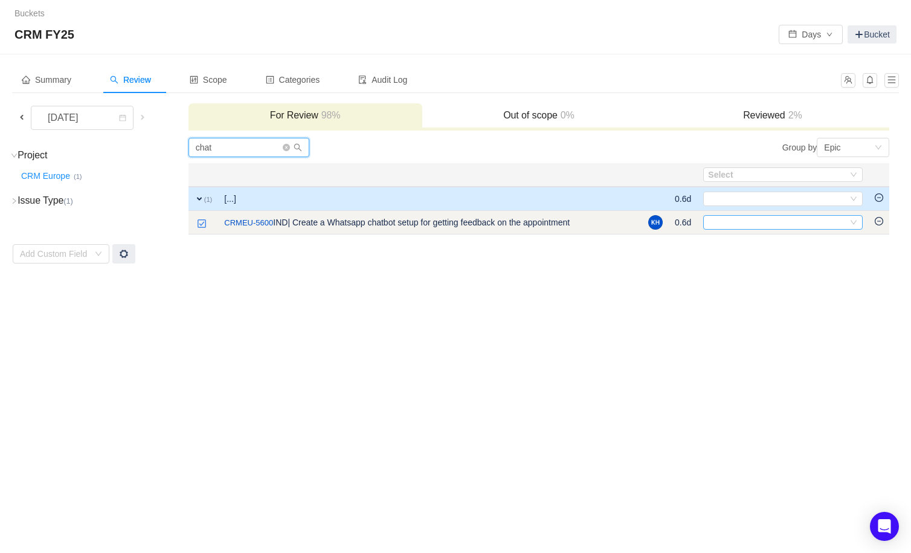
type input "chat"
click at [728, 224] on div "Select" at bounding box center [778, 222] width 140 height 13
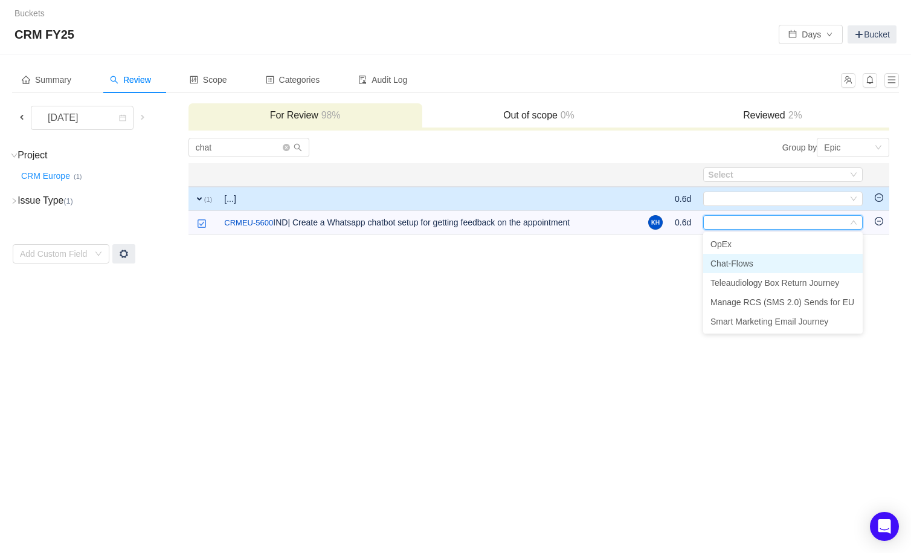
click at [729, 261] on span "Chat-Flows" at bounding box center [732, 264] width 43 height 10
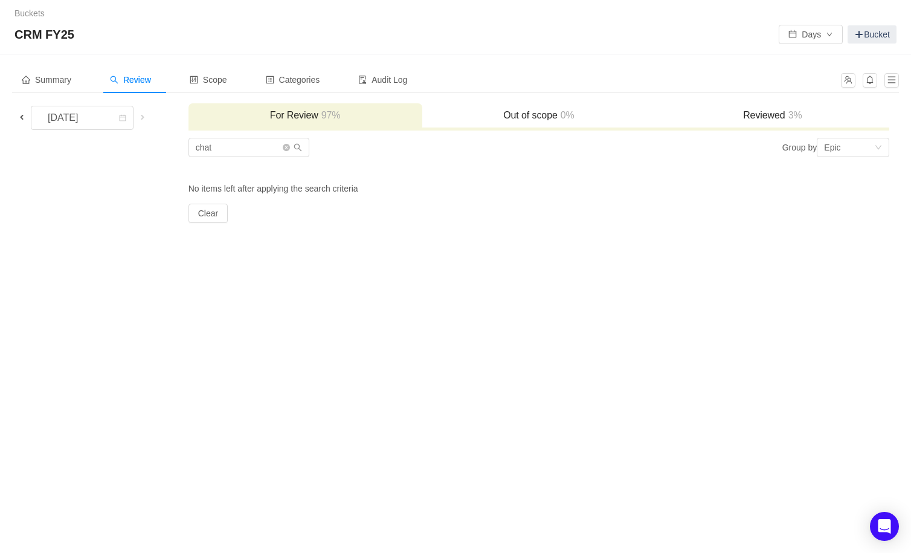
click at [21, 117] on span at bounding box center [22, 117] width 10 height 10
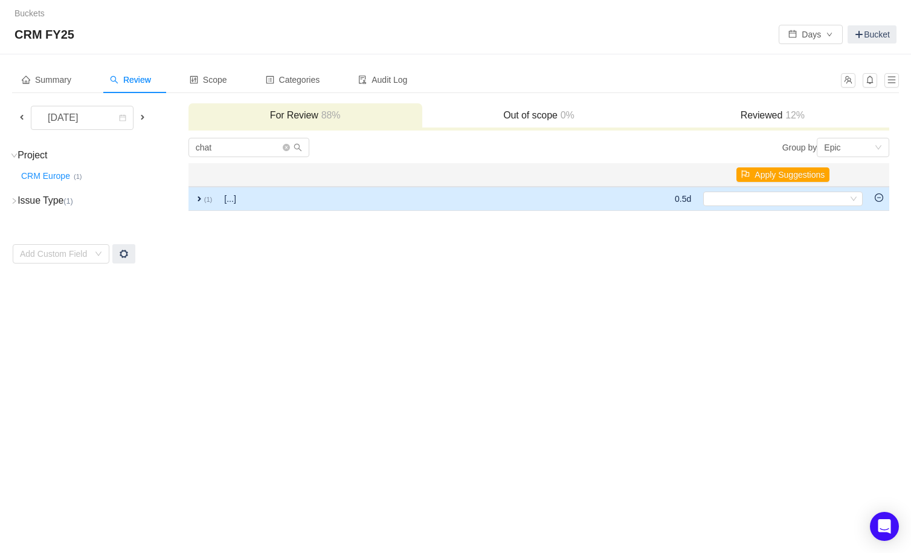
click at [289, 199] on td "[...]" at bounding box center [367, 199] width 299 height 24
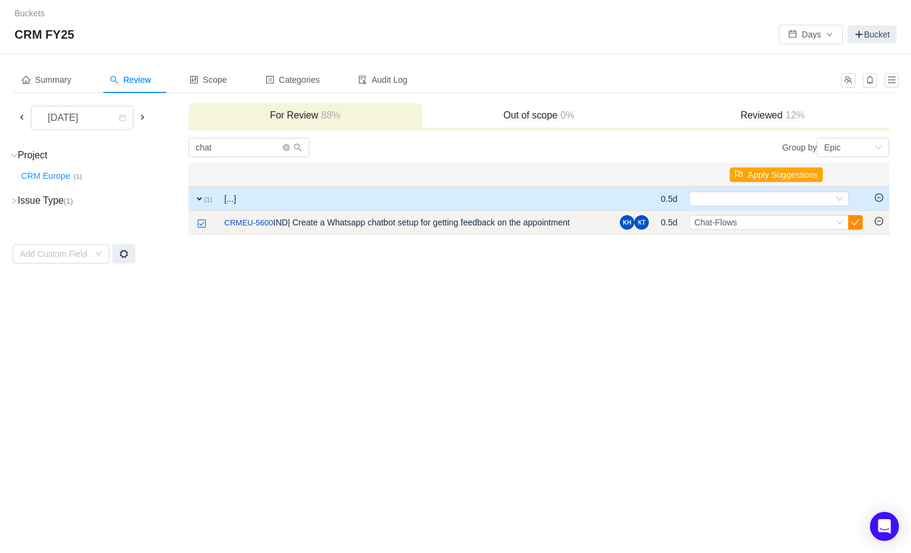
click at [861, 223] on button "button" at bounding box center [856, 222] width 15 height 15
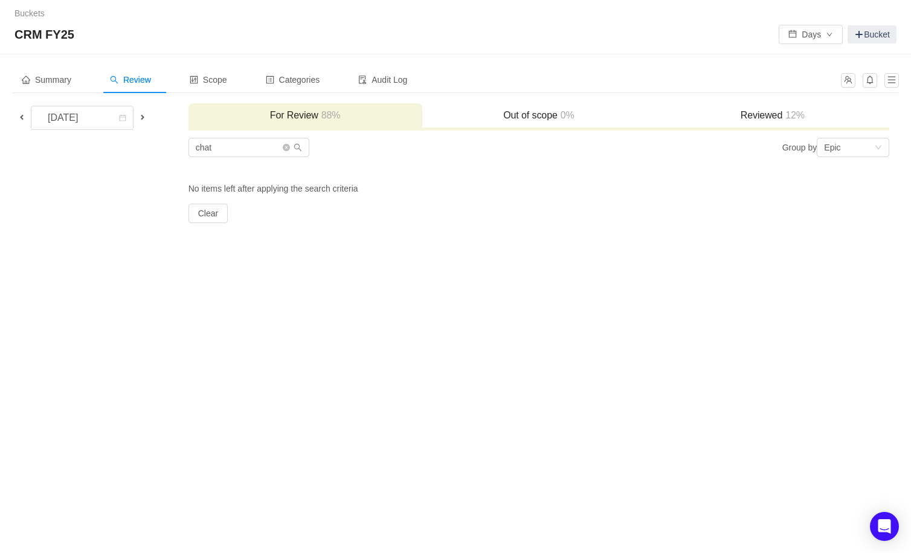
click at [23, 112] on span at bounding box center [22, 117] width 10 height 10
click at [285, 147] on icon "icon: close-circle" at bounding box center [286, 147] width 7 height 7
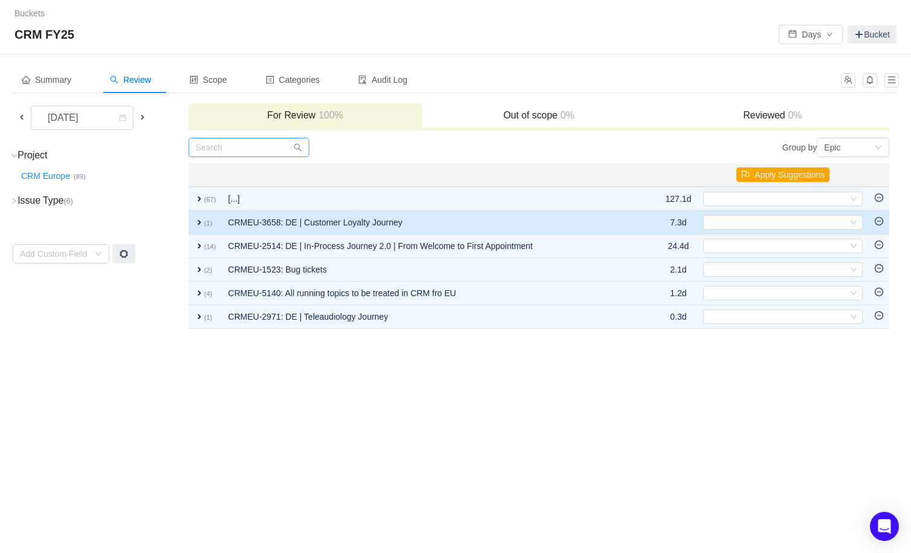
click at [363, 221] on td "CRMEU-3658: DE | Customer Loyalty Journey" at bounding box center [432, 223] width 421 height 24
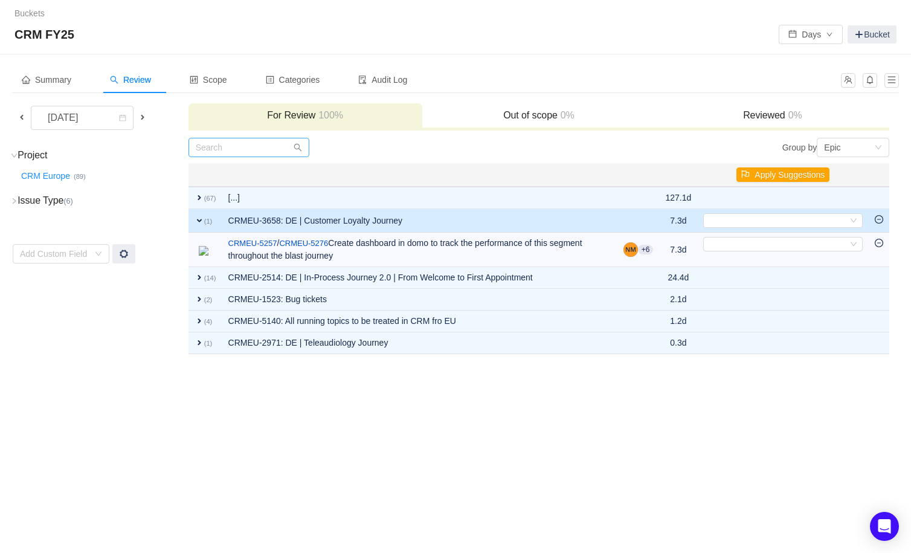
click at [363, 221] on td "CRMEU-3658: DE | Customer Loyalty Journey" at bounding box center [419, 221] width 395 height 24
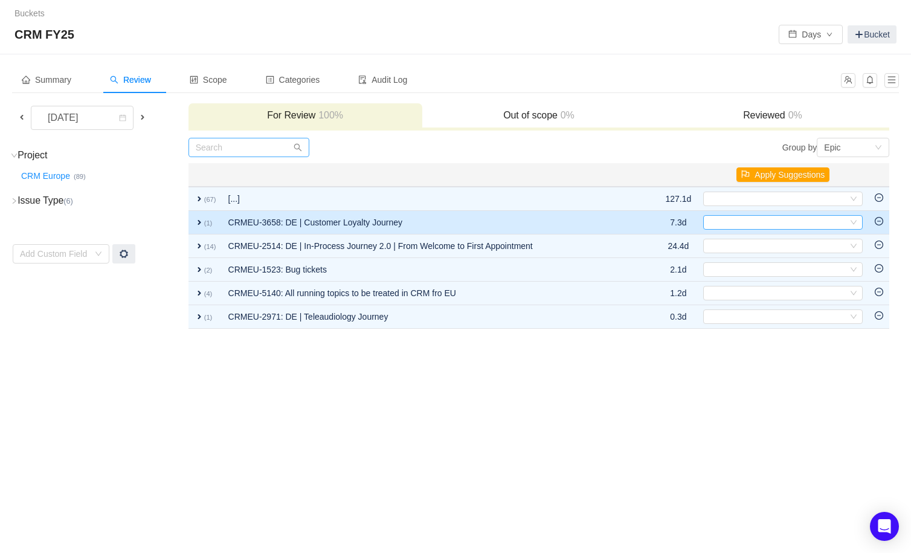
click at [795, 223] on div "Select" at bounding box center [778, 222] width 140 height 13
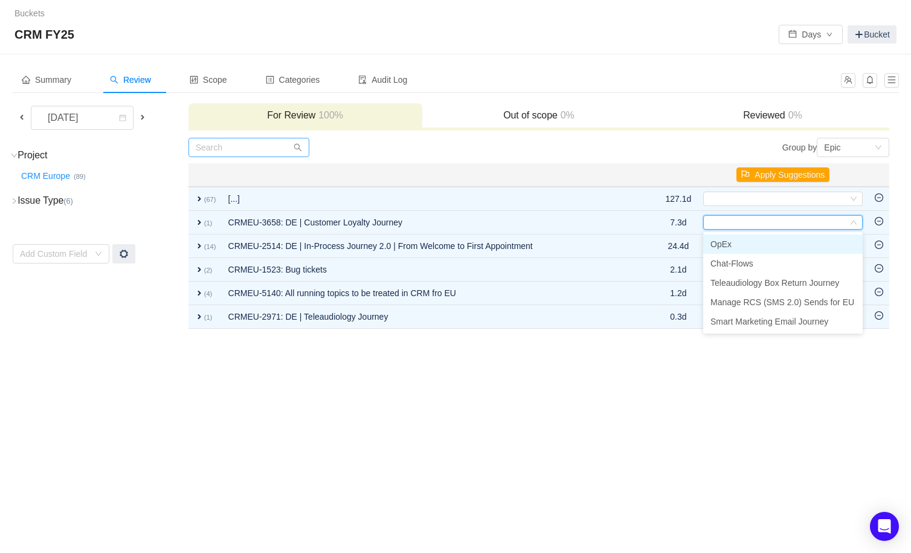
click at [736, 239] on li "OpEx" at bounding box center [783, 243] width 160 height 19
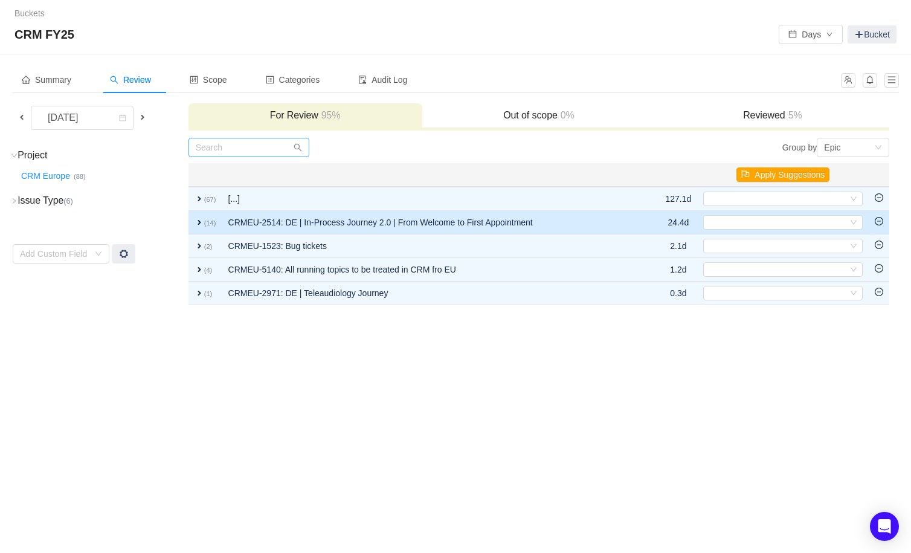
click at [587, 226] on td "CRMEU-2514: DE | In-Process Journey 2.0 | From Welcome to First Appointment" at bounding box center [432, 223] width 421 height 24
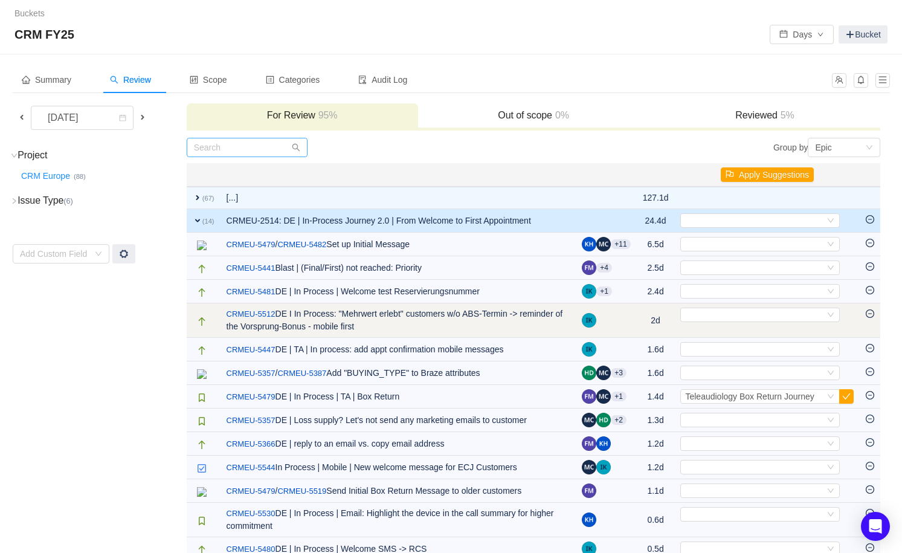
scroll to position [109, 0]
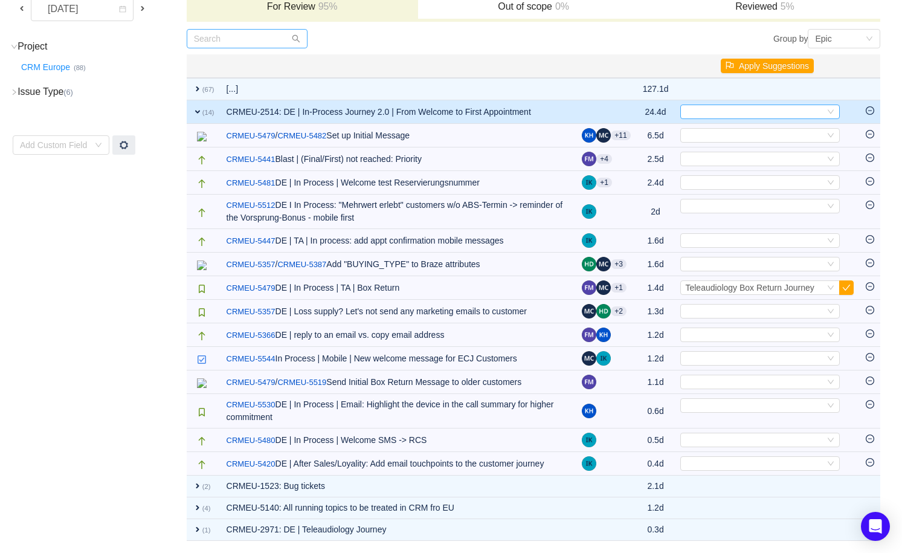
click at [713, 110] on div "Select" at bounding box center [755, 111] width 140 height 13
click at [707, 131] on span "OpEx" at bounding box center [698, 134] width 21 height 10
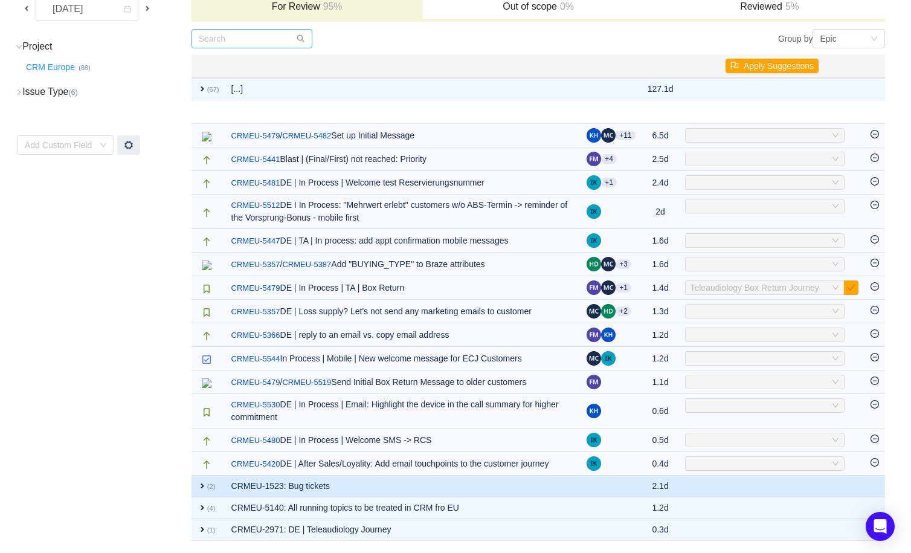
scroll to position [0, 0]
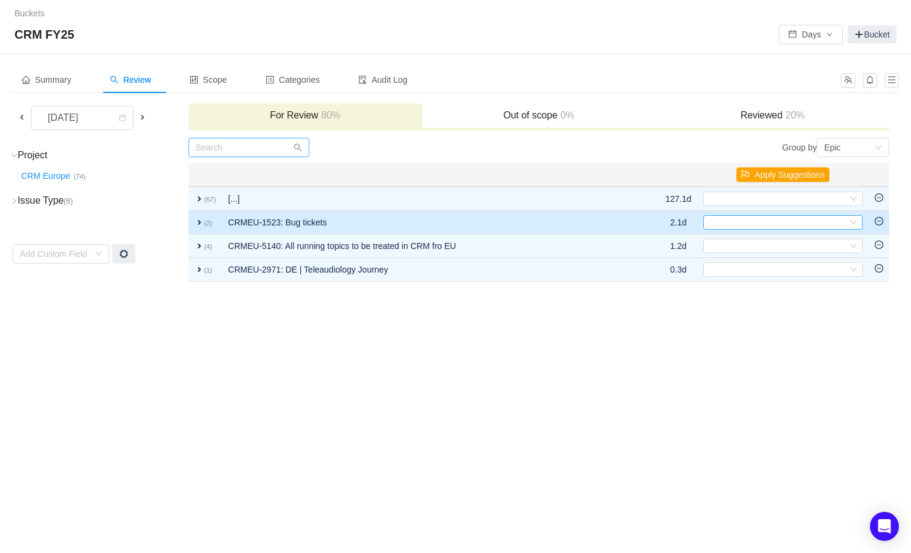
click at [708, 225] on div "Select" at bounding box center [778, 222] width 140 height 13
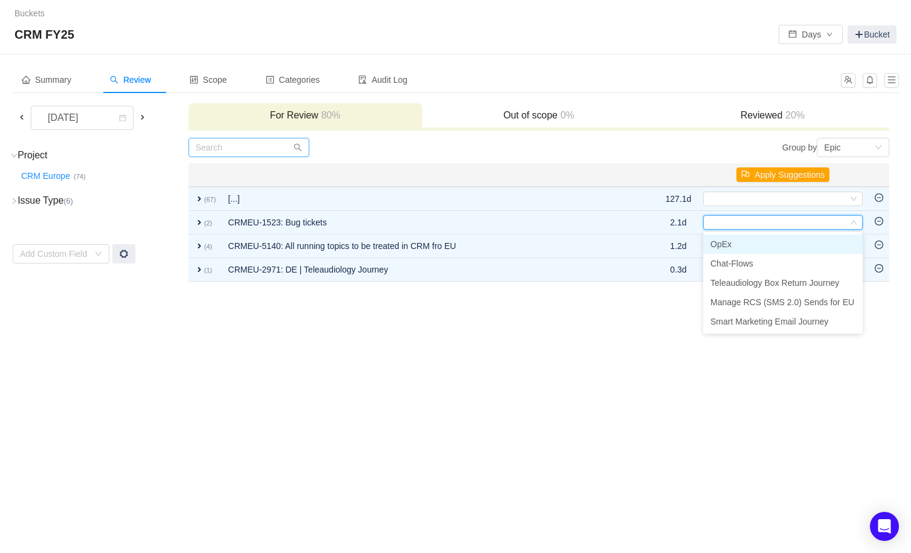
click at [720, 241] on span "OpEx" at bounding box center [721, 244] width 21 height 10
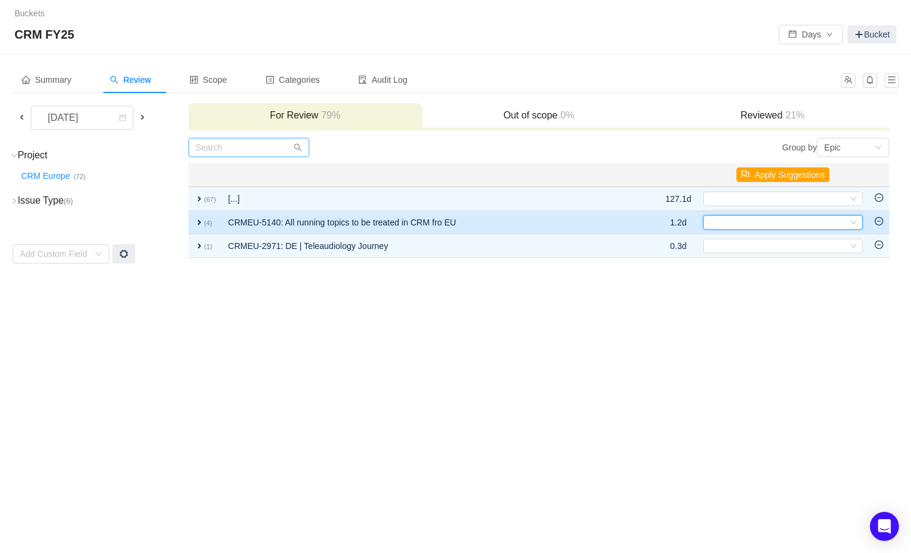
click at [737, 222] on div "Select" at bounding box center [778, 222] width 140 height 13
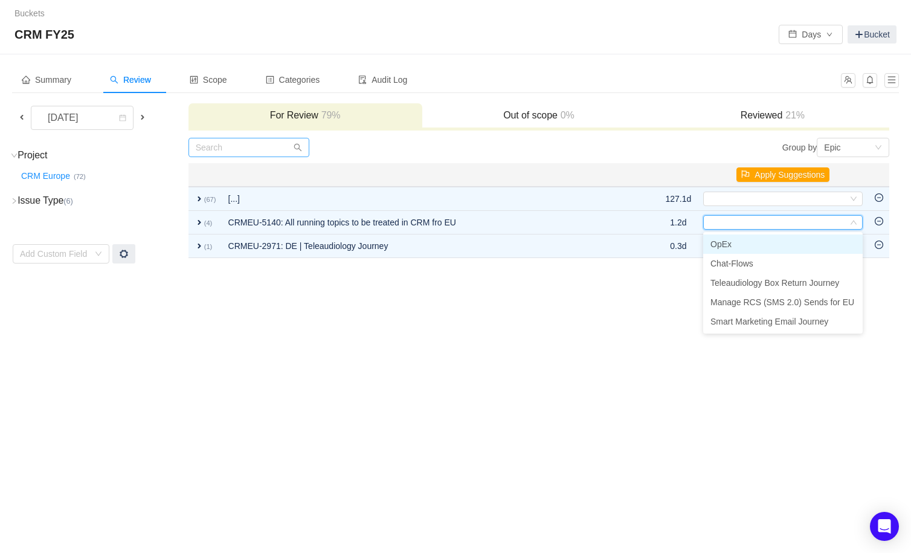
click at [736, 244] on li "OpEx" at bounding box center [783, 243] width 160 height 19
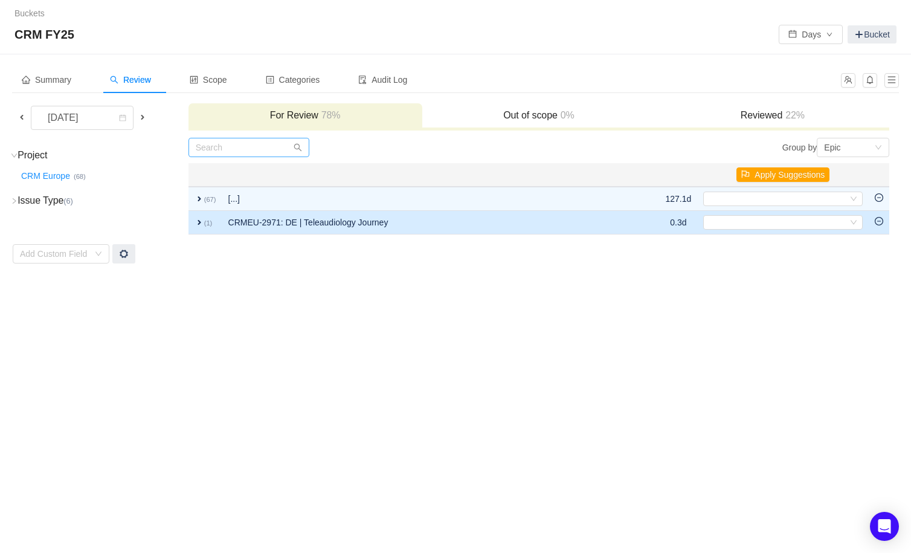
click at [565, 221] on td "CRMEU-2971: DE | Teleaudiology Journey" at bounding box center [426, 223] width 409 height 24
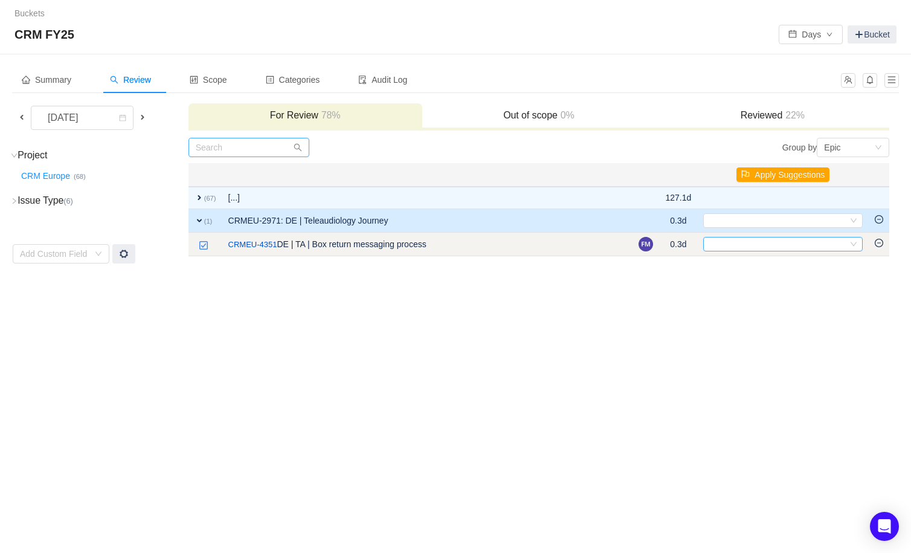
click at [747, 244] on div "Select" at bounding box center [778, 244] width 140 height 13
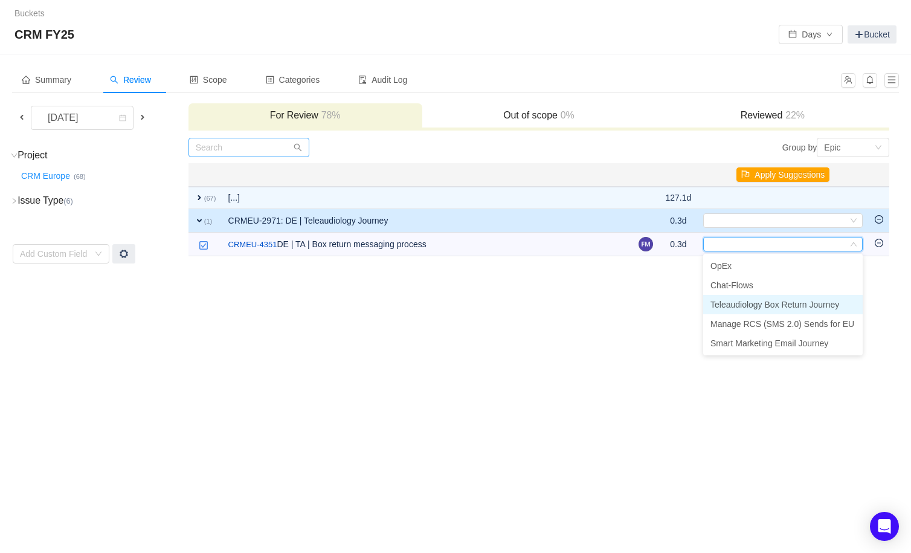
click at [764, 308] on span "Teleaudiology Box Return Journey" at bounding box center [775, 305] width 129 height 10
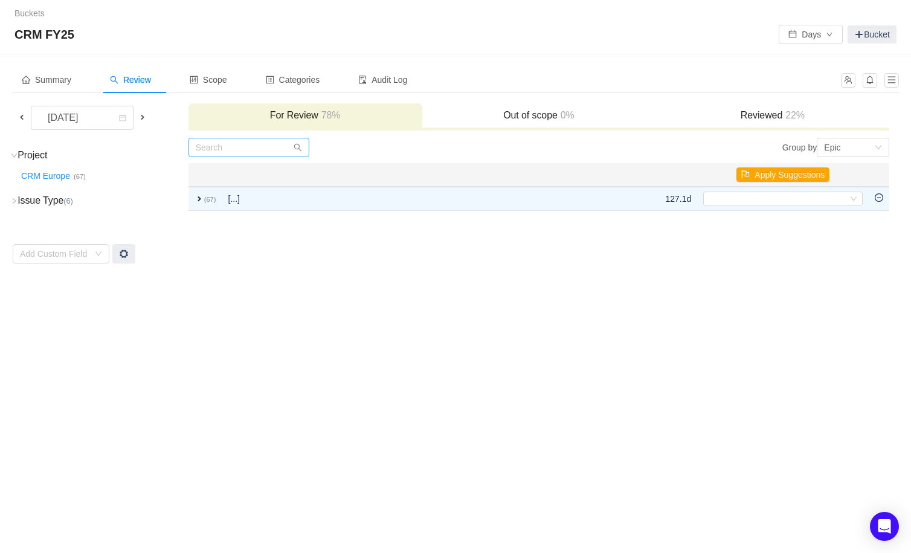
click at [146, 120] on span at bounding box center [143, 117] width 10 height 10
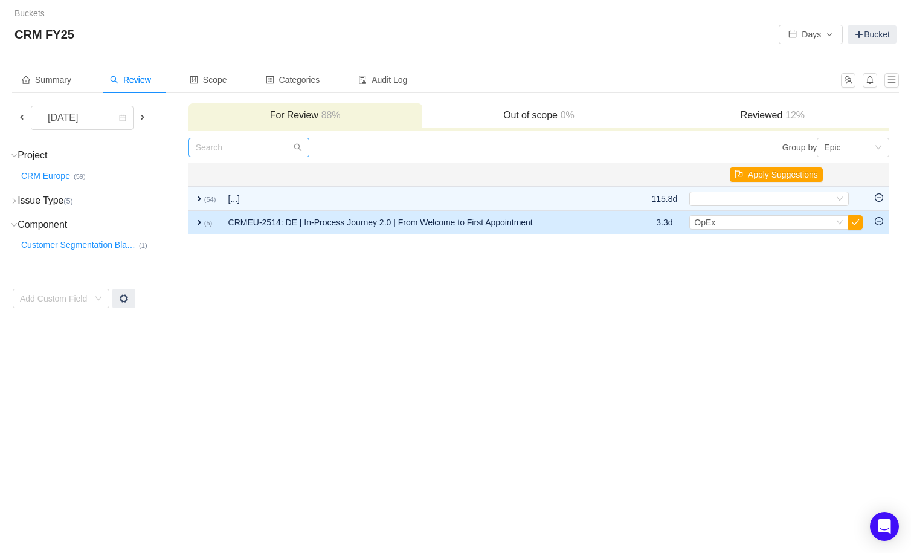
click at [571, 225] on td "CRMEU-2514: DE | In-Process Journey 2.0 | From Welcome to First Appointment" at bounding box center [426, 223] width 408 height 24
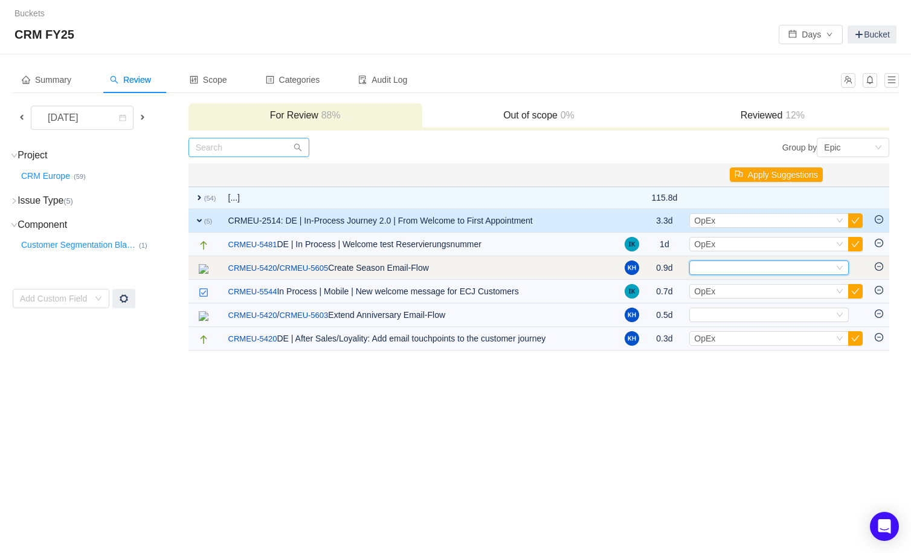
click at [729, 270] on div "Select" at bounding box center [764, 267] width 140 height 13
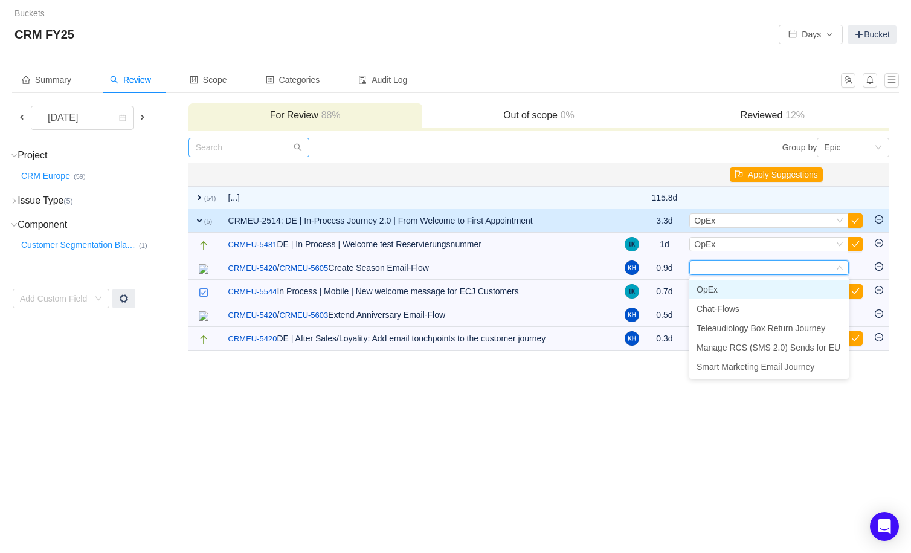
click at [720, 289] on li "OpEx" at bounding box center [770, 289] width 160 height 19
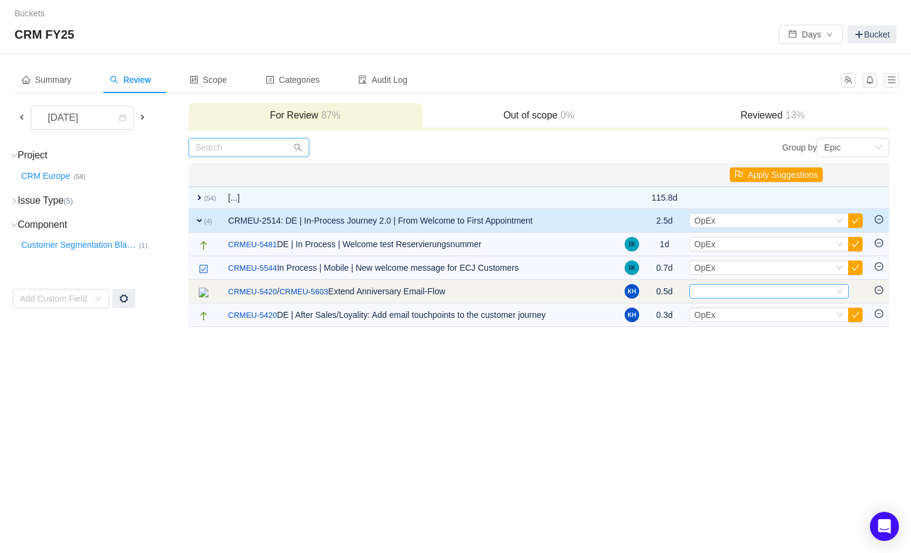
click at [716, 294] on div "Select" at bounding box center [764, 291] width 140 height 13
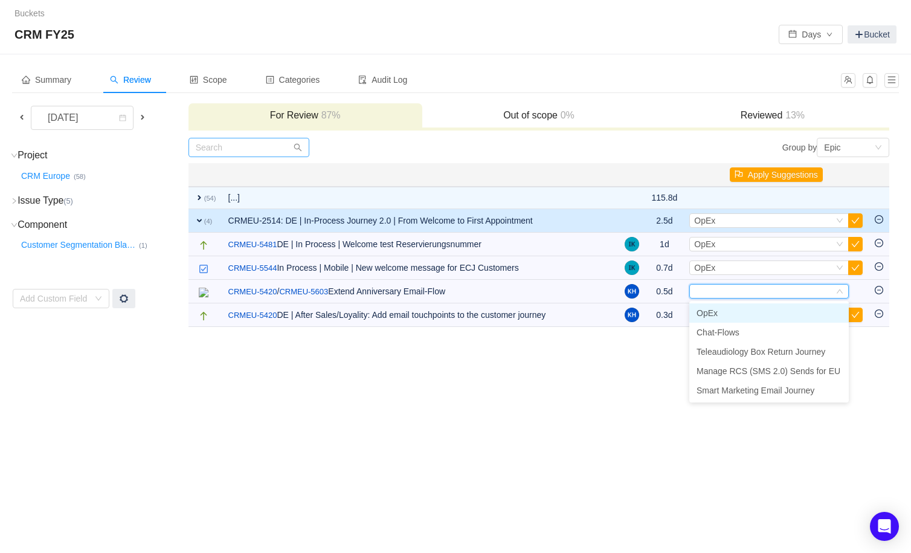
click at [716, 308] on span "OpEx" at bounding box center [707, 313] width 21 height 10
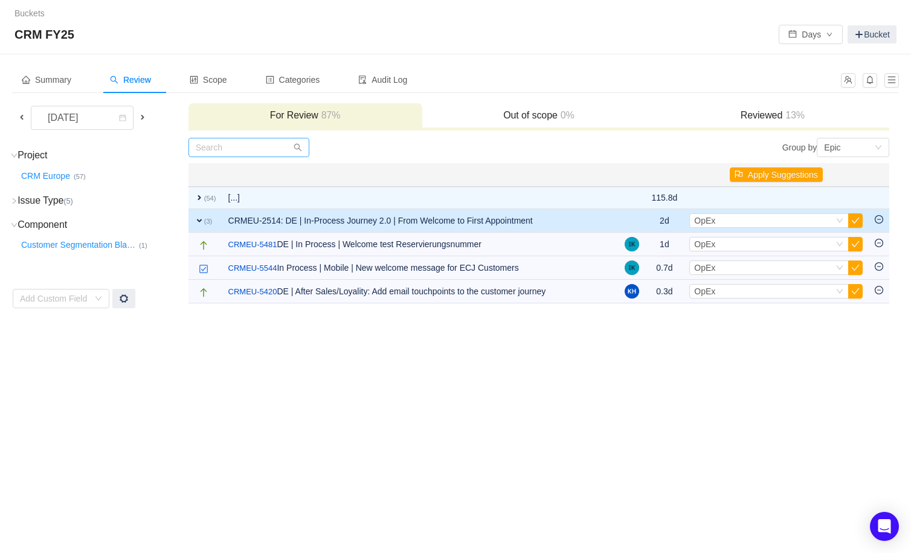
click at [433, 213] on td "CRMEU-2514: DE | In-Process Journey 2.0 | From Welcome to First Appointment" at bounding box center [420, 221] width 397 height 24
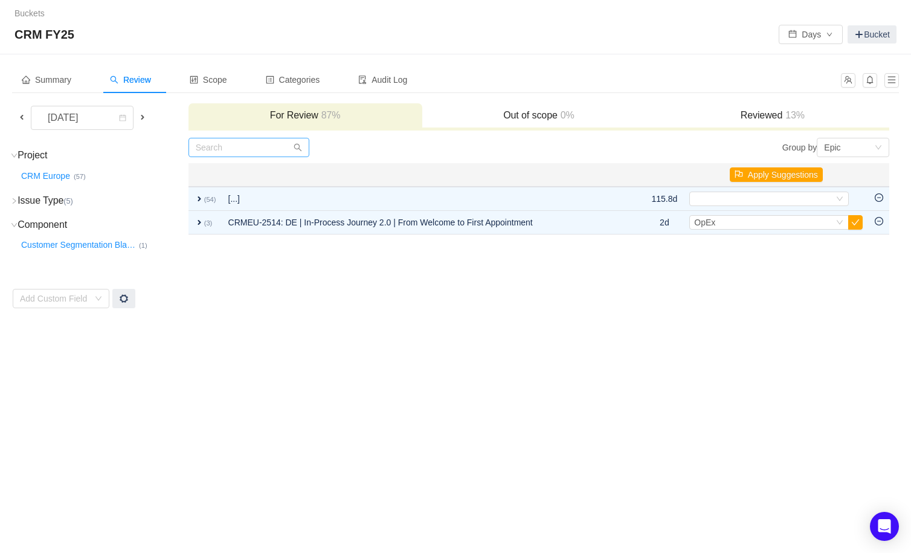
click at [142, 115] on span at bounding box center [143, 117] width 10 height 10
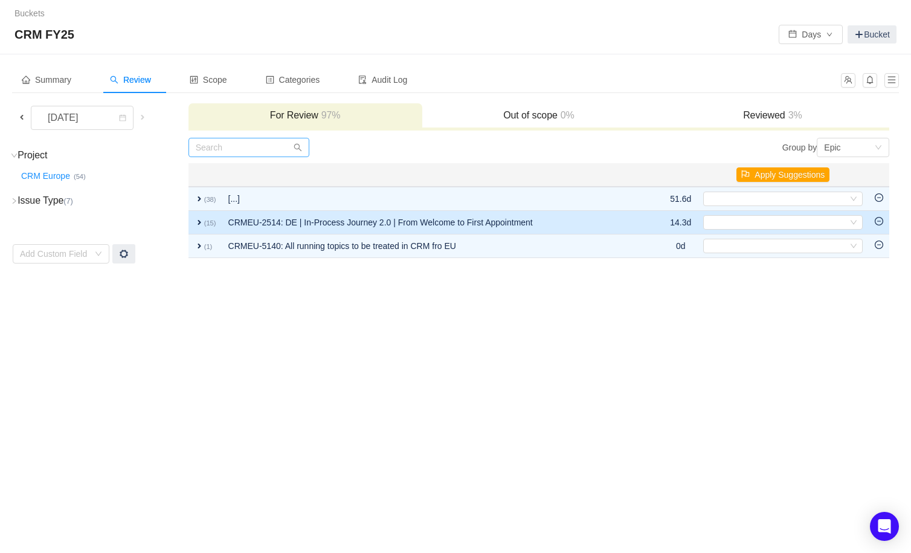
click at [568, 227] on td "CRMEU-2514: DE | In-Process Journey 2.0 | From Welcome to First Appointment" at bounding box center [435, 223] width 426 height 24
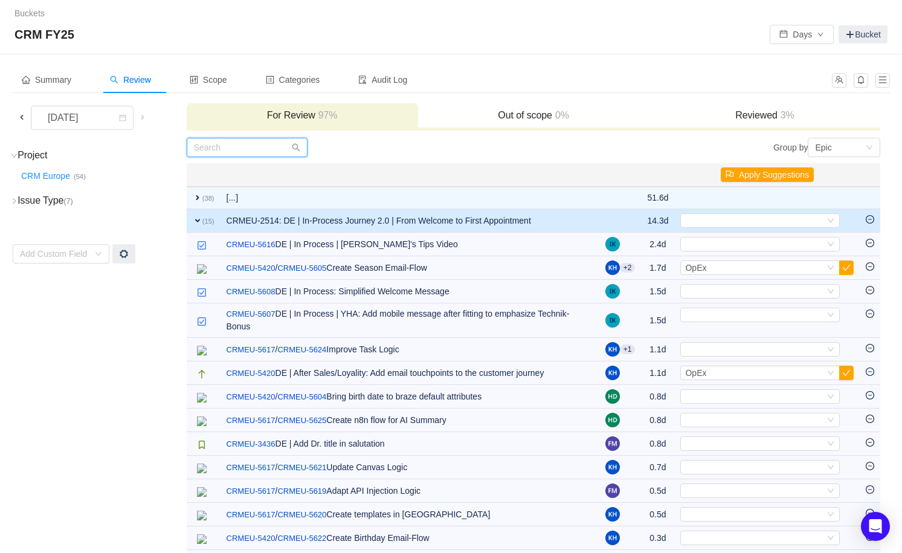
click at [244, 144] on input "text" at bounding box center [247, 147] width 121 height 19
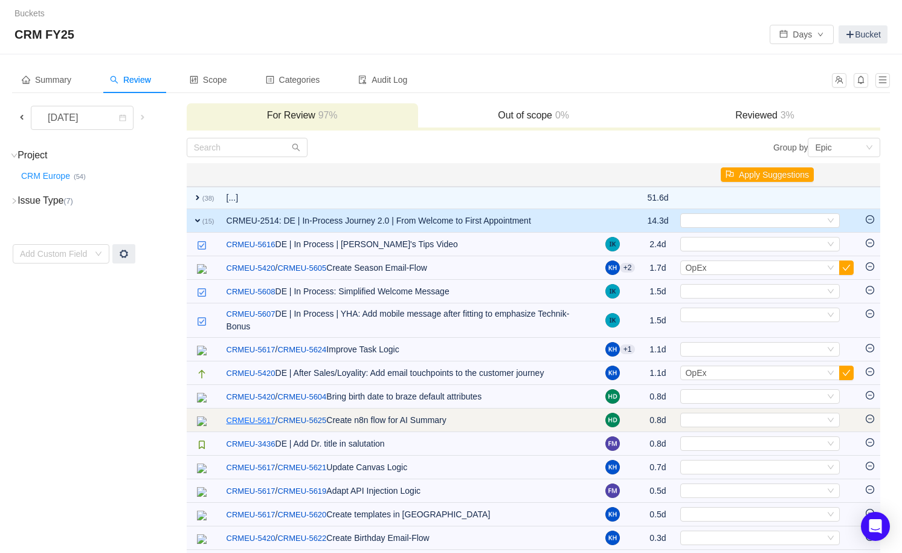
click at [240, 424] on link "CRMEU-5617" at bounding box center [251, 421] width 49 height 12
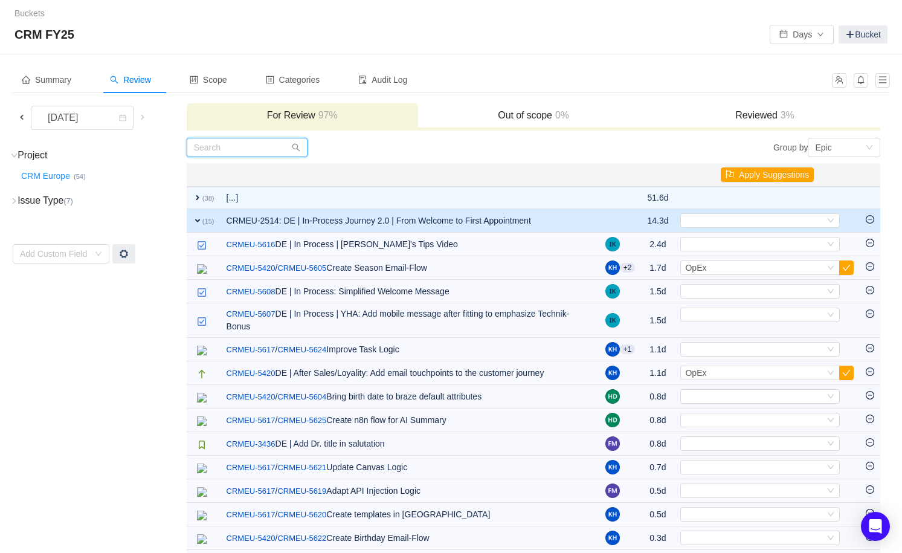
click at [218, 143] on input "text" at bounding box center [247, 147] width 121 height 19
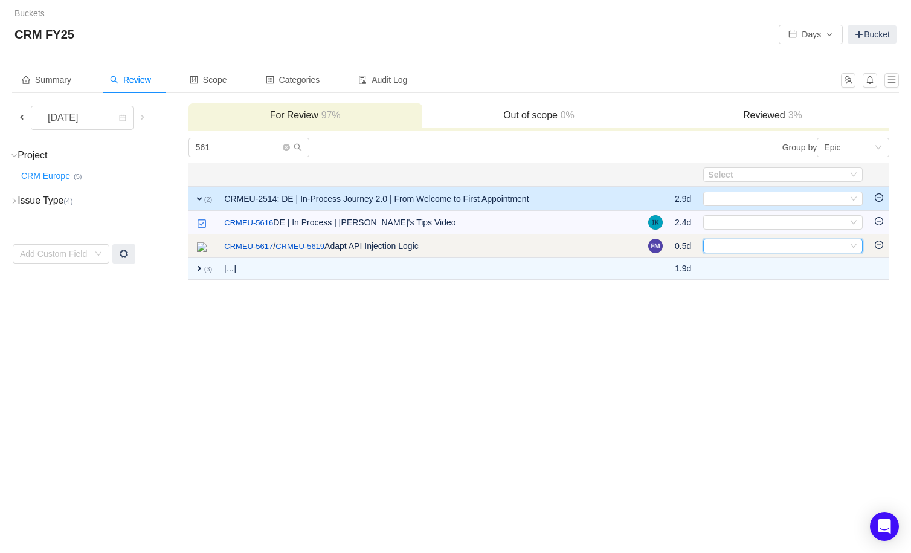
click at [727, 247] on div "Select" at bounding box center [778, 245] width 140 height 13
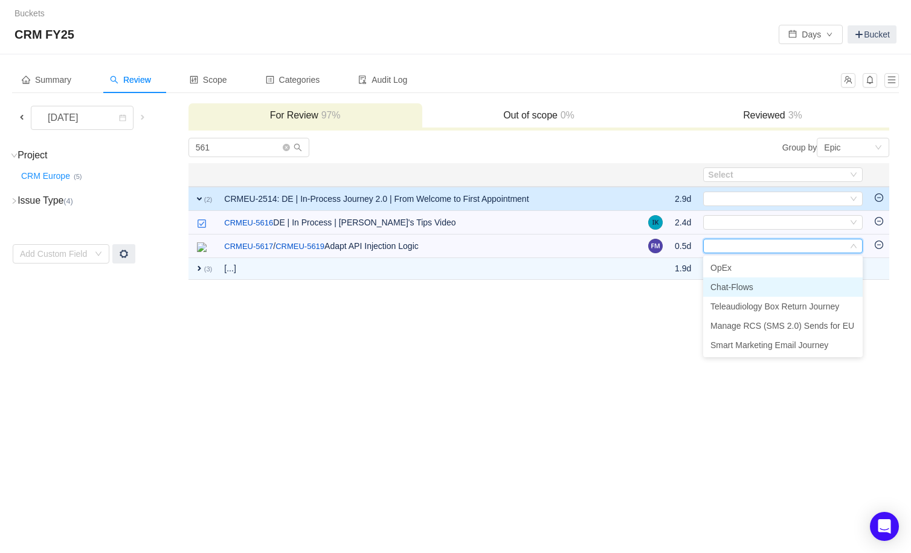
click at [766, 290] on li "Chat-Flows" at bounding box center [783, 286] width 160 height 19
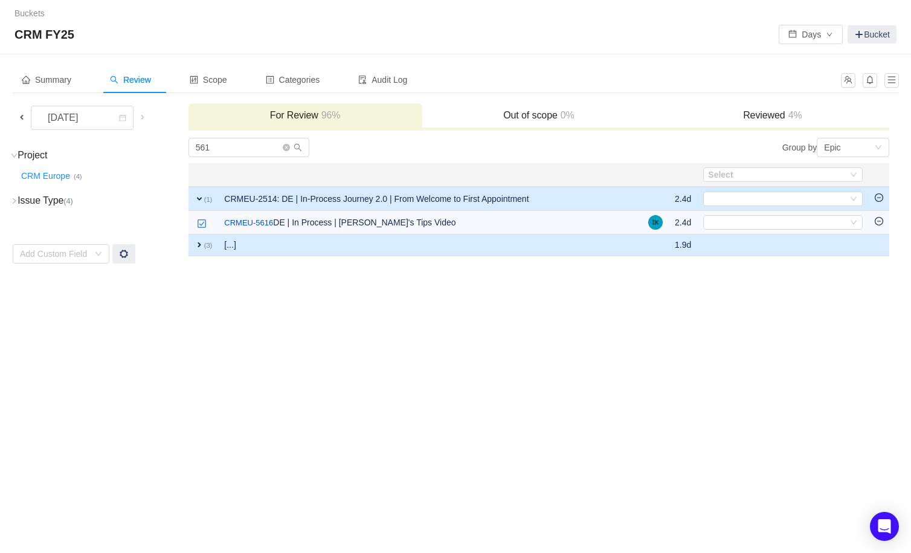
click at [612, 248] on td "[...]" at bounding box center [430, 245] width 424 height 22
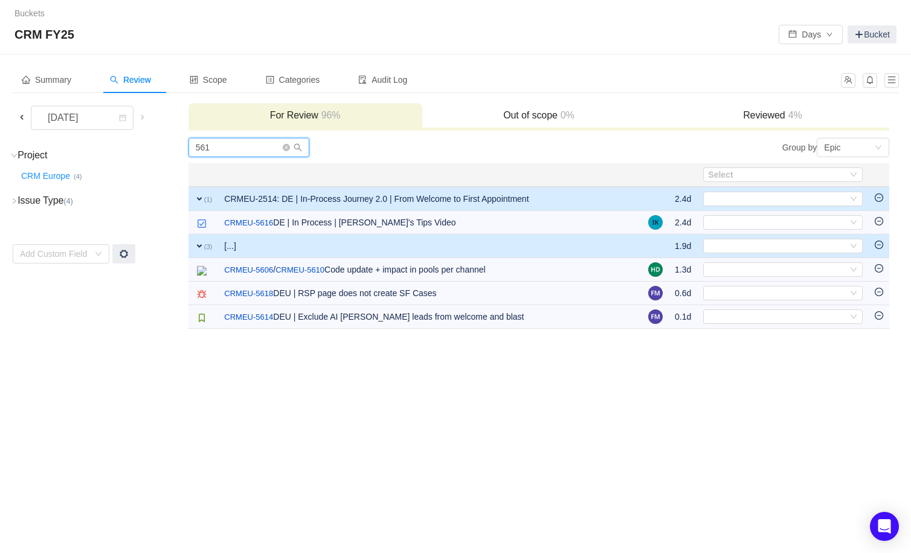
click at [234, 147] on input "561" at bounding box center [249, 147] width 121 height 19
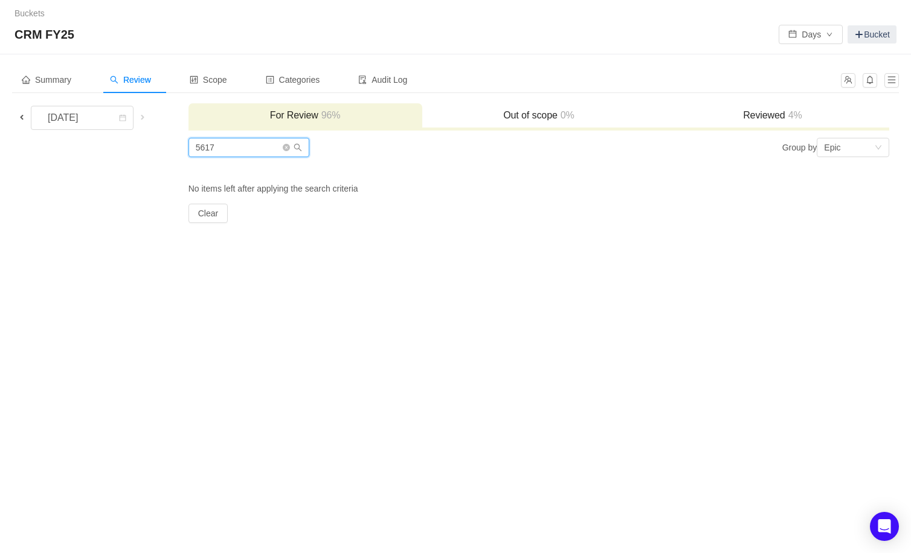
type input "561"
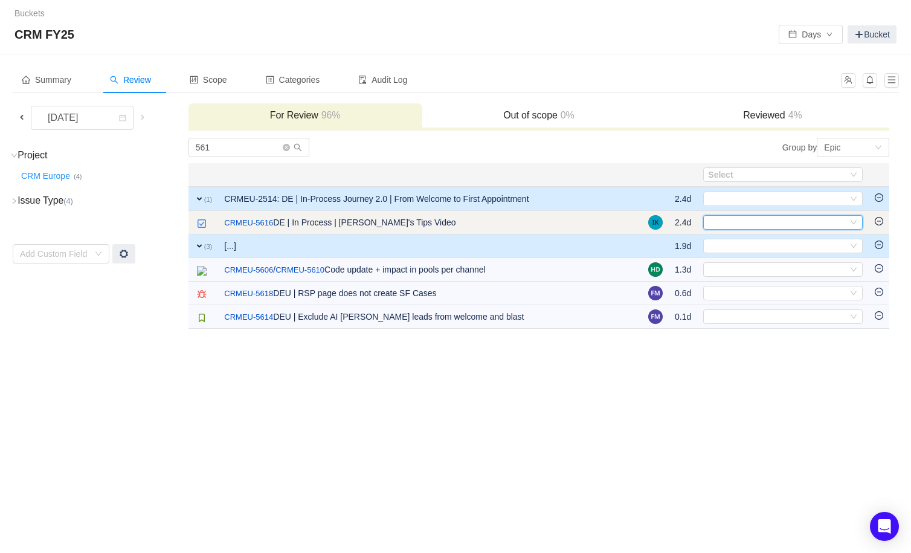
click at [744, 224] on div "Select" at bounding box center [778, 222] width 140 height 13
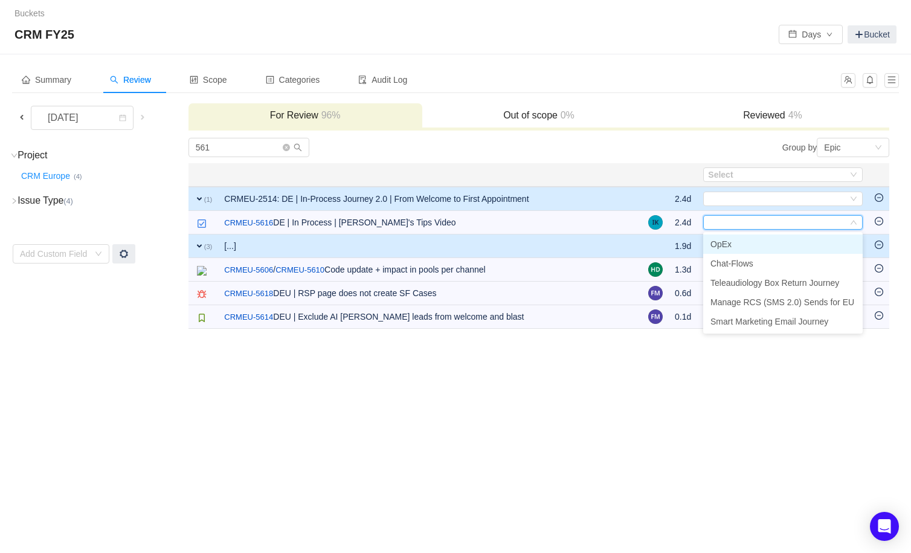
click at [737, 241] on li "OpEx" at bounding box center [783, 243] width 160 height 19
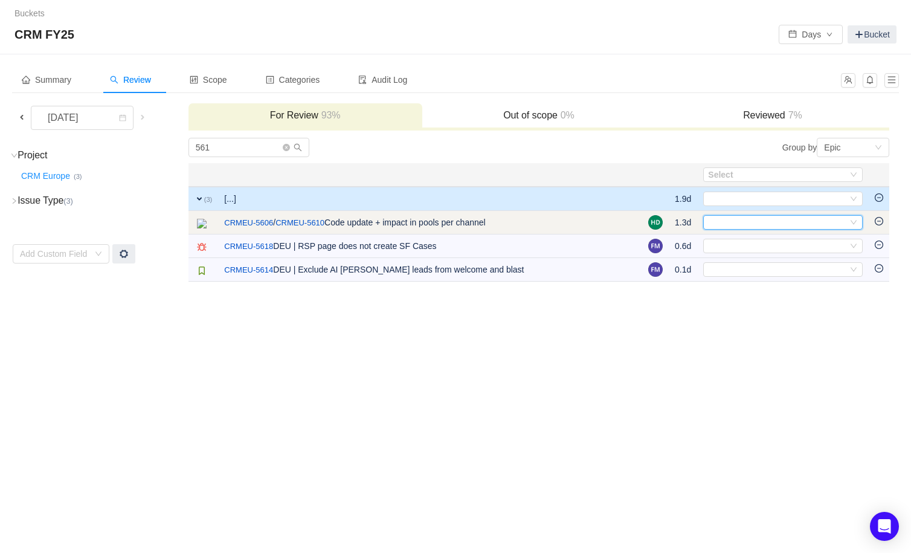
click at [738, 220] on div "Select" at bounding box center [778, 222] width 140 height 13
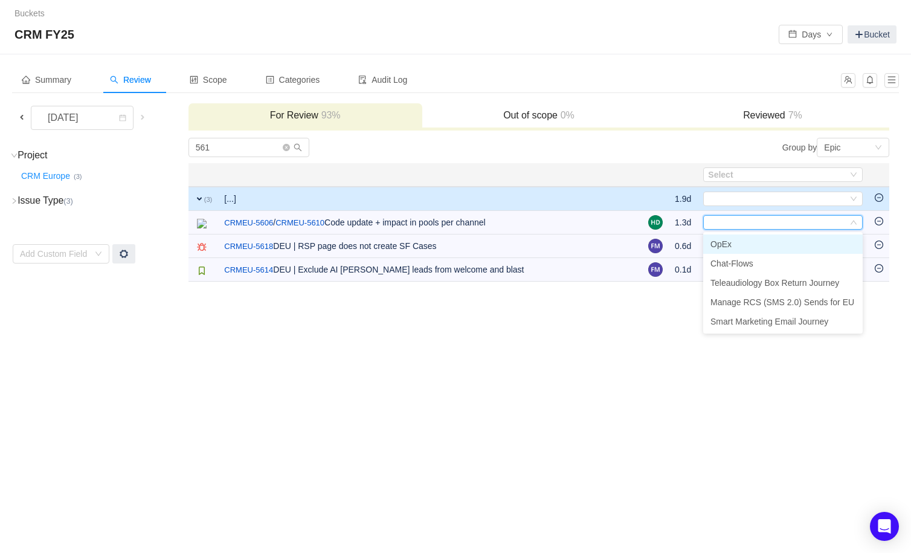
click at [733, 240] on li "OpEx" at bounding box center [783, 243] width 160 height 19
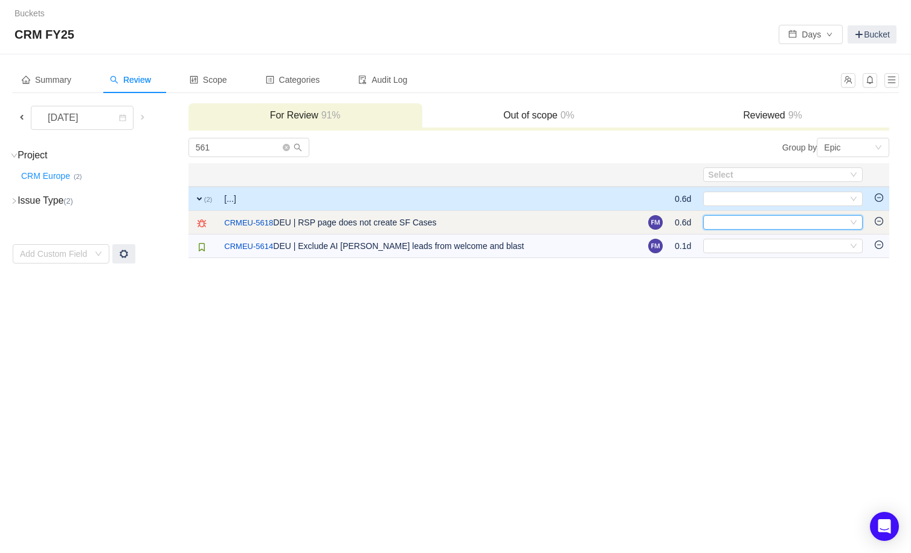
click at [724, 221] on div "Select" at bounding box center [778, 222] width 140 height 13
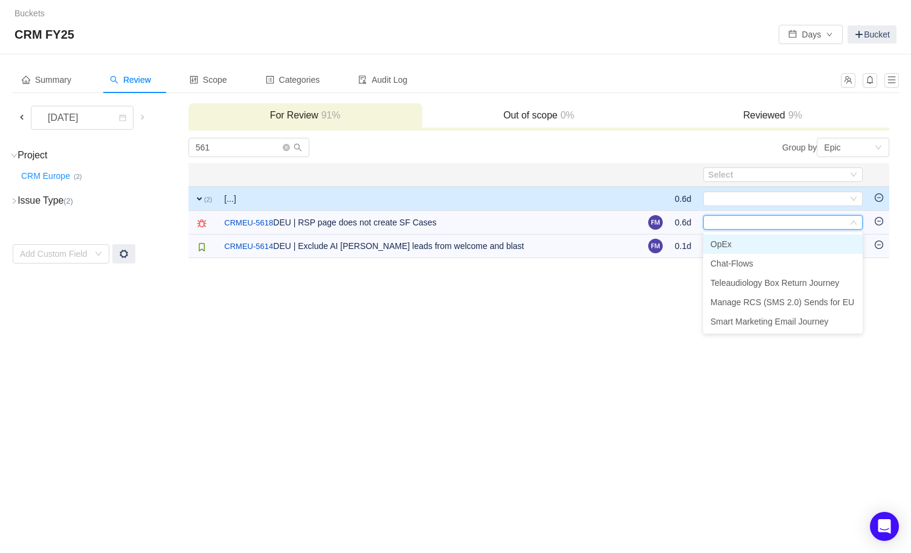
click at [725, 238] on li "OpEx" at bounding box center [783, 243] width 160 height 19
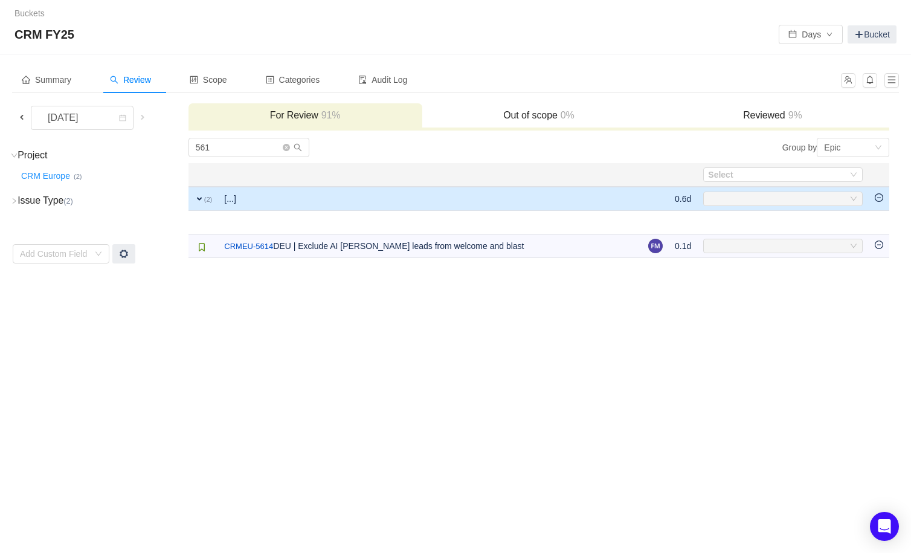
click at [737, 281] on div "Buckets / / CRM FY25 Days Bucket Summary Review Scope Categories Audit Log Sept…" at bounding box center [455, 276] width 911 height 553
click at [524, 316] on div "Buckets / / CRM FY25 Days Bucket Summary Review Scope Categories Audit Log Sept…" at bounding box center [455, 276] width 911 height 553
